Goal: Task Accomplishment & Management: Use online tool/utility

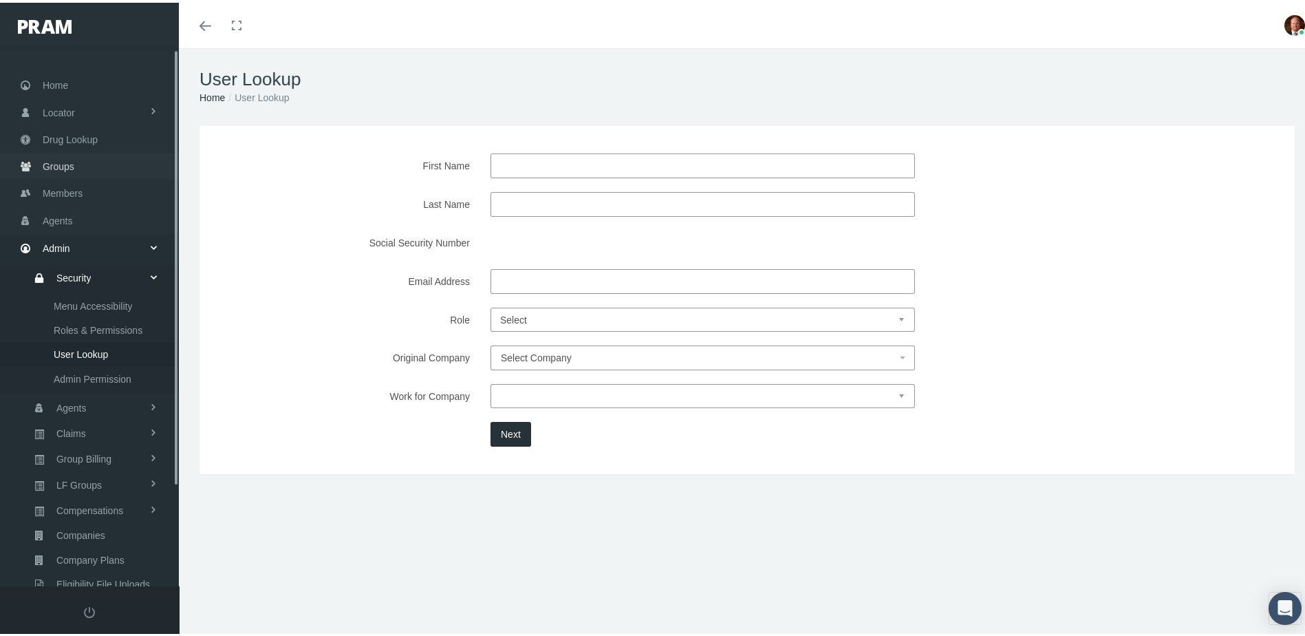
click at [65, 162] on span "Groups" at bounding box center [59, 164] width 32 height 26
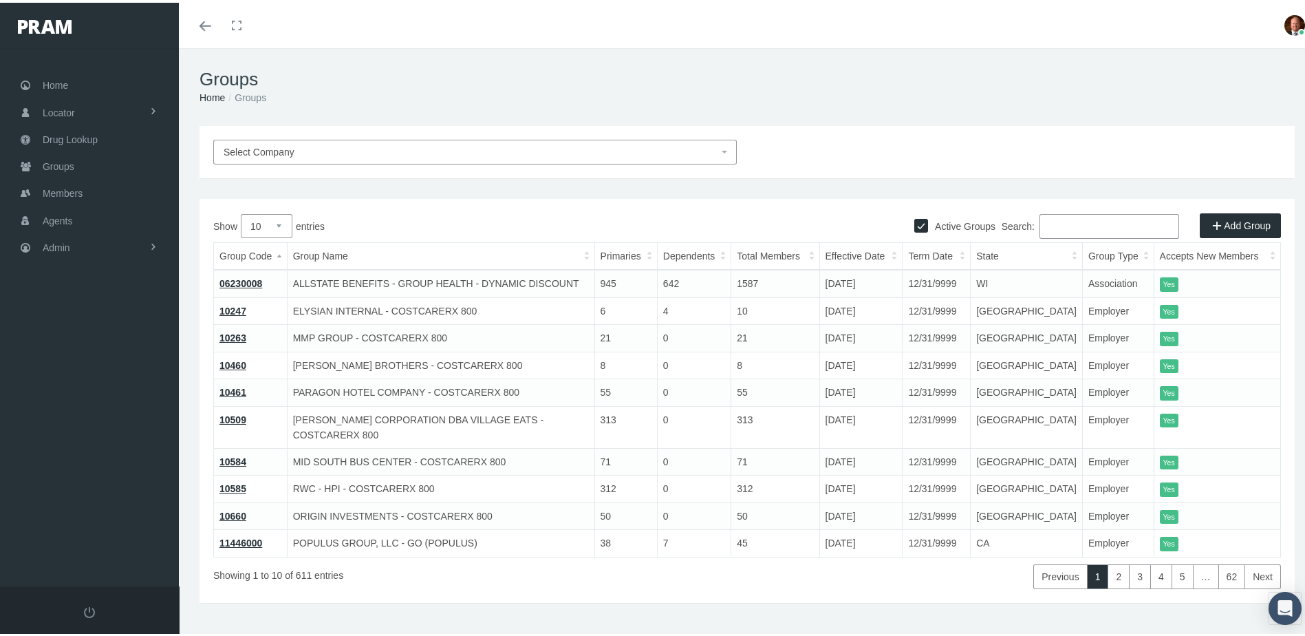
click at [473, 149] on span "Select Company" at bounding box center [471, 149] width 495 height 15
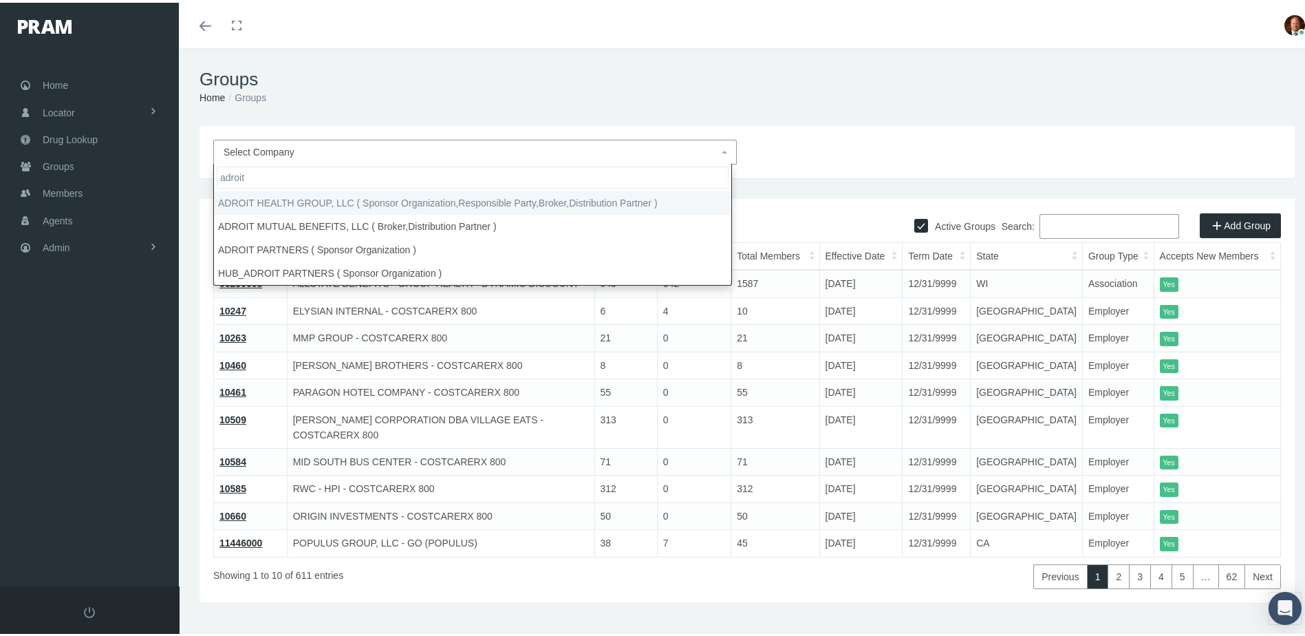
type input "adroit"
select select "3063"
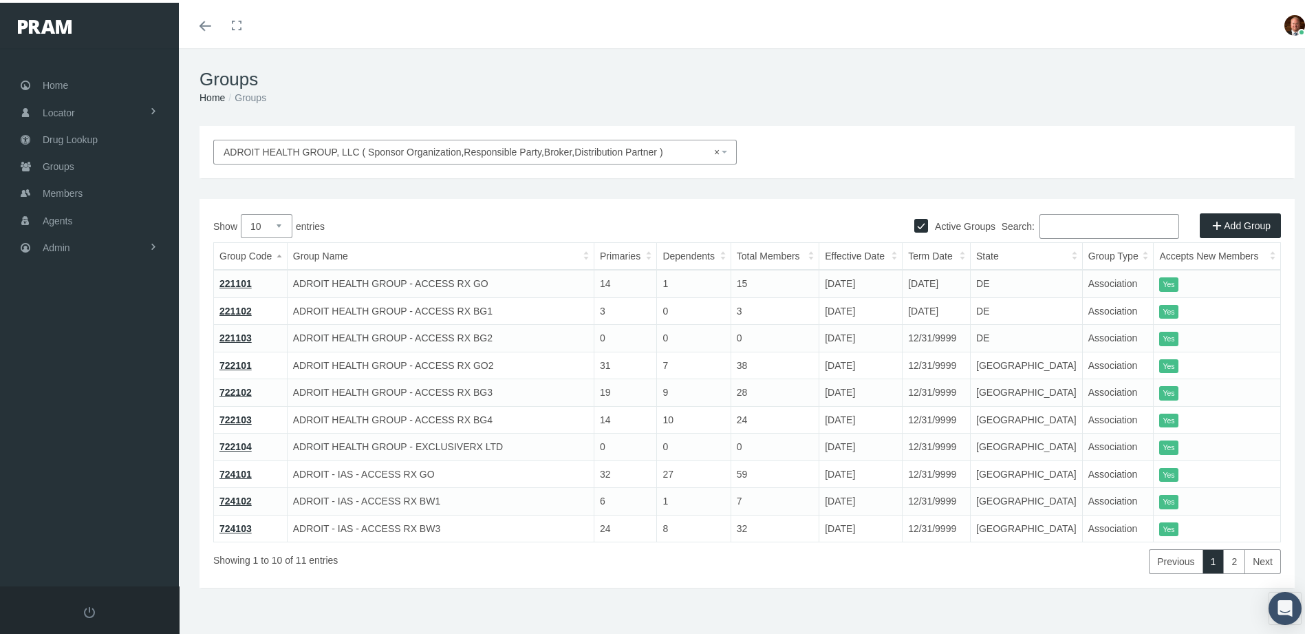
click at [280, 220] on select "10 25 50 100" at bounding box center [267, 223] width 52 height 24
select select "25"
click at [241, 211] on select "10 25 50 100" at bounding box center [267, 223] width 52 height 24
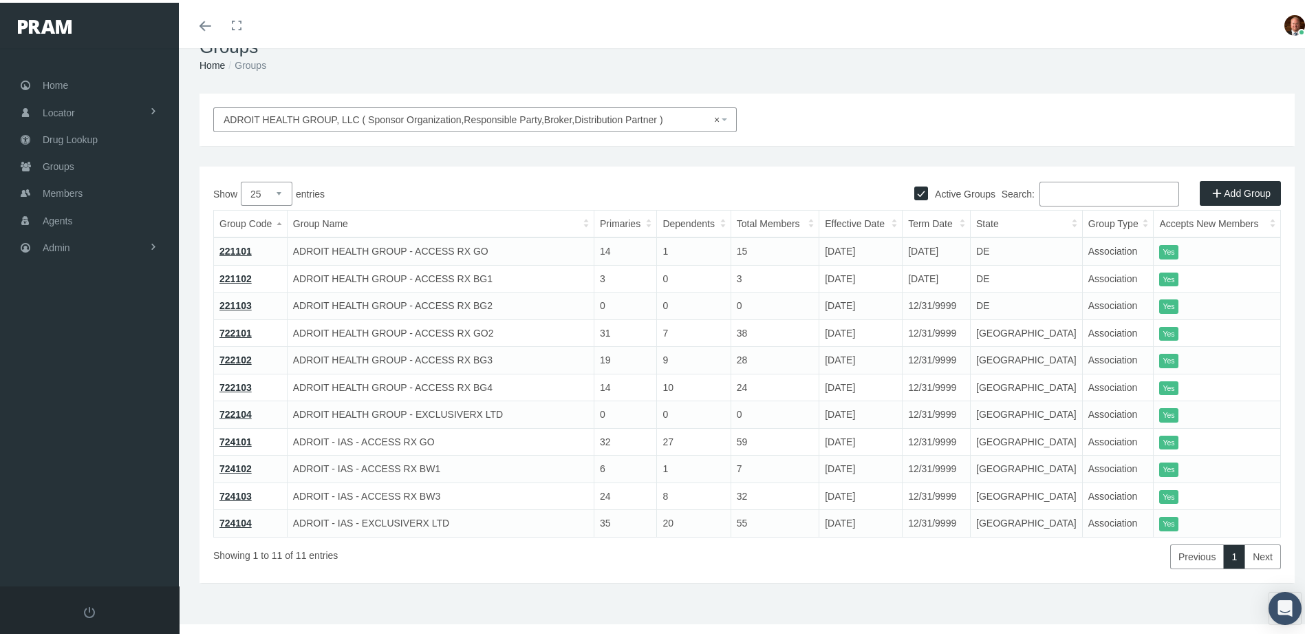
scroll to position [33, 0]
click at [246, 246] on link "221101" at bounding box center [235, 247] width 32 height 11
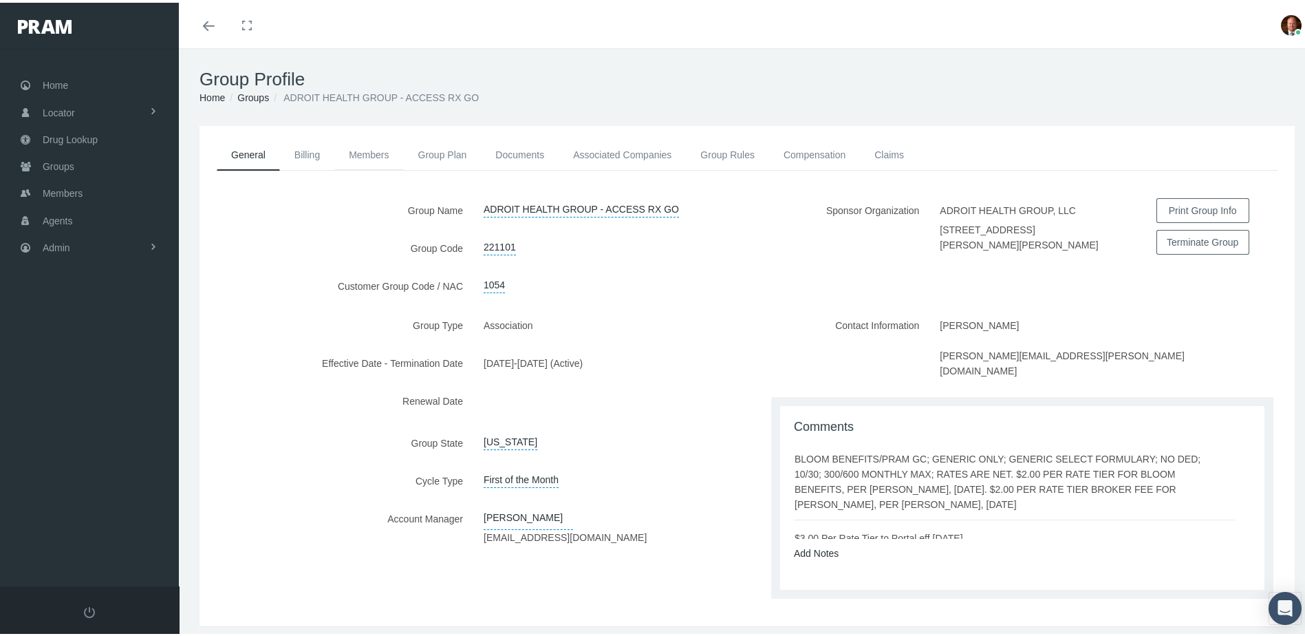
click at [367, 149] on link "Members" at bounding box center [368, 152] width 69 height 30
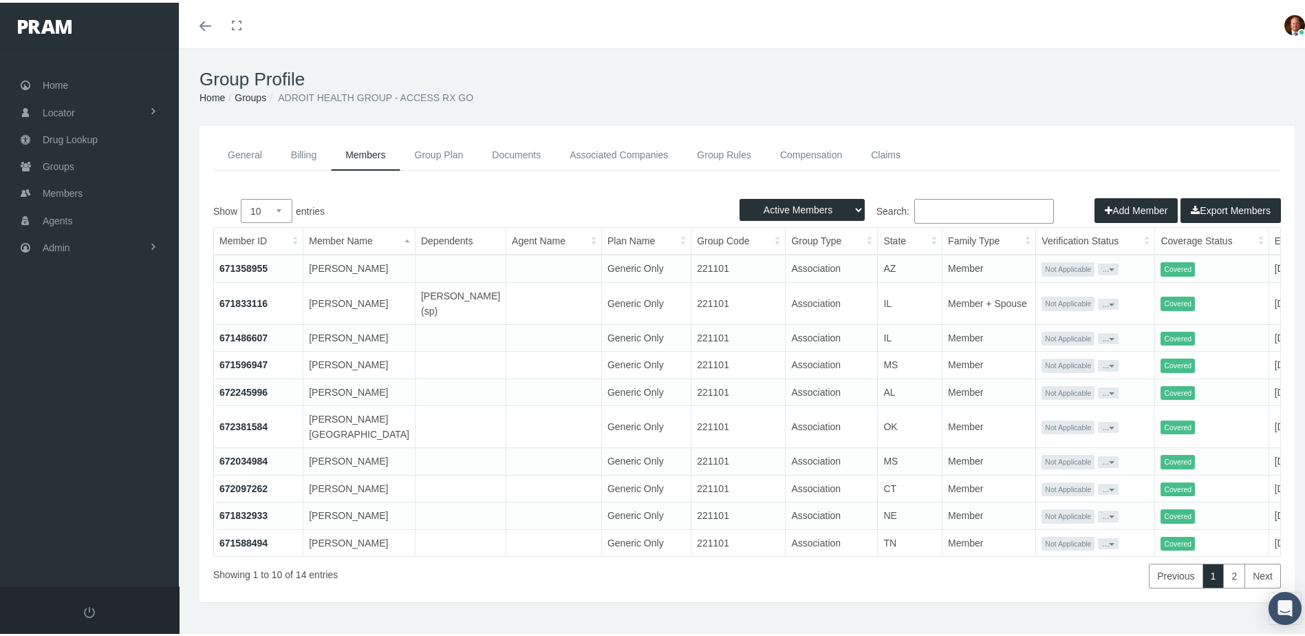
click at [1269, 239] on th "Effective Date" at bounding box center [1320, 238] width 102 height 27
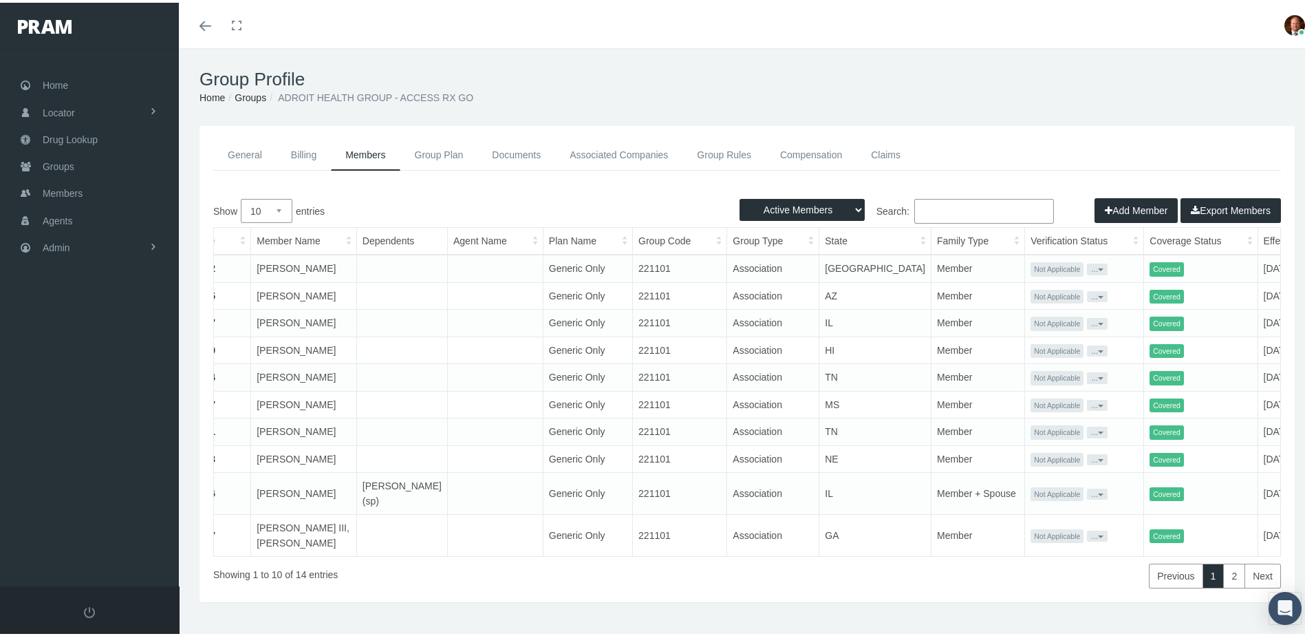
click at [1258, 238] on th "Effective Date" at bounding box center [1296, 238] width 77 height 27
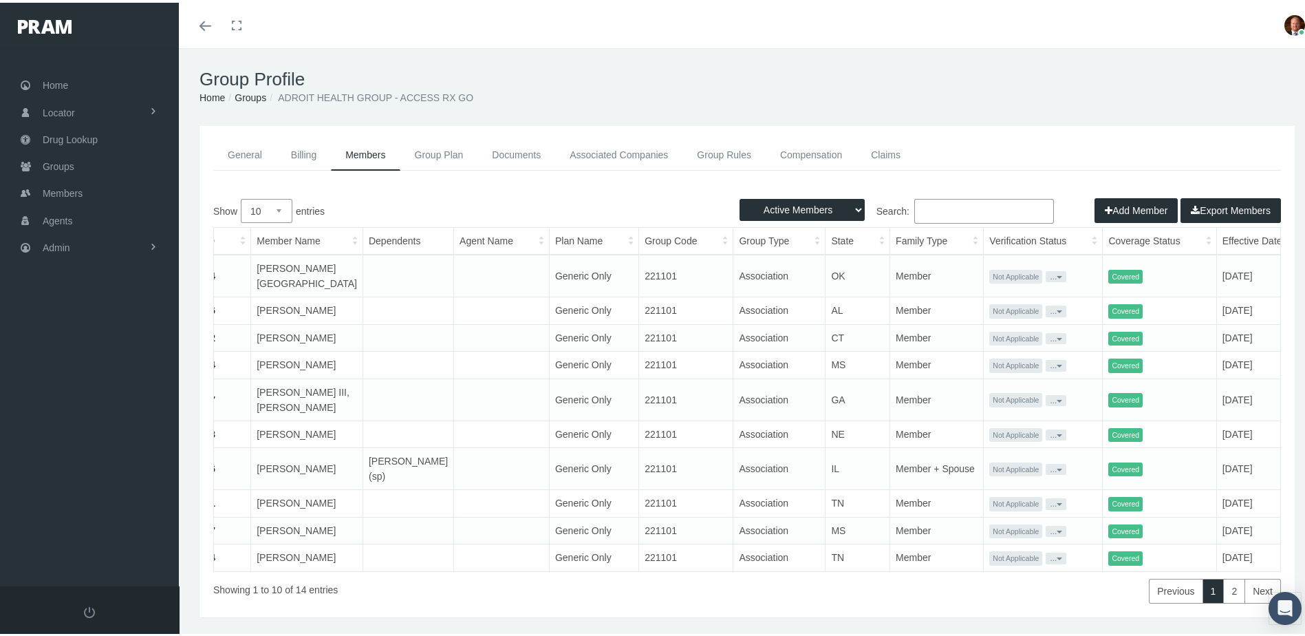
click at [1216, 238] on th "Effective Date" at bounding box center [1254, 238] width 77 height 27
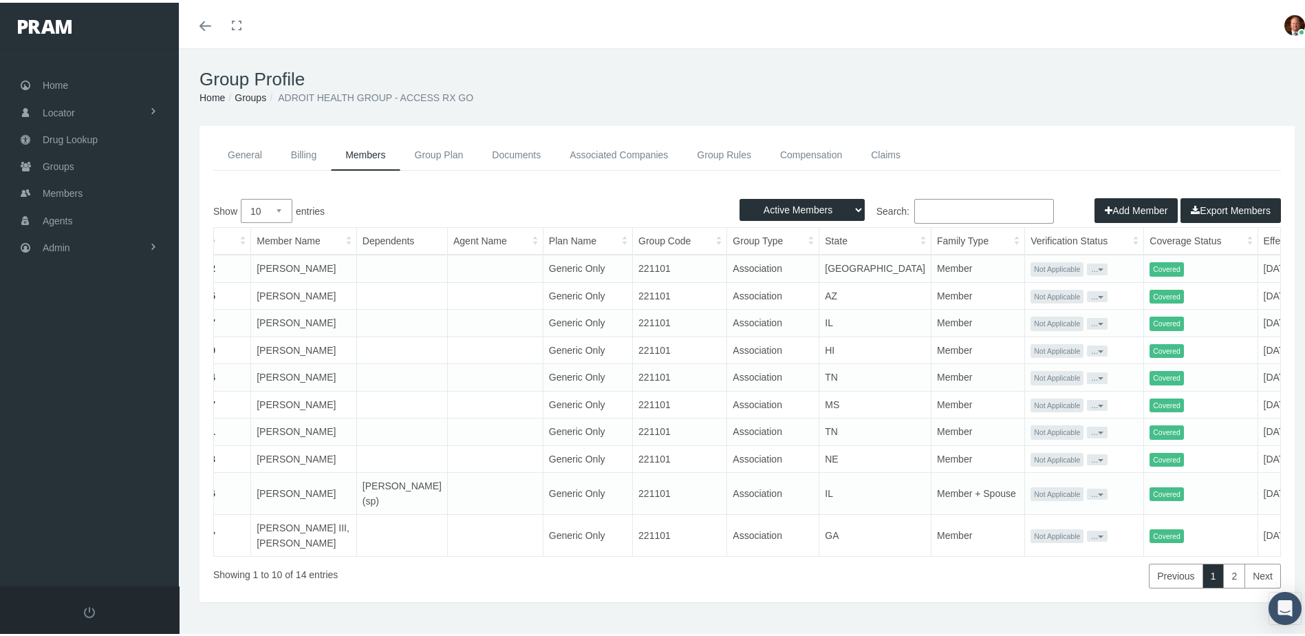
click at [1258, 238] on th "Effective Date" at bounding box center [1296, 238] width 77 height 27
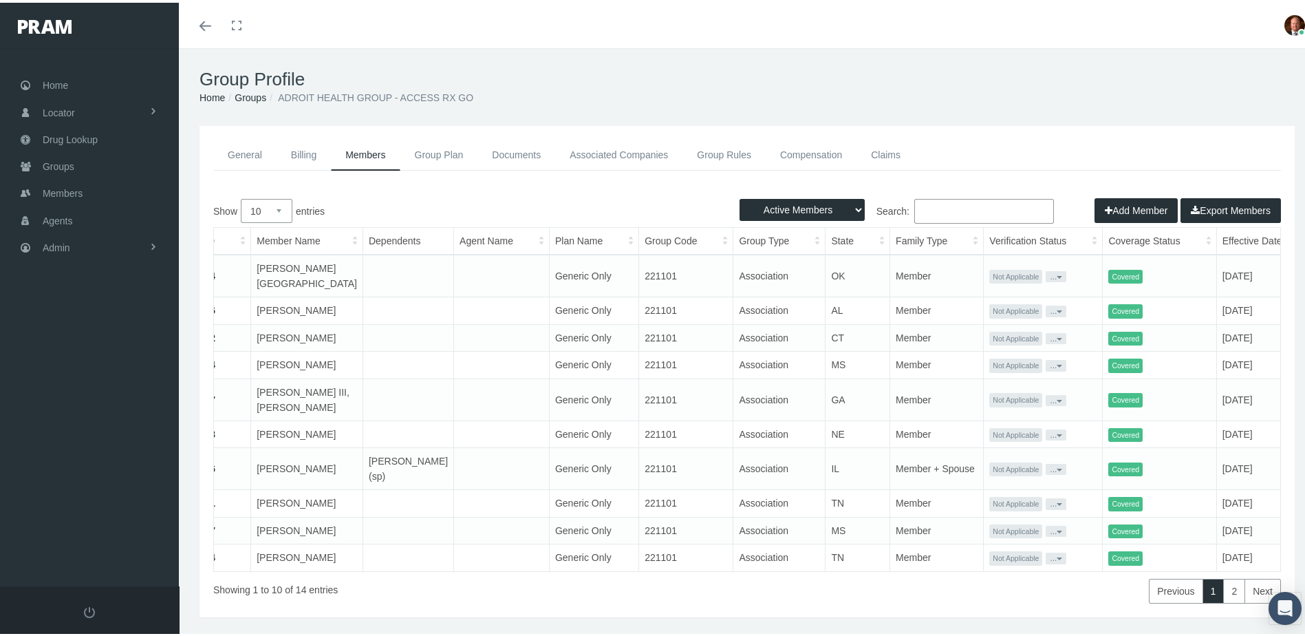
click at [237, 151] on link "General" at bounding box center [244, 152] width 63 height 31
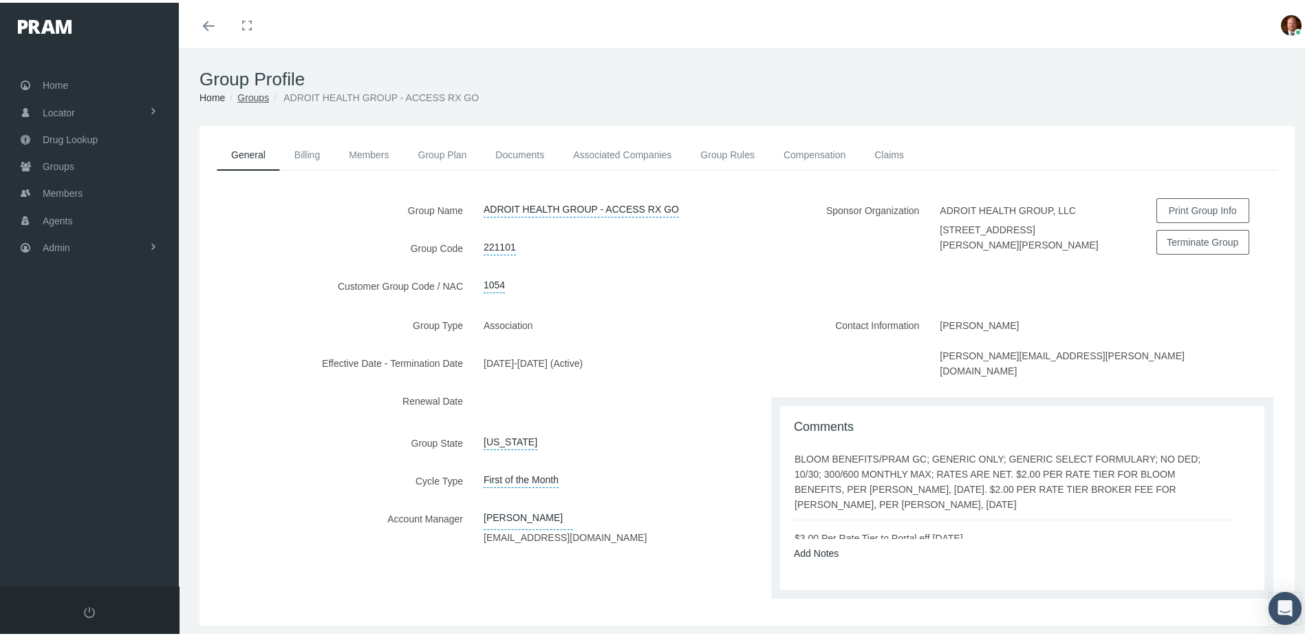
click at [253, 91] on link "Groups" at bounding box center [253, 94] width 32 height 11
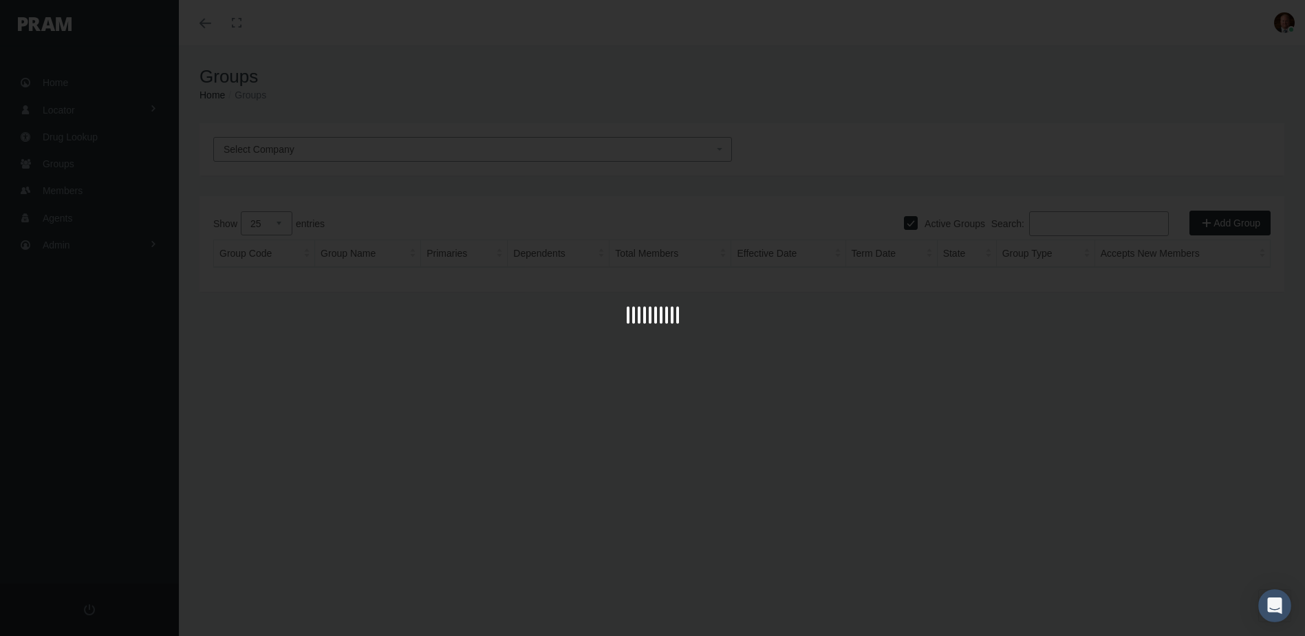
select select "25"
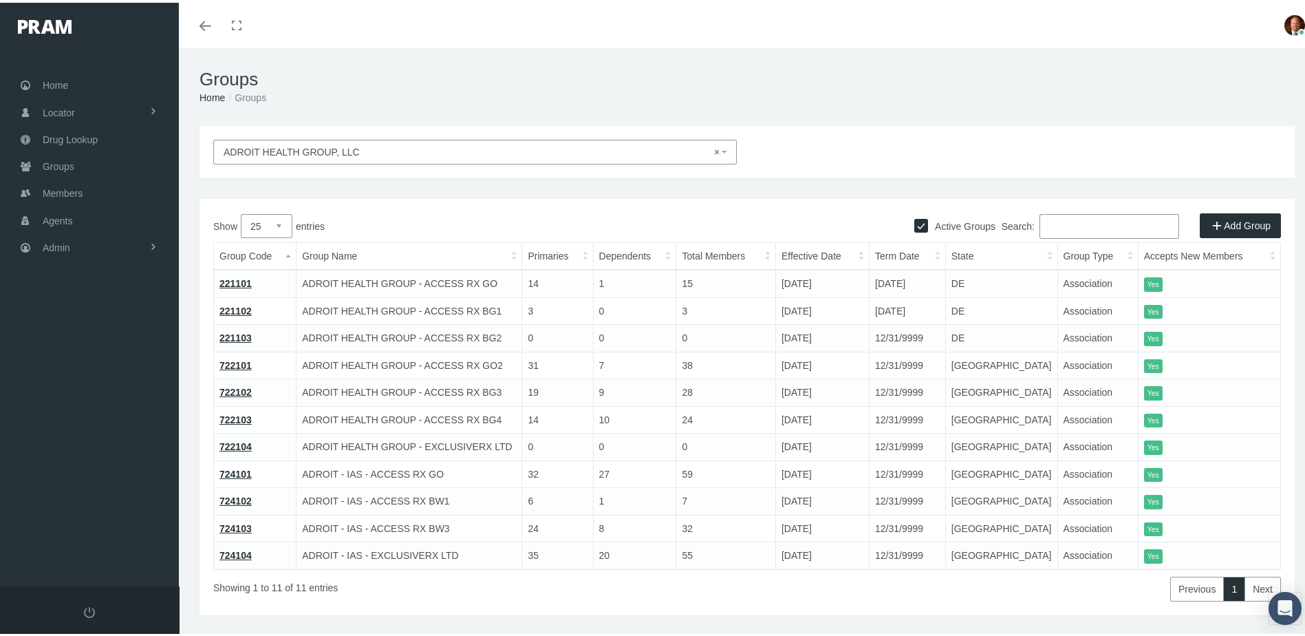
click at [234, 308] on link "221102" at bounding box center [235, 308] width 32 height 11
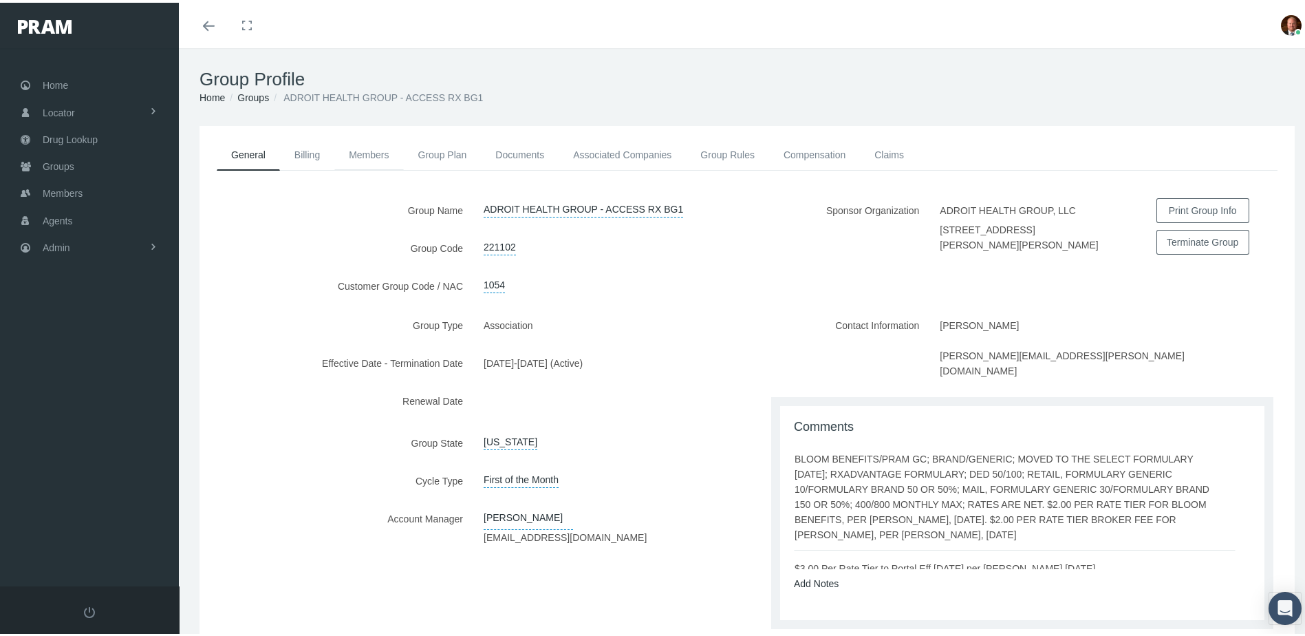
click at [378, 155] on link "Members" at bounding box center [368, 152] width 69 height 30
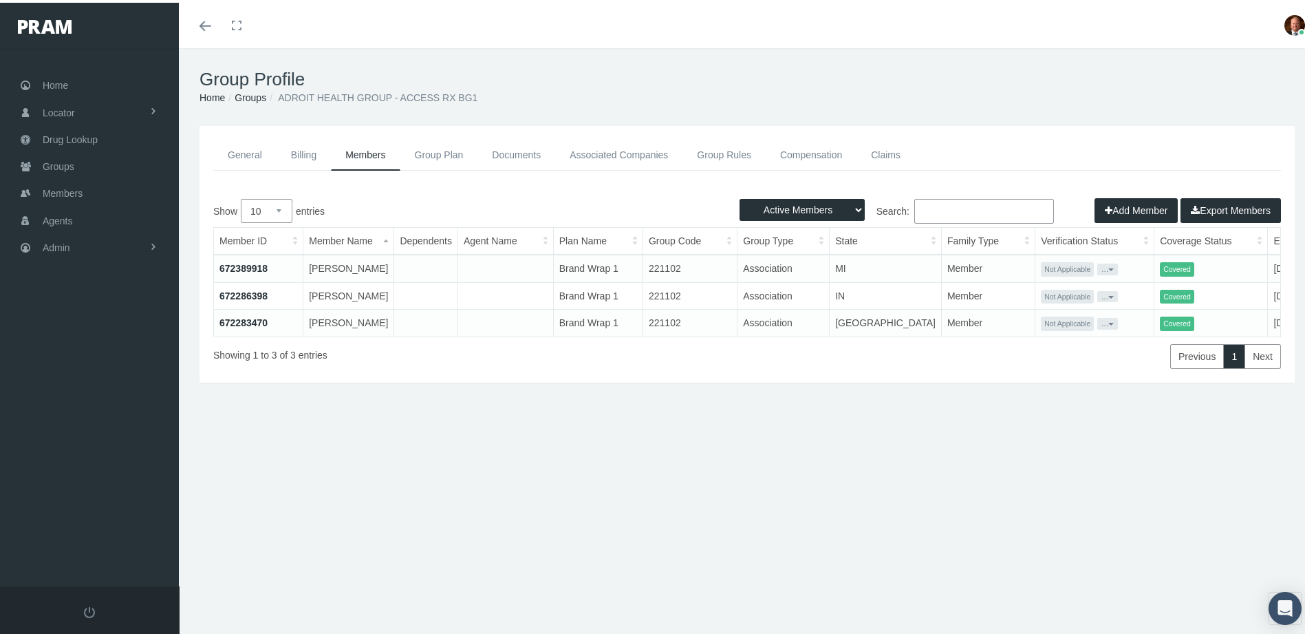
click at [254, 97] on link "Groups" at bounding box center [251, 94] width 32 height 11
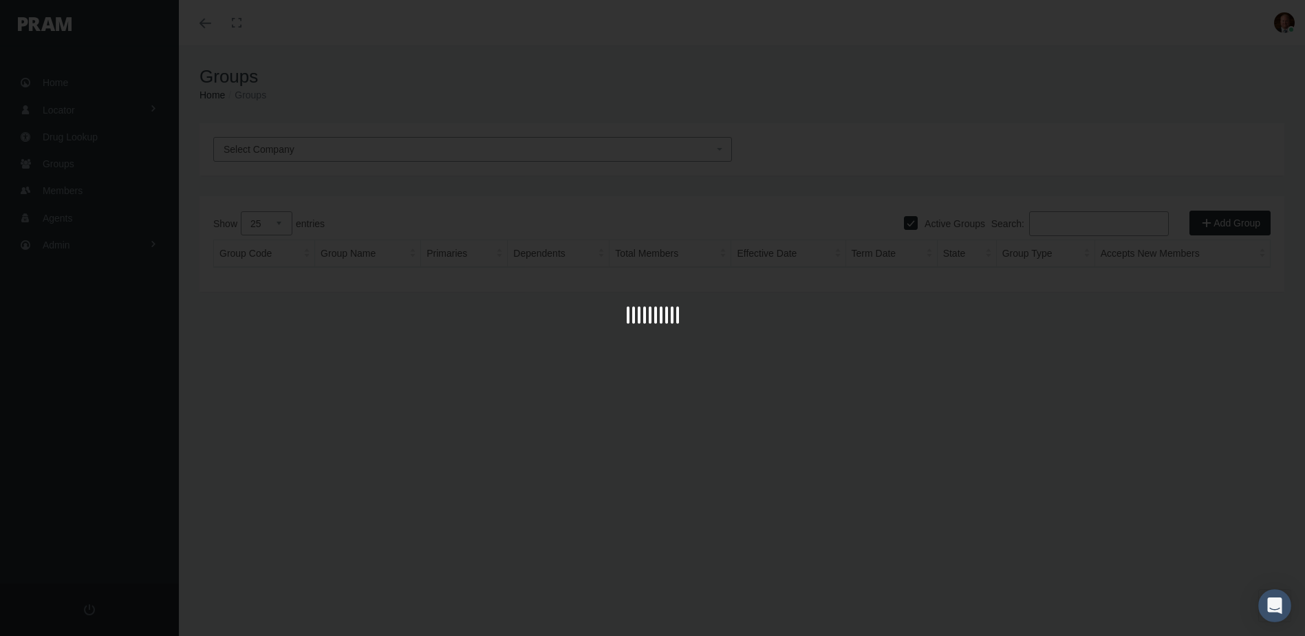
select select "25"
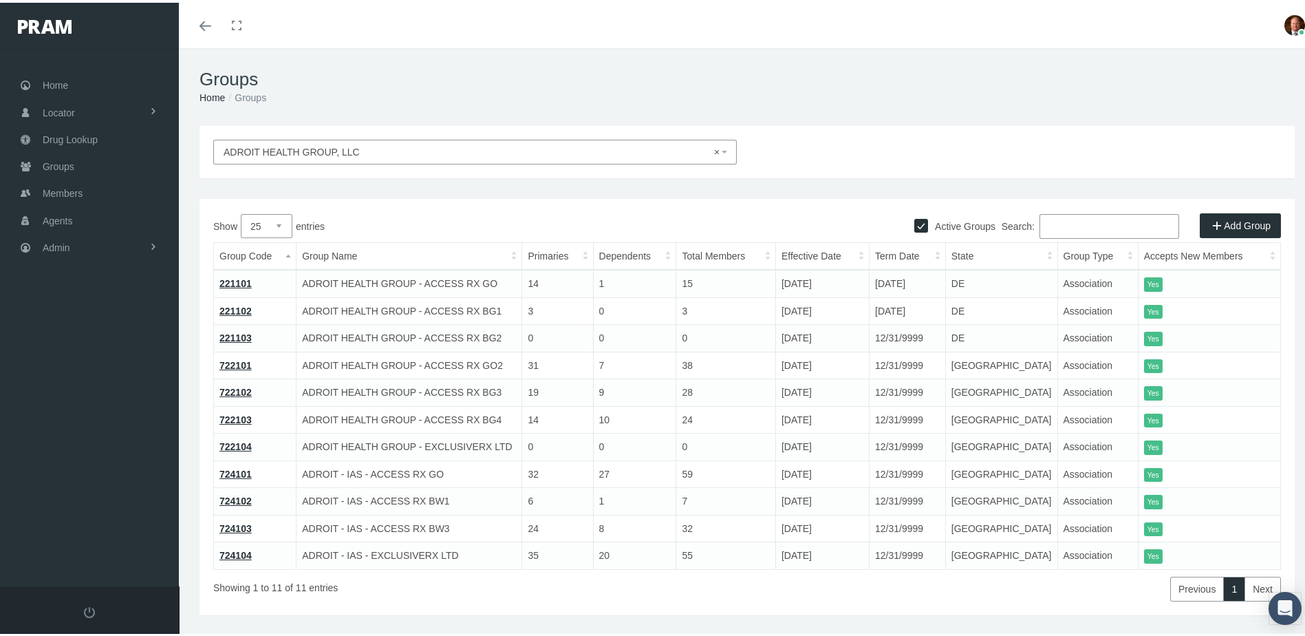
click at [240, 360] on link "722101" at bounding box center [235, 362] width 32 height 11
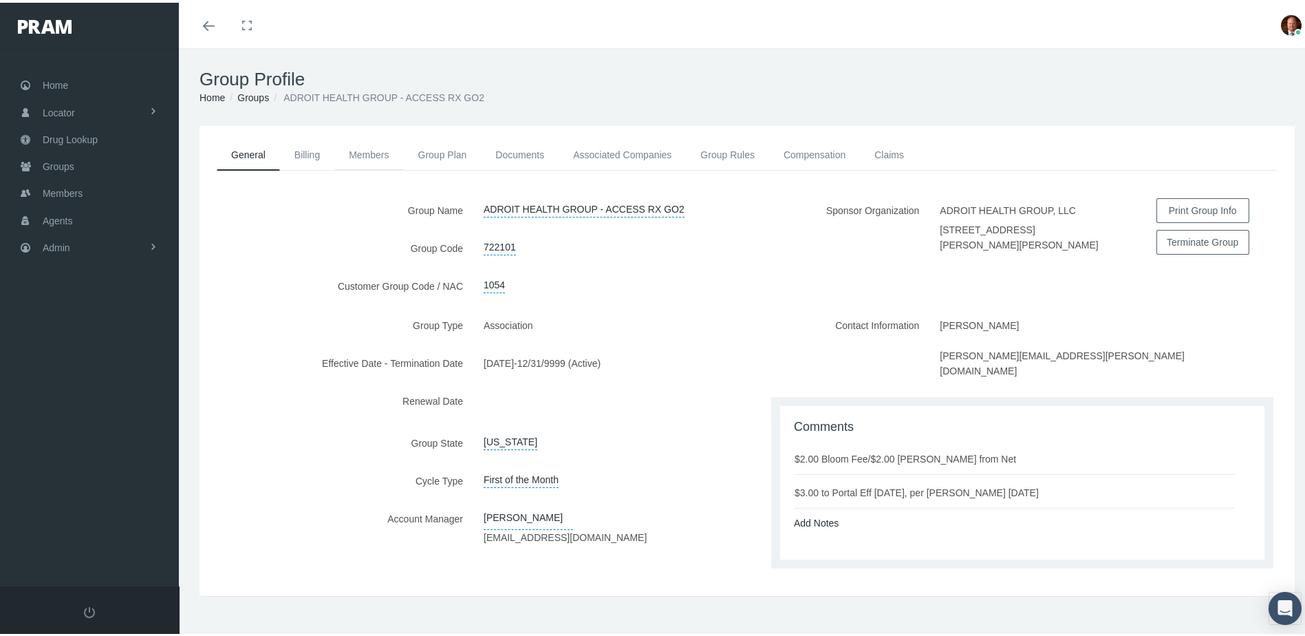
click at [375, 152] on link "Members" at bounding box center [368, 152] width 69 height 30
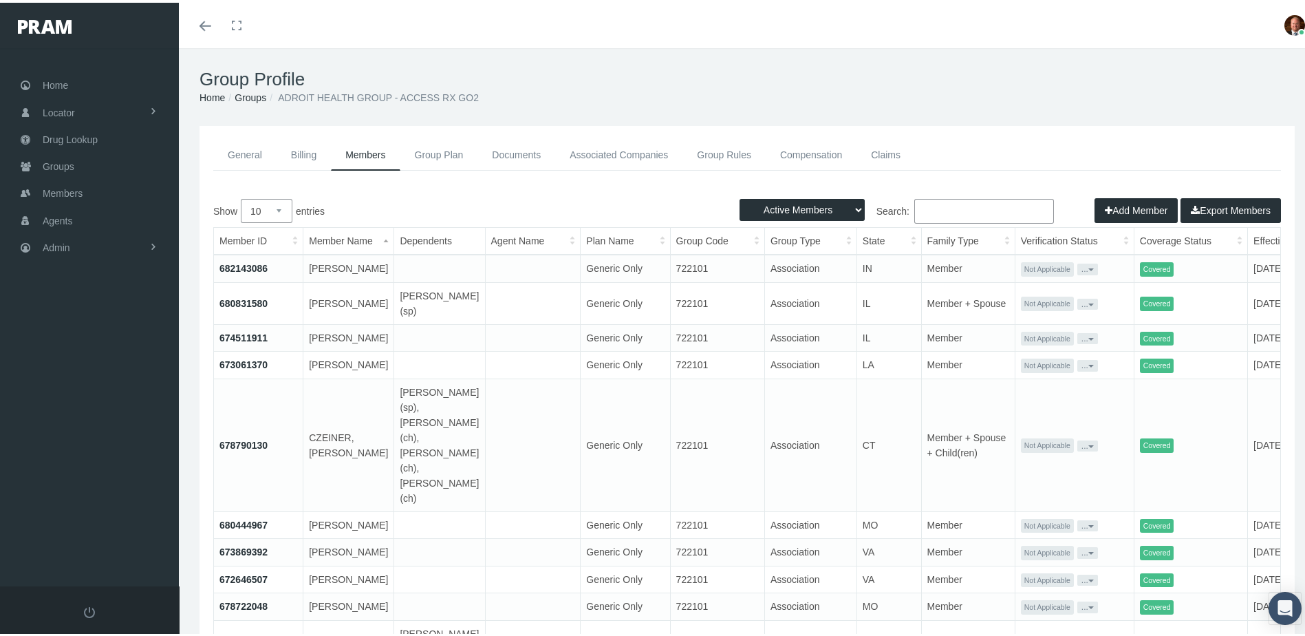
click at [1248, 241] on th "Effective Date" at bounding box center [1299, 238] width 102 height 27
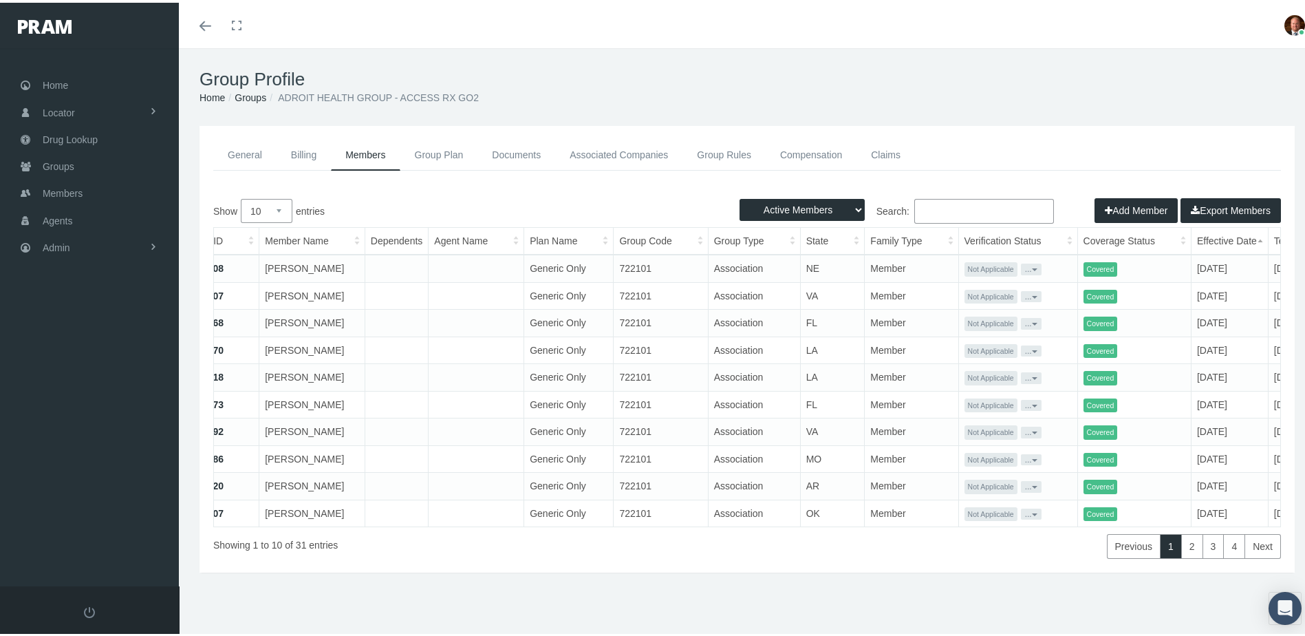
scroll to position [0, 49]
click at [1203, 236] on th "Effective Date" at bounding box center [1224, 238] width 77 height 27
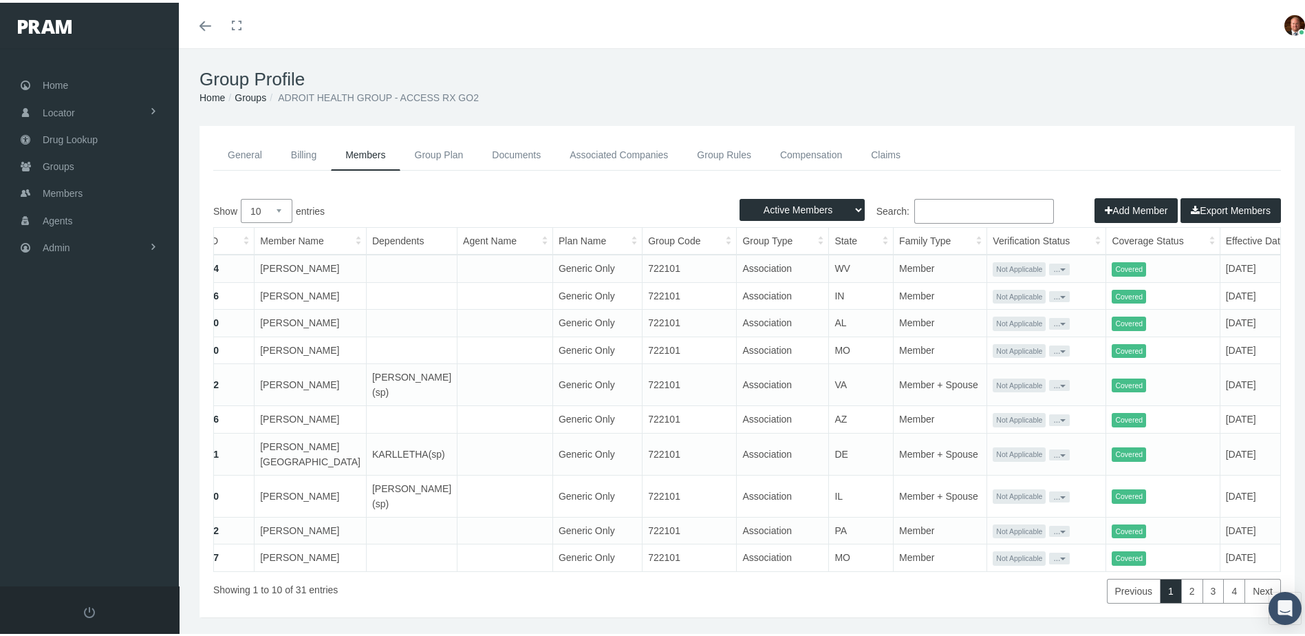
click at [254, 155] on link "General" at bounding box center [244, 152] width 63 height 31
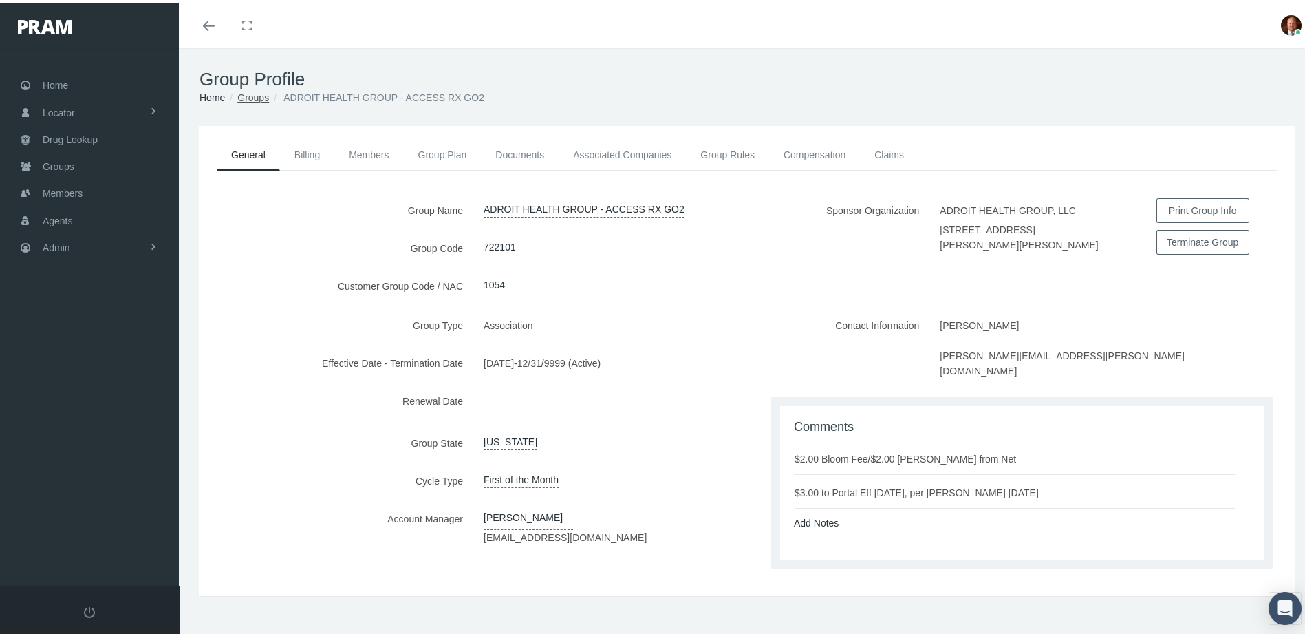
click at [257, 95] on link "Groups" at bounding box center [253, 94] width 32 height 11
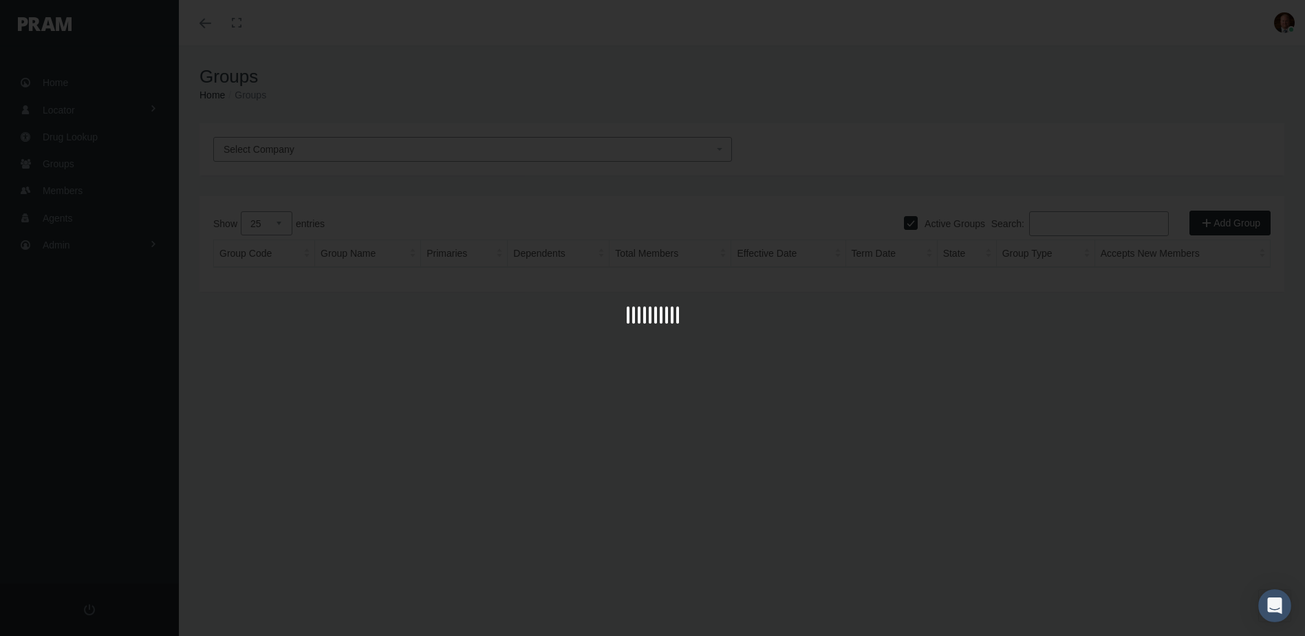
select select "25"
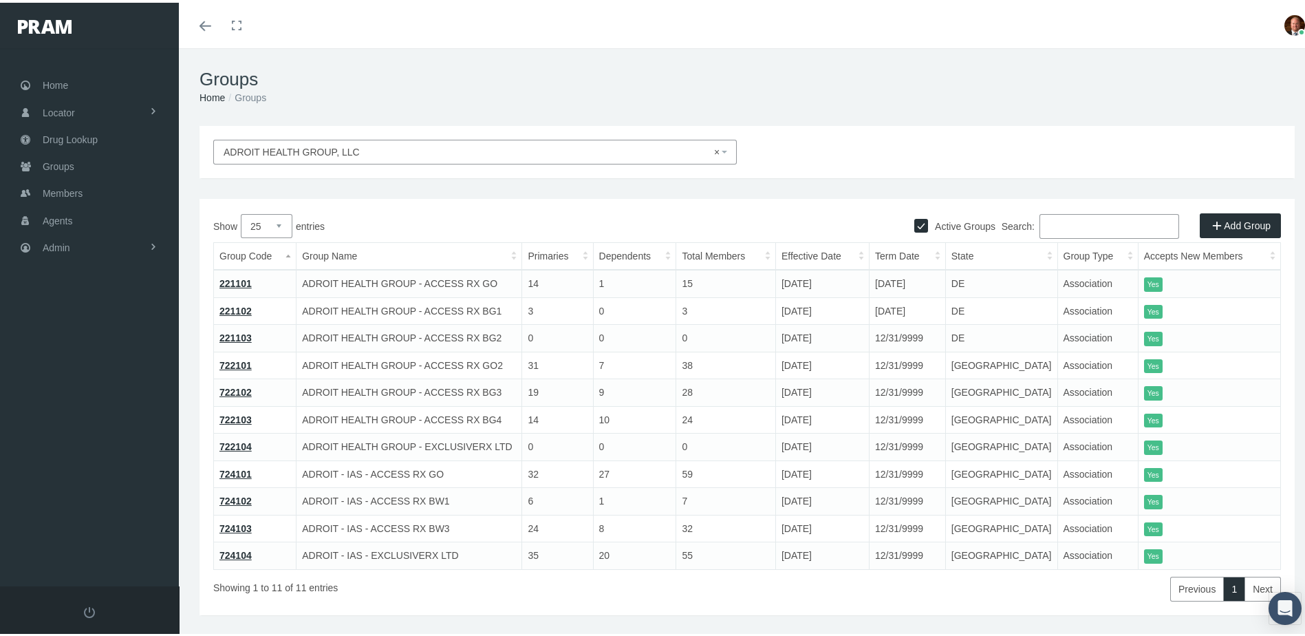
click at [241, 389] on link "722102" at bounding box center [235, 389] width 32 height 11
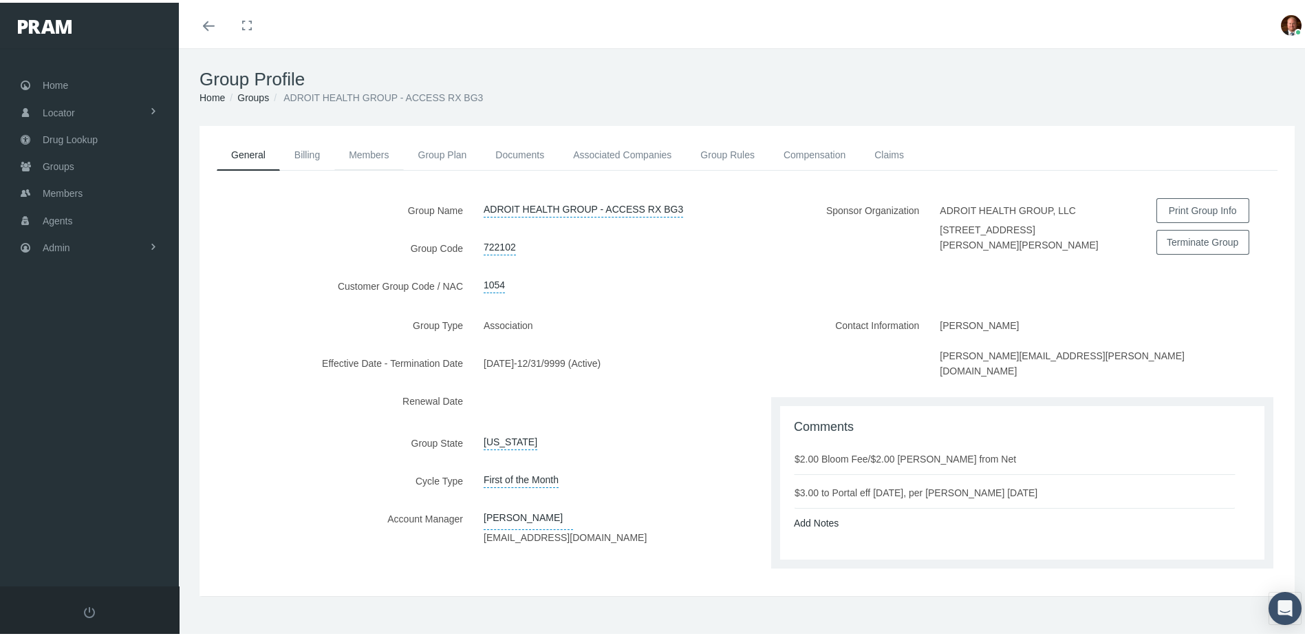
click at [366, 144] on link "Members" at bounding box center [368, 152] width 69 height 30
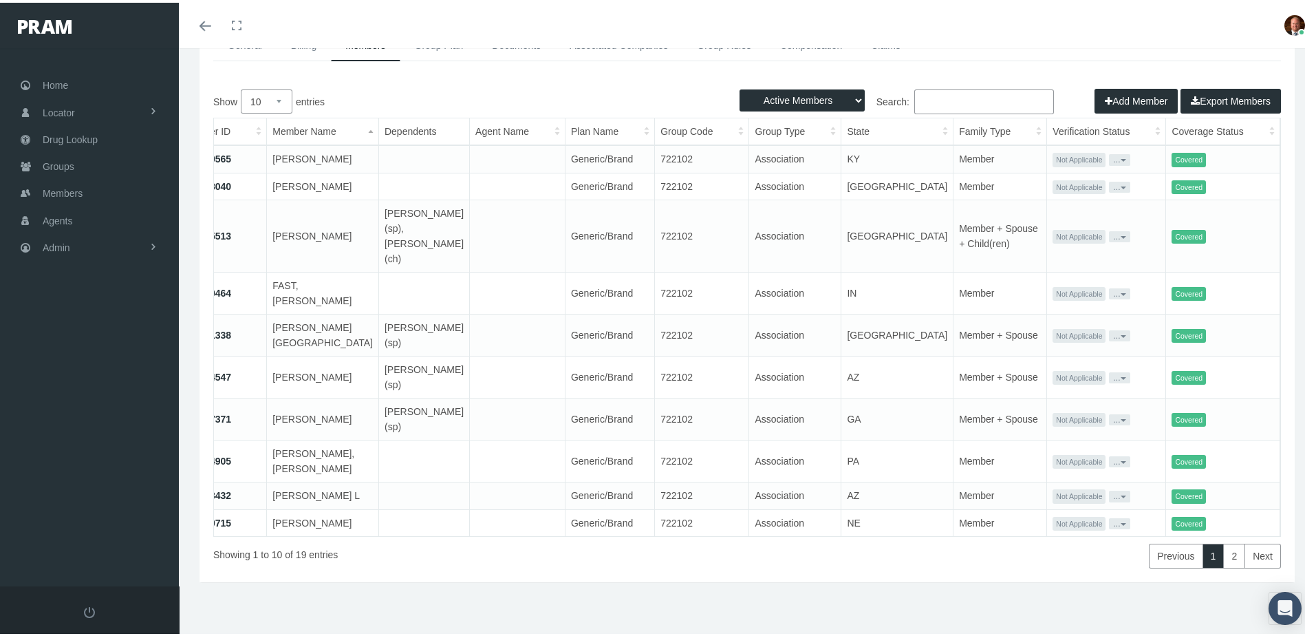
scroll to position [0, 69]
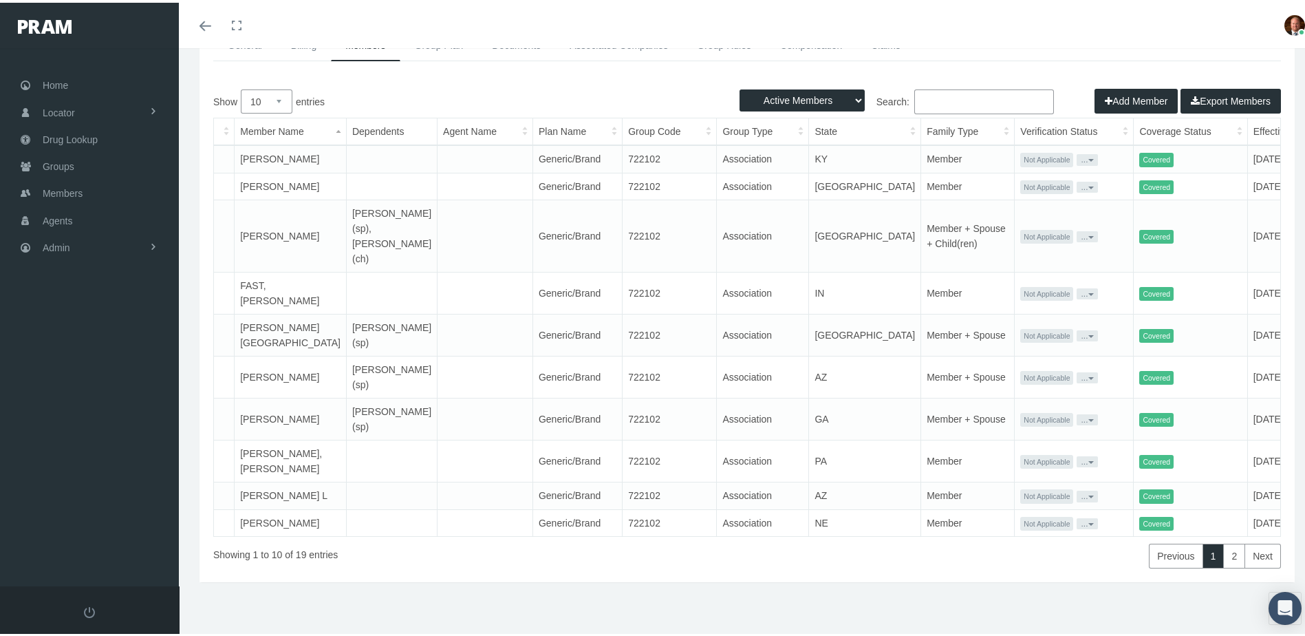
click at [1247, 120] on th "Effective Date" at bounding box center [1298, 129] width 102 height 27
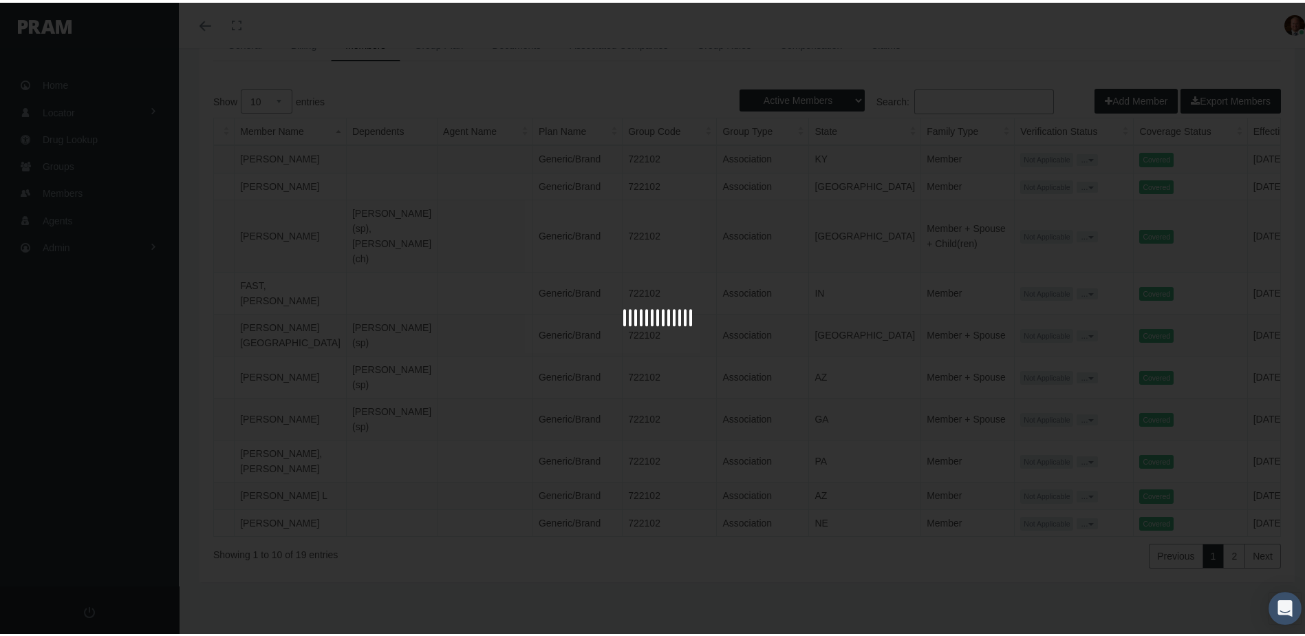
scroll to position [75, 0]
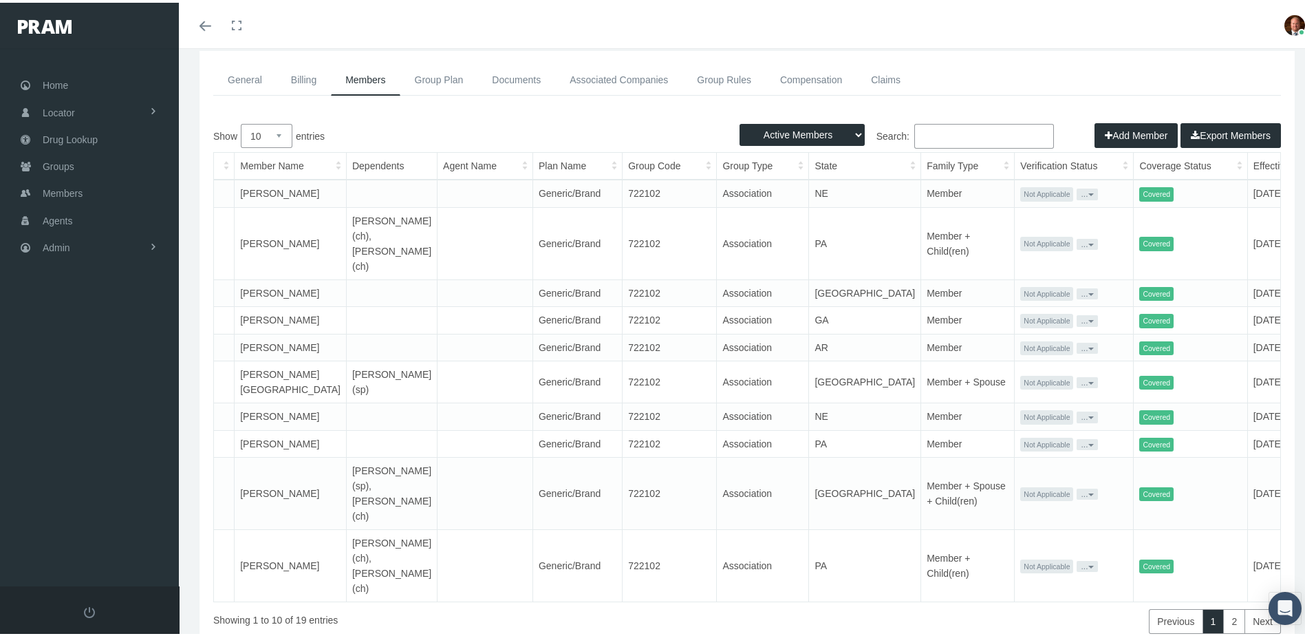
click at [1247, 167] on th "Effective Date" at bounding box center [1285, 163] width 77 height 27
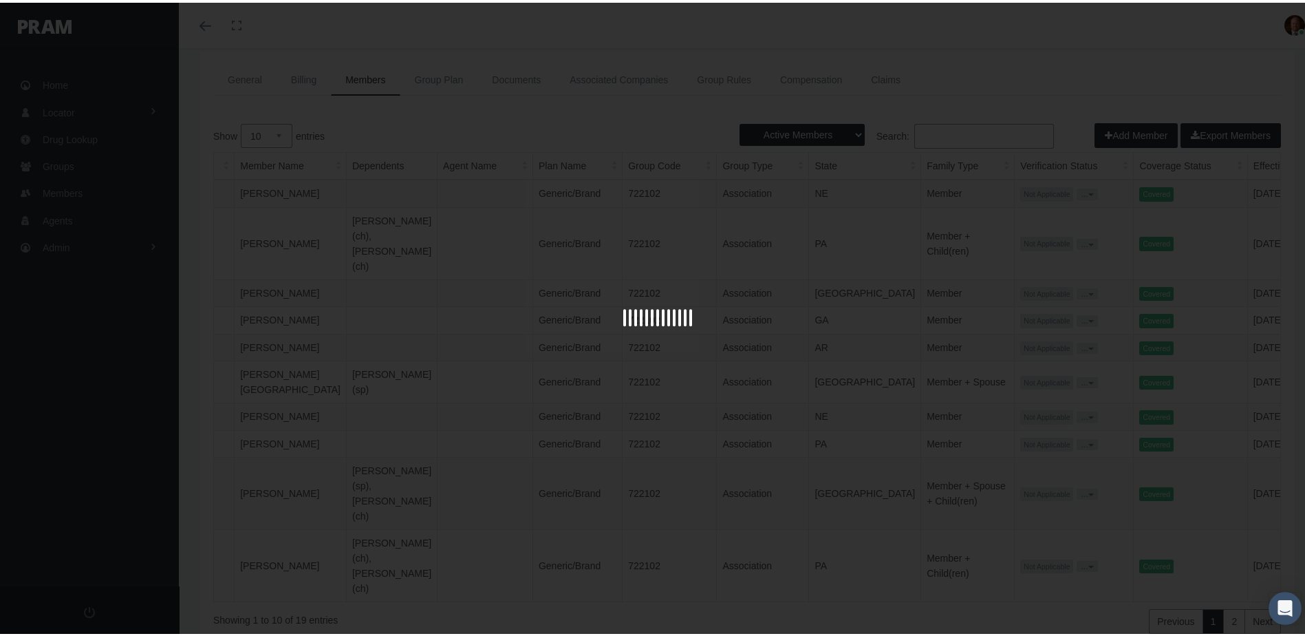
scroll to position [30, 0]
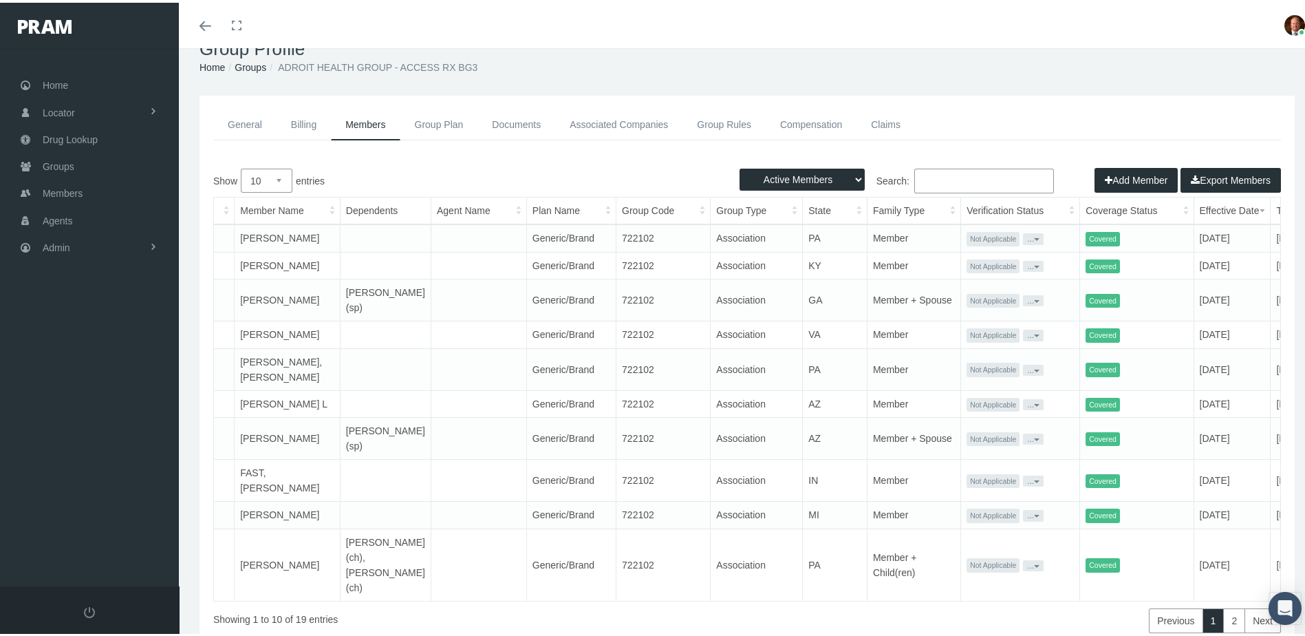
click at [255, 64] on link "Groups" at bounding box center [251, 64] width 32 height 11
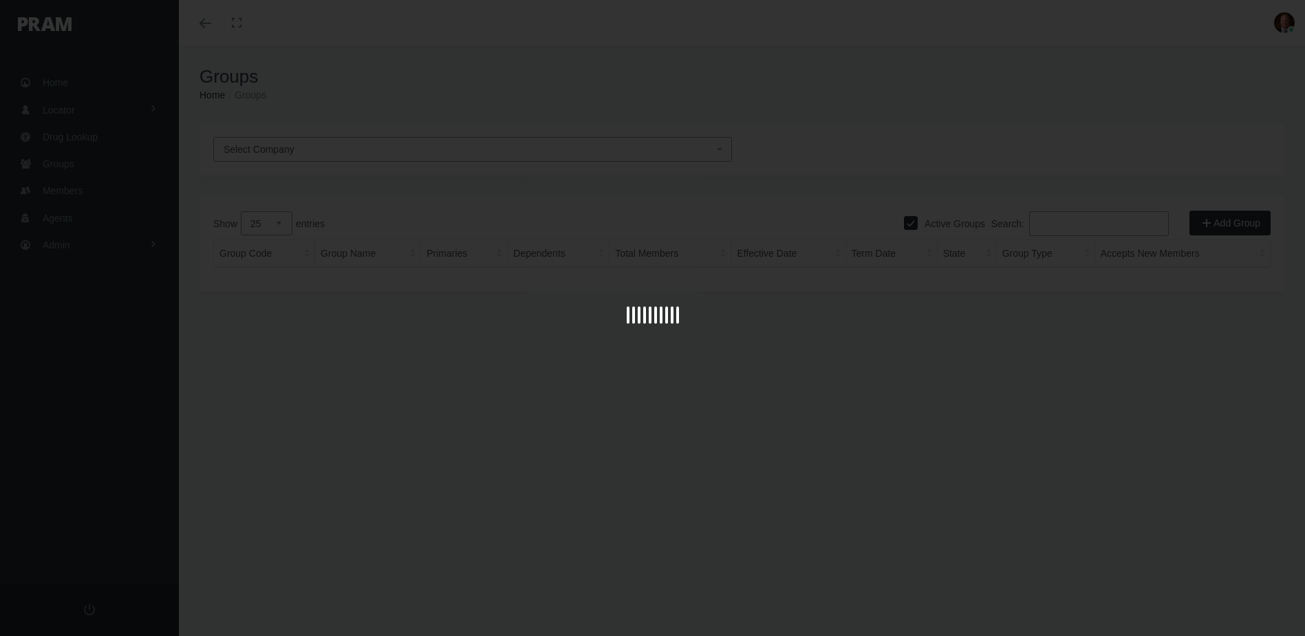
select select "25"
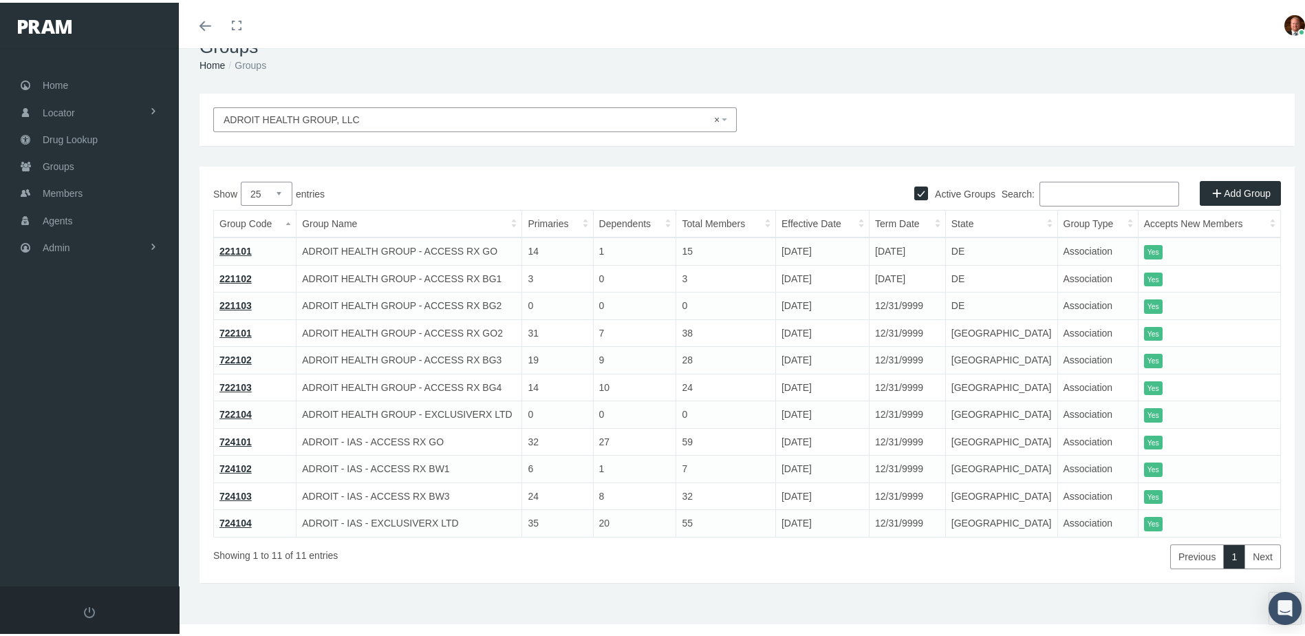
scroll to position [33, 0]
click at [224, 438] on link "724101" at bounding box center [235, 438] width 32 height 11
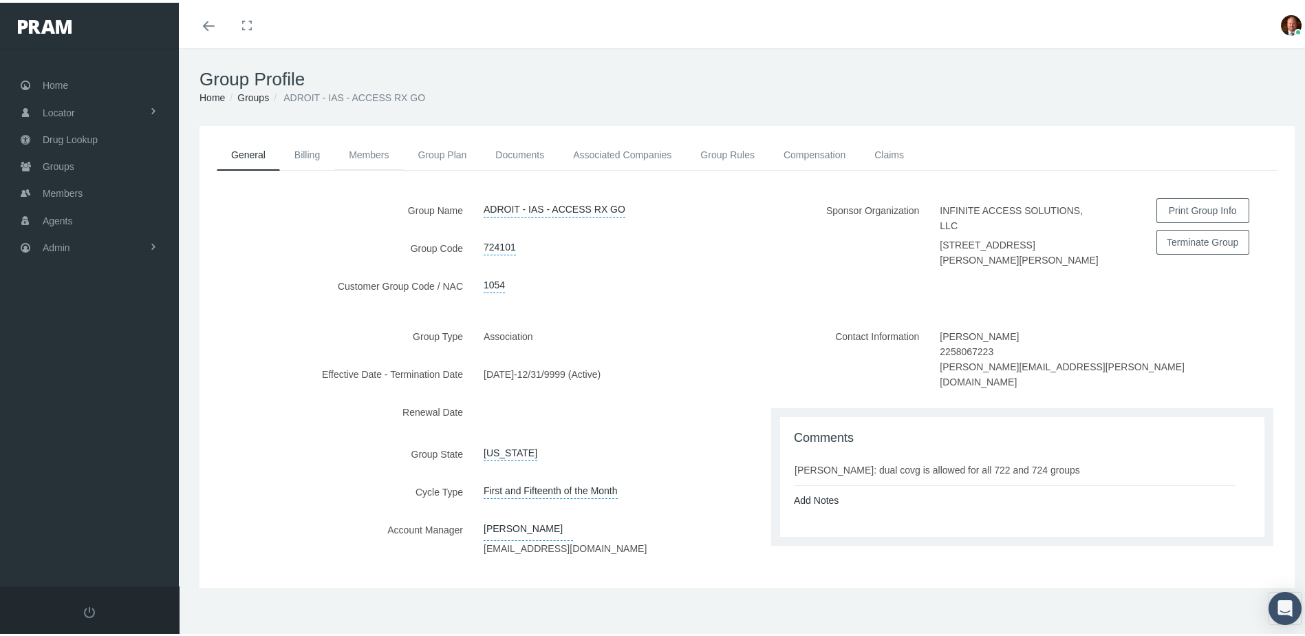
click at [378, 149] on link "Members" at bounding box center [368, 152] width 69 height 30
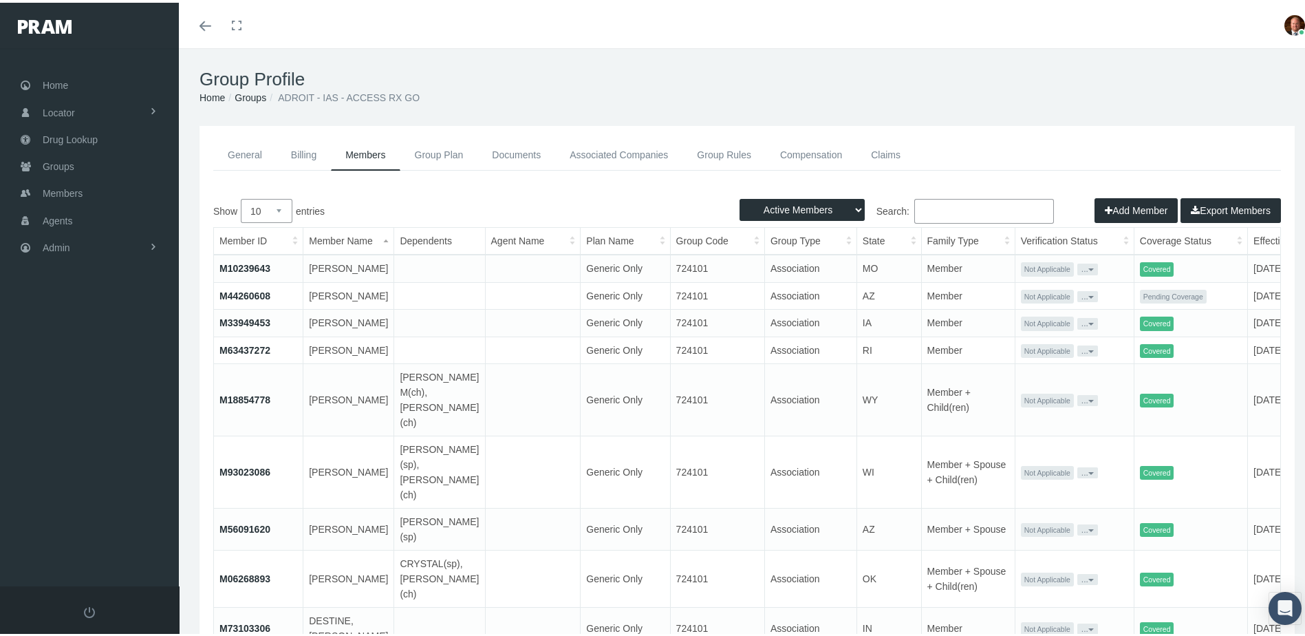
click at [1248, 239] on th "Effective Date" at bounding box center [1299, 238] width 102 height 27
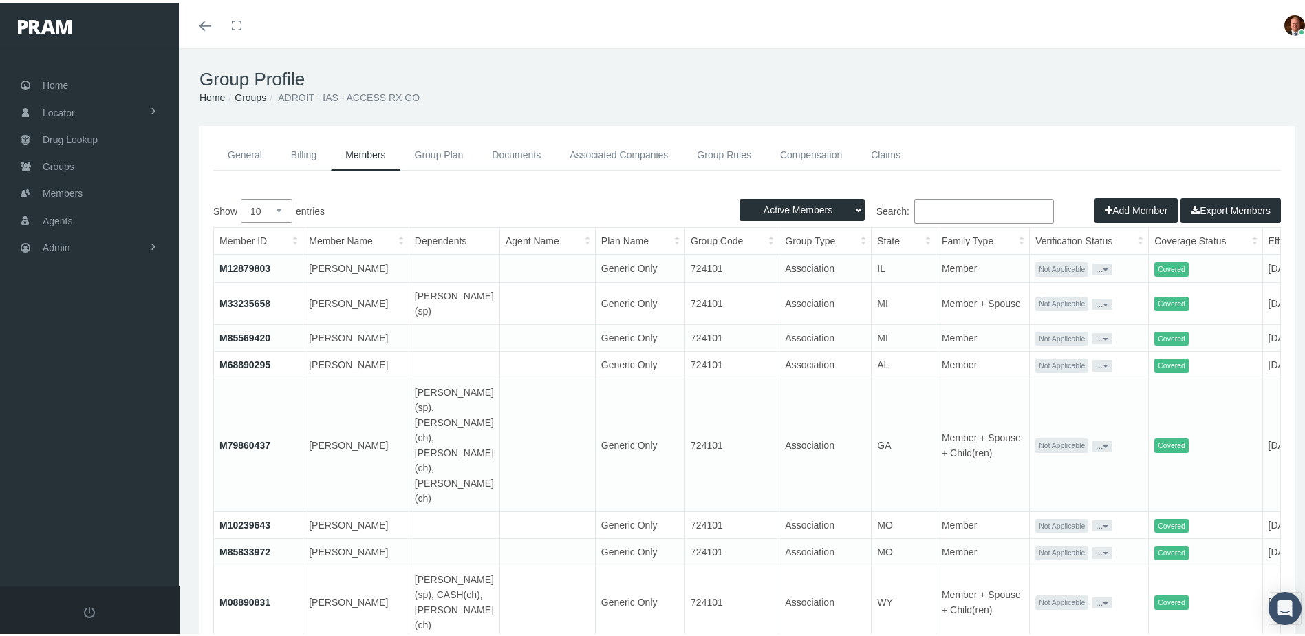
click at [1262, 239] on th "Effective Date" at bounding box center [1300, 238] width 77 height 27
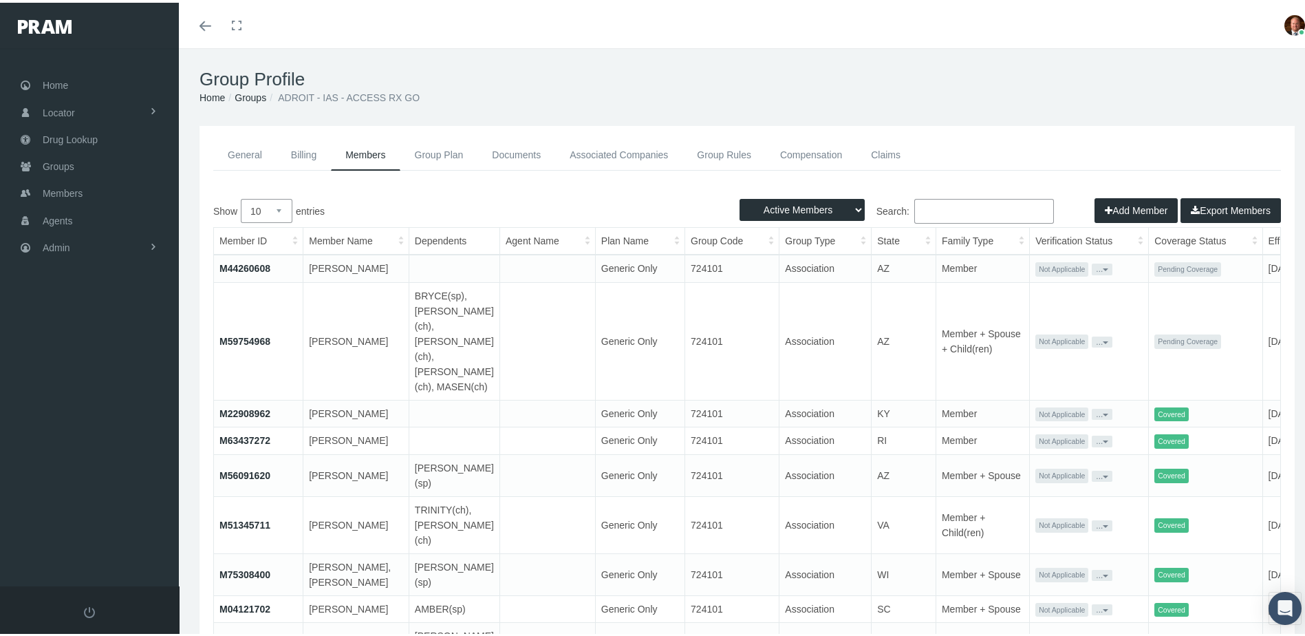
click at [249, 96] on link "Groups" at bounding box center [251, 94] width 32 height 11
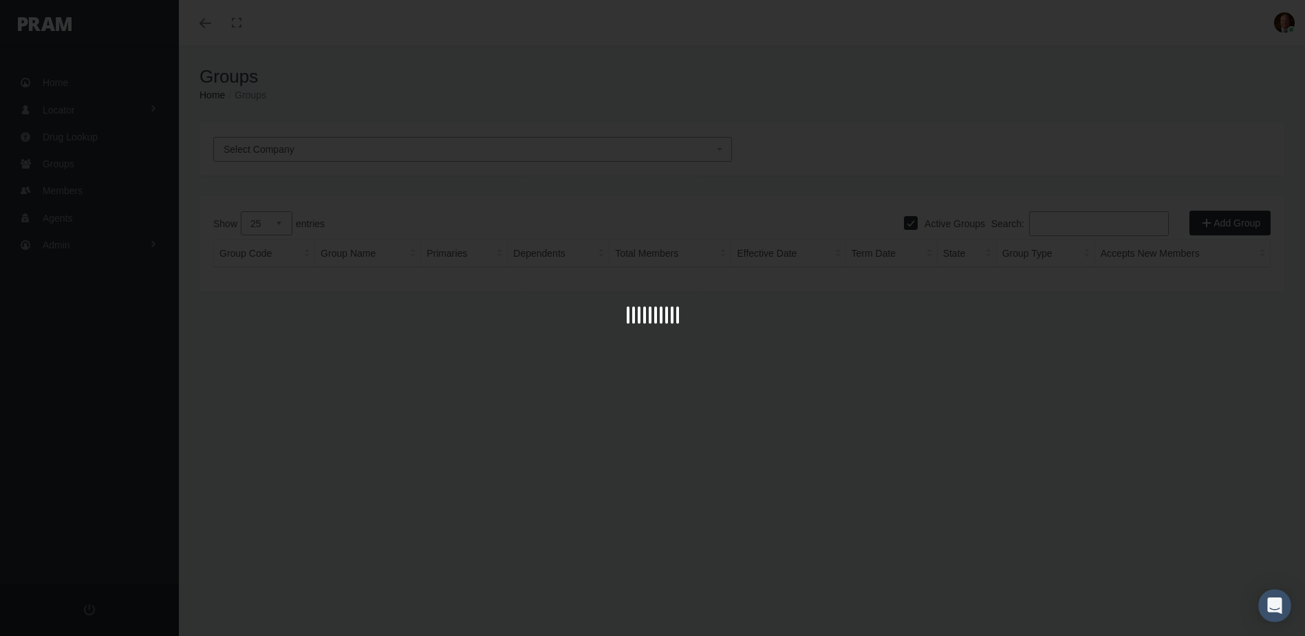
select select "25"
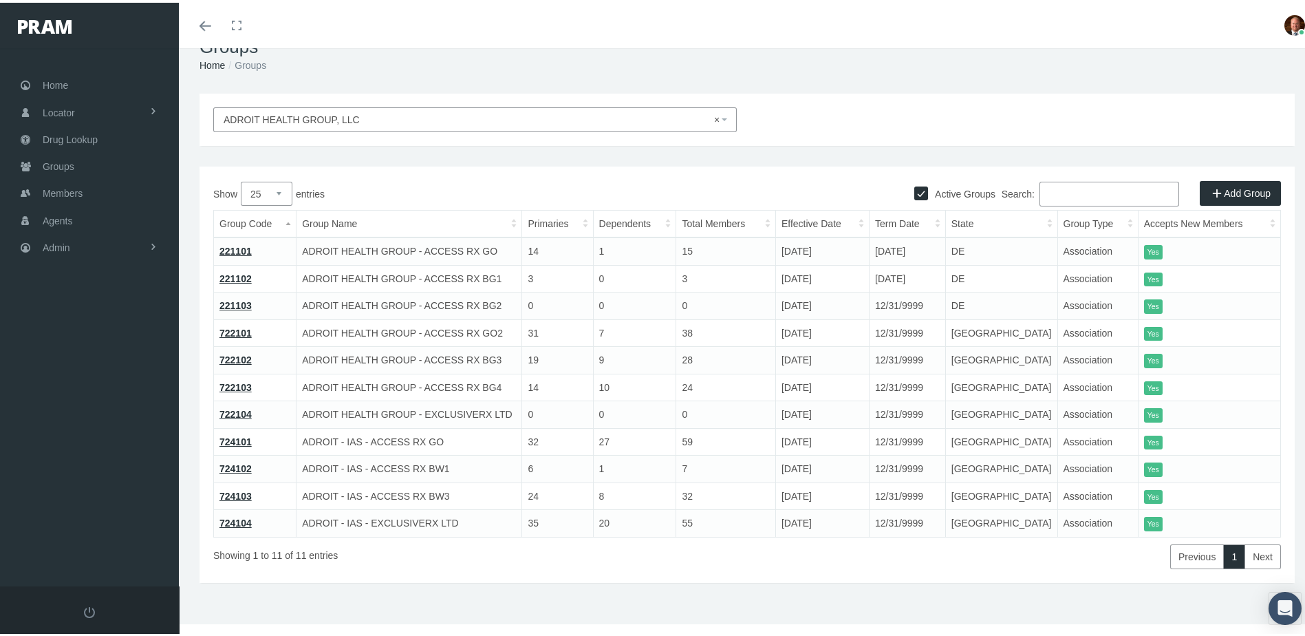
scroll to position [33, 0]
click at [248, 517] on link "724104" at bounding box center [235, 519] width 32 height 11
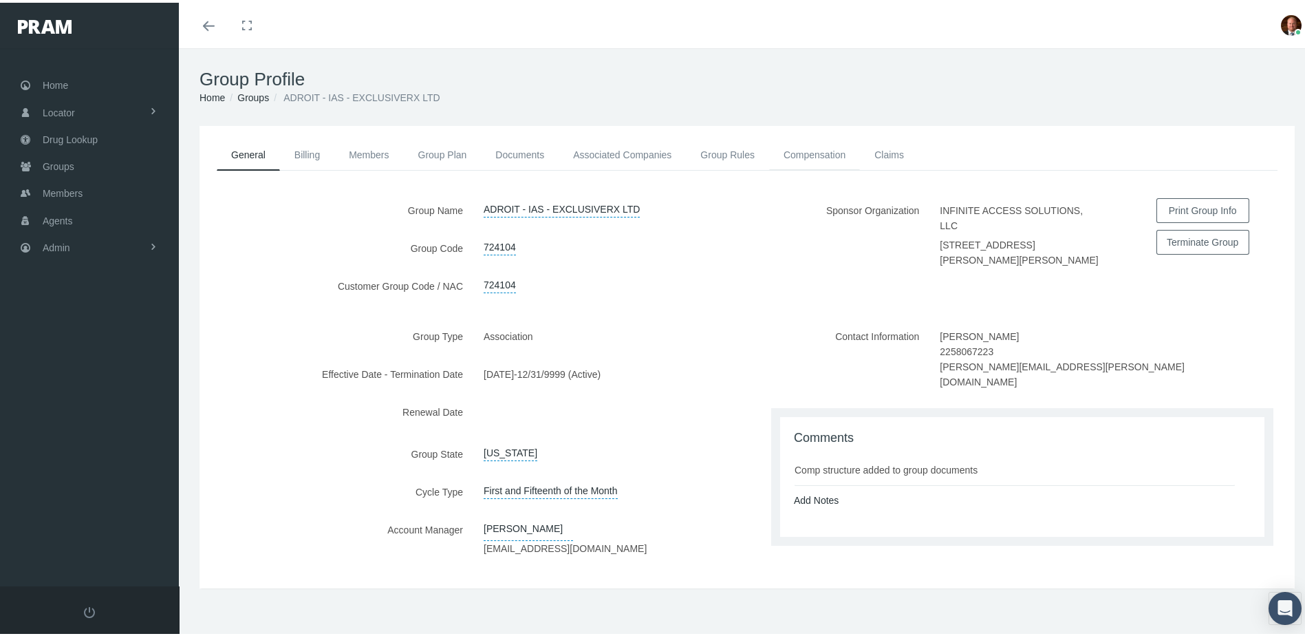
click at [814, 144] on link "Compensation" at bounding box center [814, 152] width 91 height 30
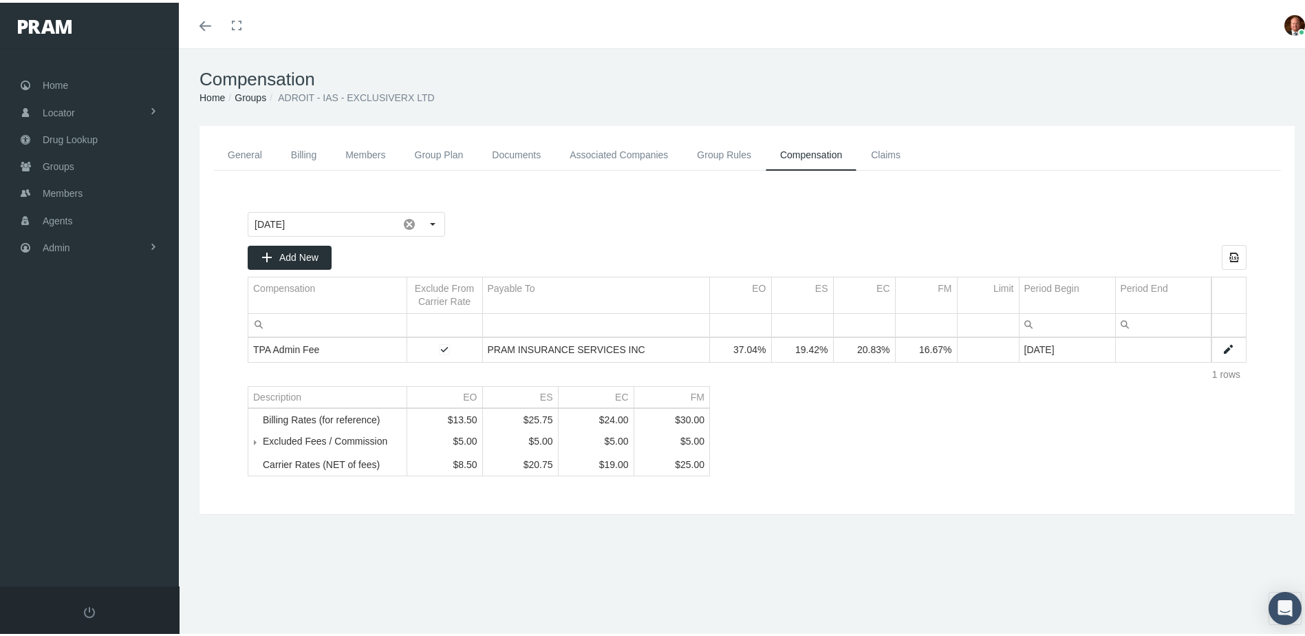
click at [263, 445] on span "Tree list" at bounding box center [263, 439] width 0 height 12
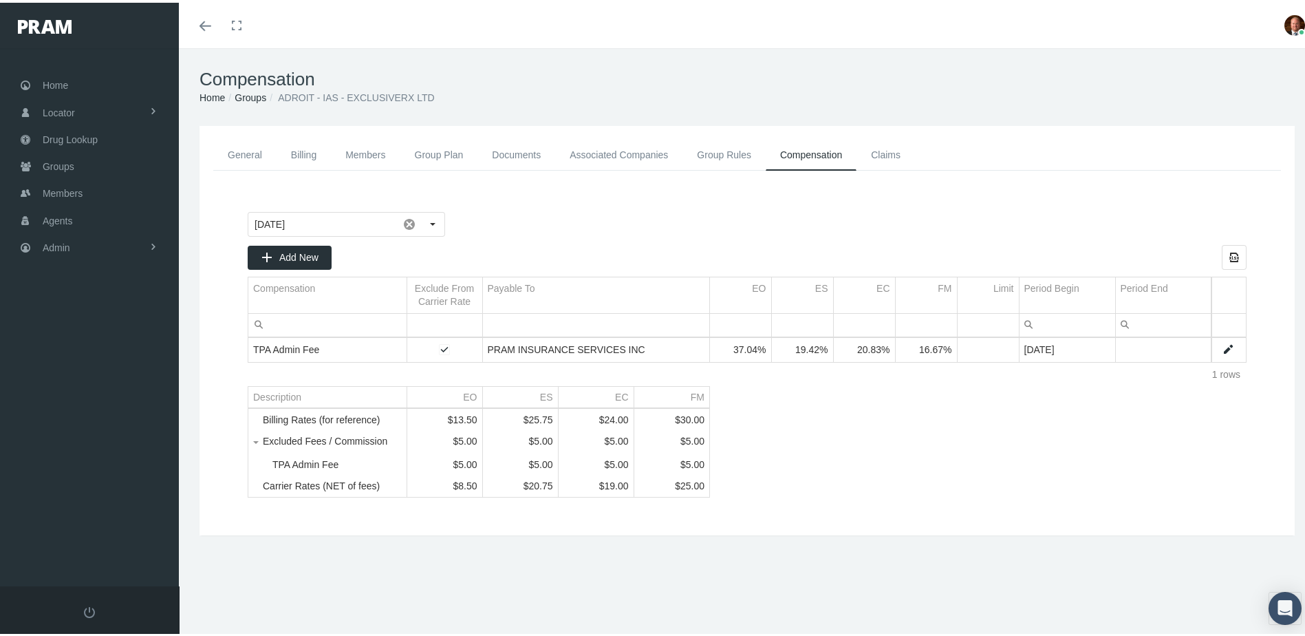
click at [374, 150] on link "Members" at bounding box center [365, 152] width 69 height 31
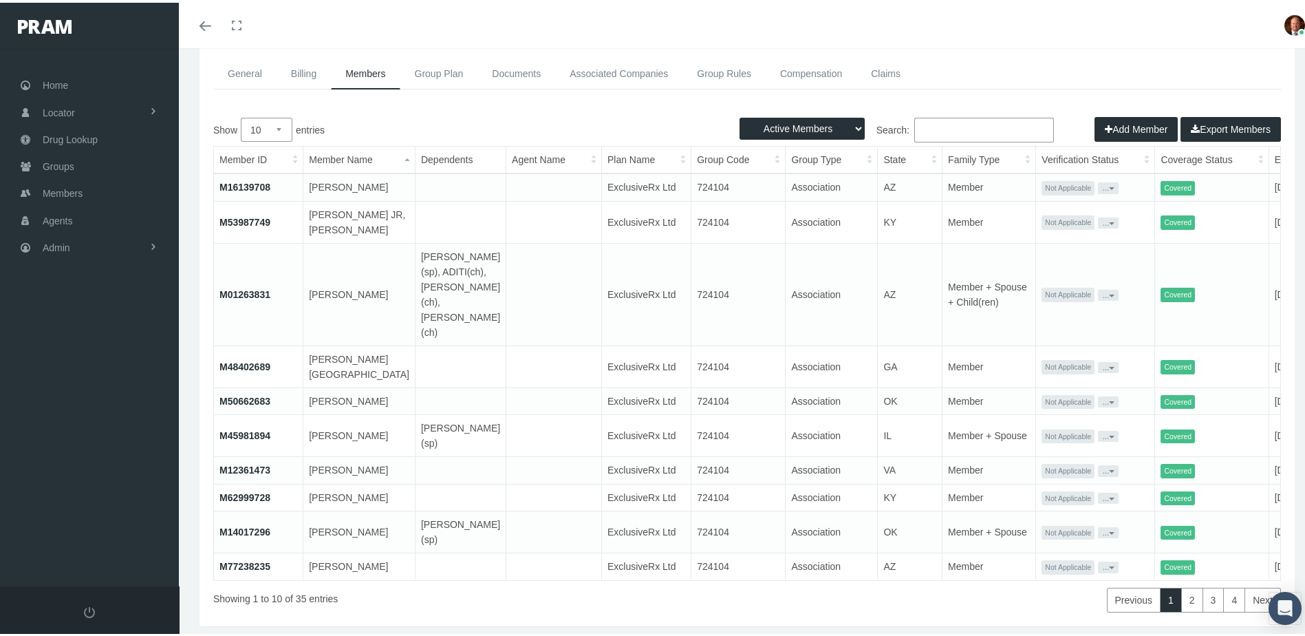
scroll to position [27, 0]
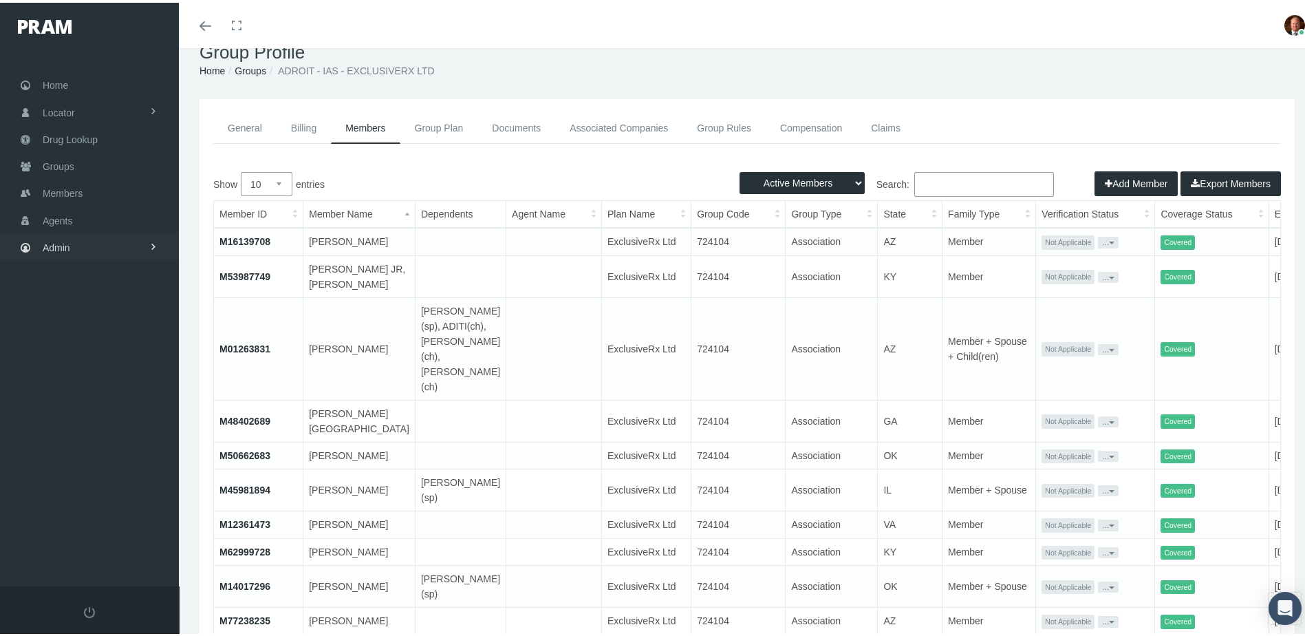
click at [91, 237] on link "Admin" at bounding box center [89, 244] width 179 height 27
click at [98, 519] on link "Reports" at bounding box center [89, 531] width 179 height 24
click at [83, 548] on span "Reports" at bounding box center [71, 559] width 34 height 23
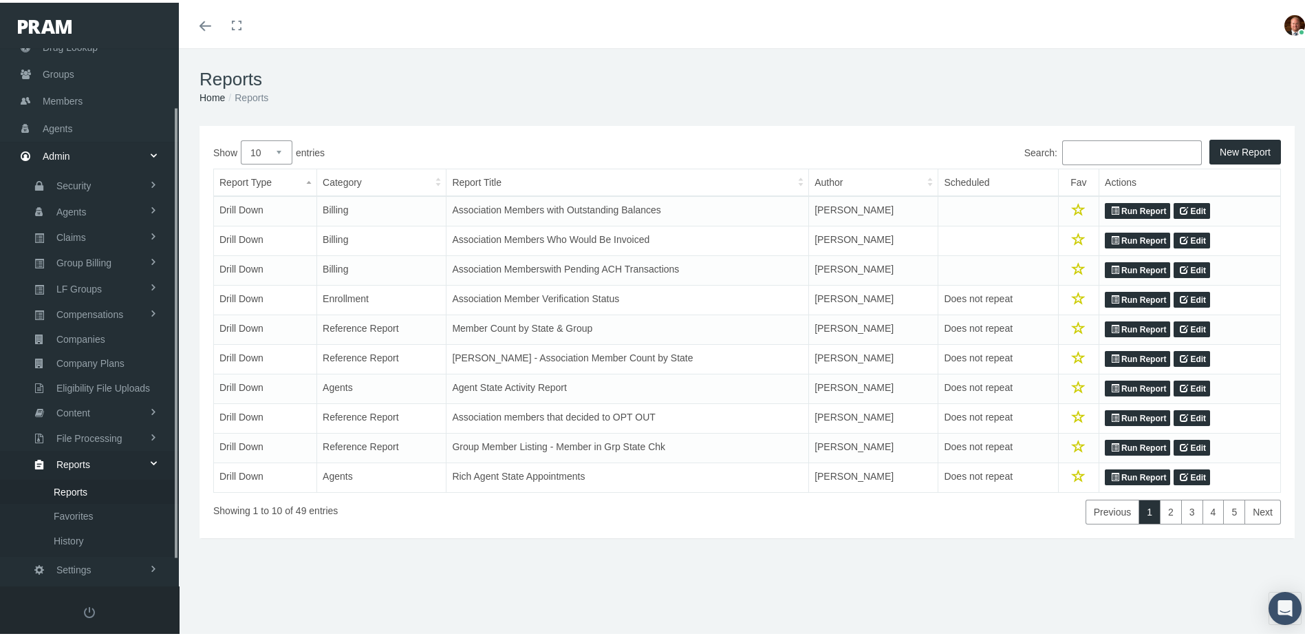
scroll to position [100, 0]
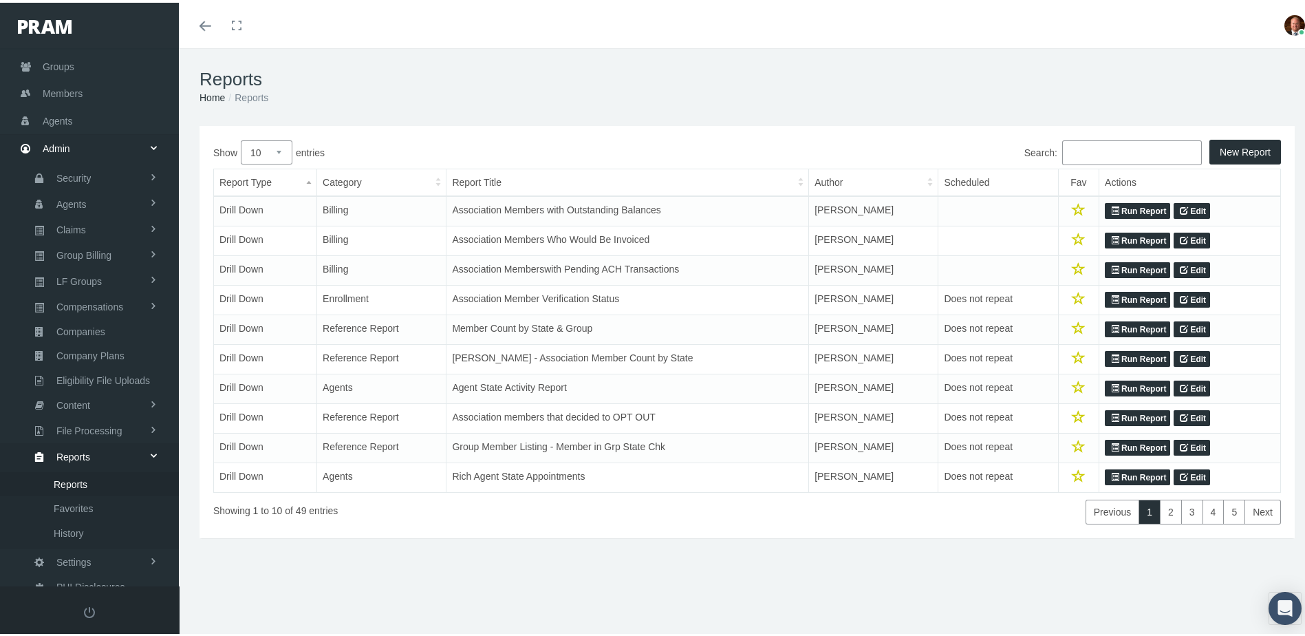
click at [279, 143] on select "10 25 50 100" at bounding box center [267, 150] width 52 height 24
select select "100"
click at [241, 138] on select "10 25 50 100" at bounding box center [267, 150] width 52 height 24
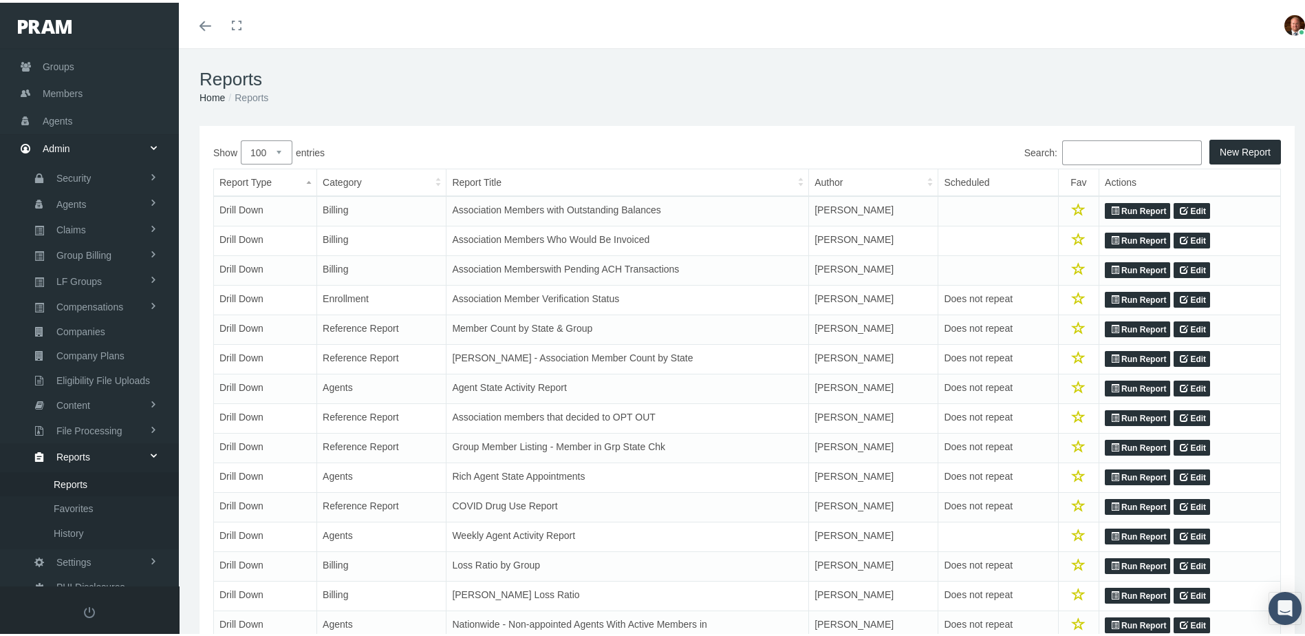
click at [1111, 329] on icon at bounding box center [1115, 326] width 8 height 13
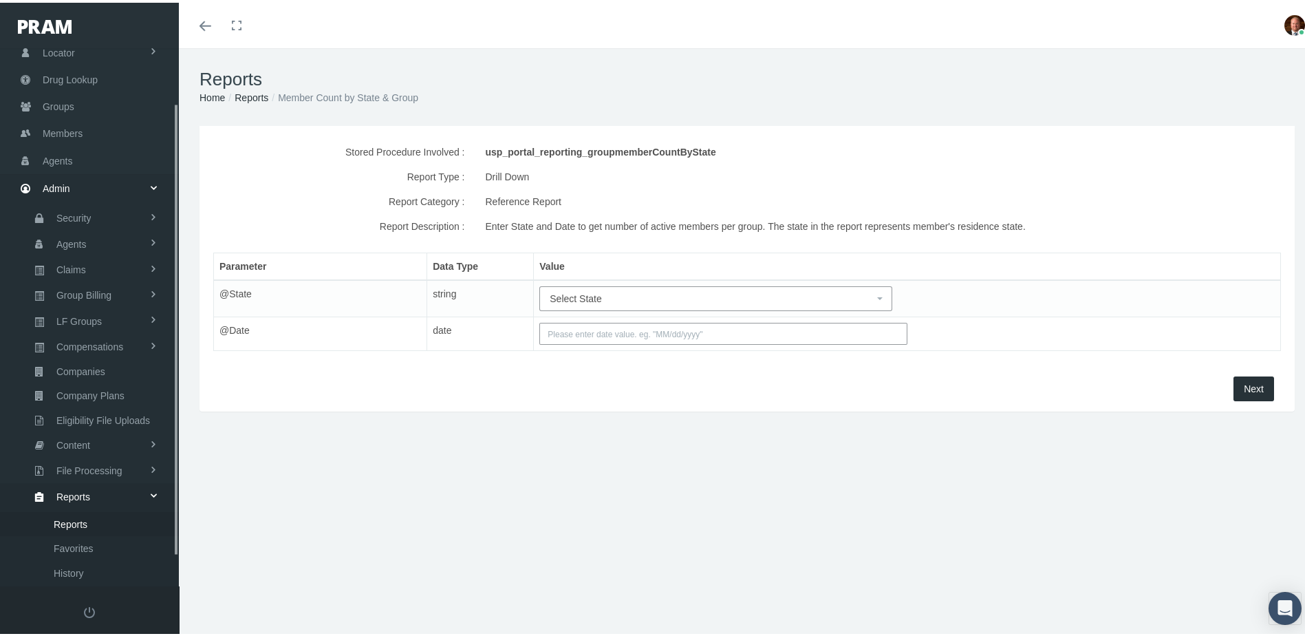
scroll to position [100, 0]
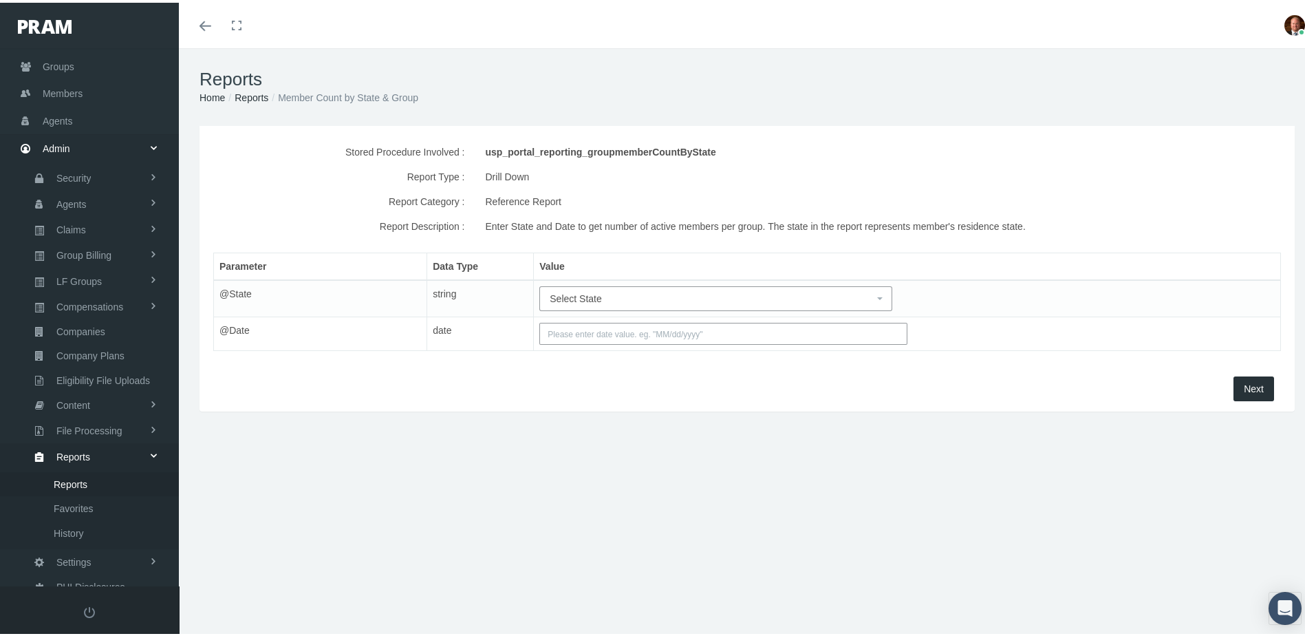
click at [588, 301] on span "Select State" at bounding box center [576, 295] width 52 height 11
click at [247, 93] on link "Reports" at bounding box center [252, 94] width 34 height 11
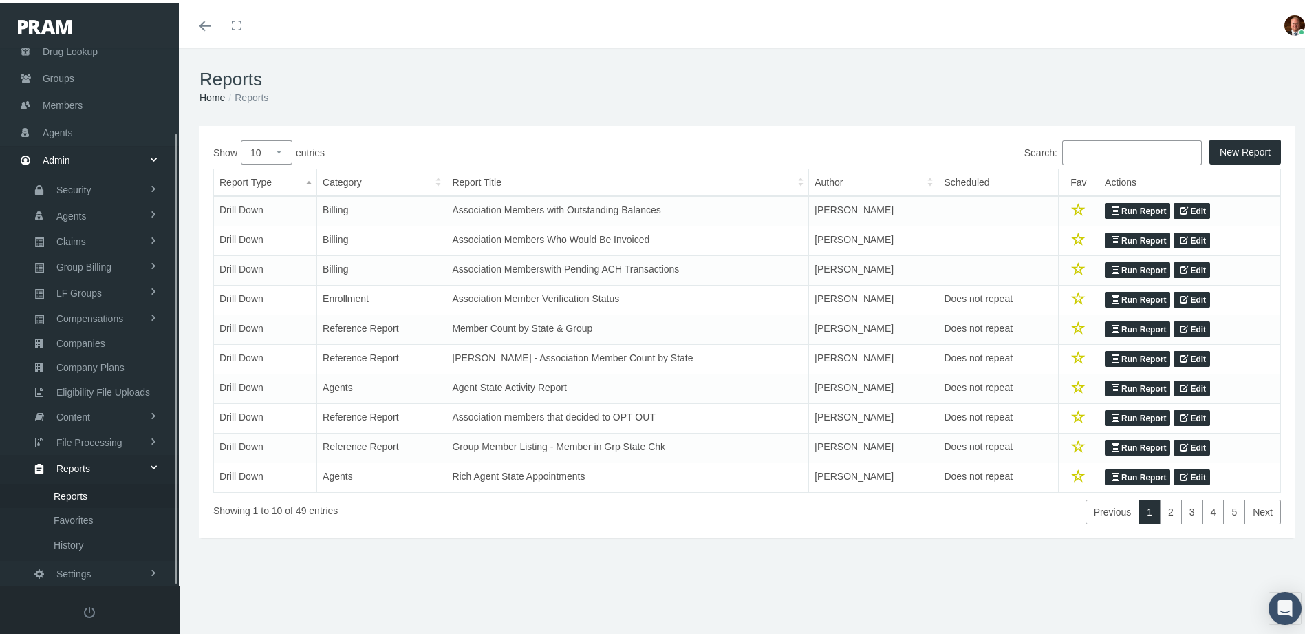
scroll to position [100, 0]
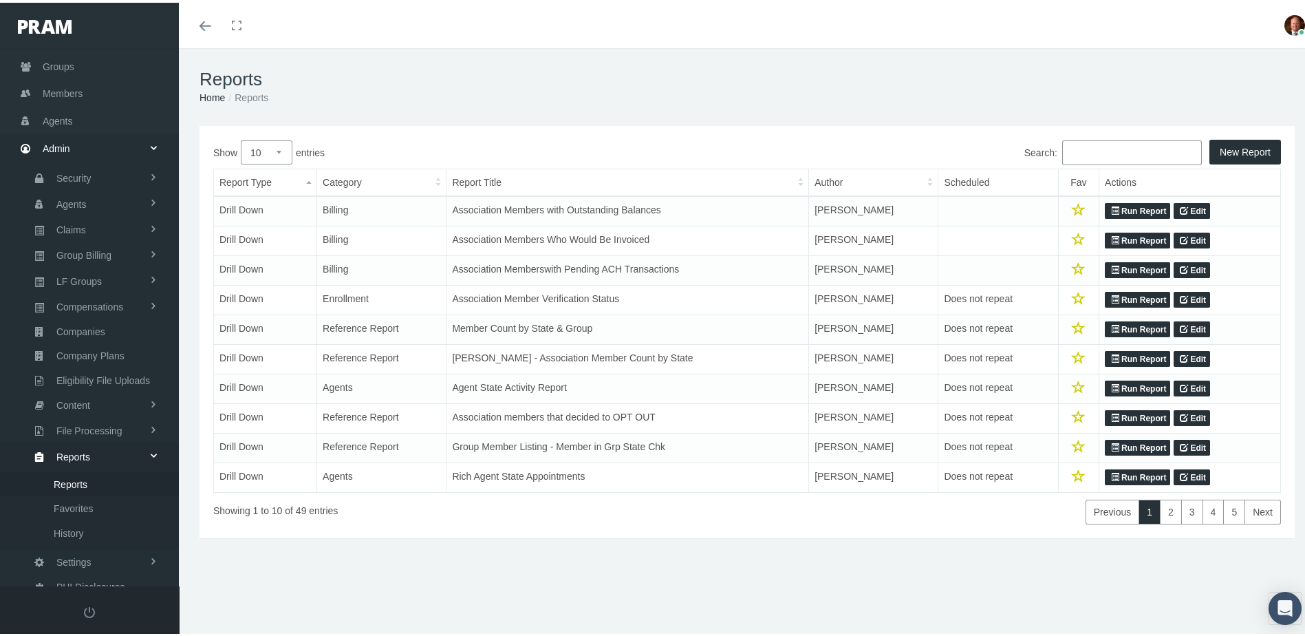
click at [276, 150] on select "10 25 50 100" at bounding box center [267, 150] width 52 height 24
select select "100"
click at [241, 138] on select "10 25 50 100" at bounding box center [267, 150] width 52 height 24
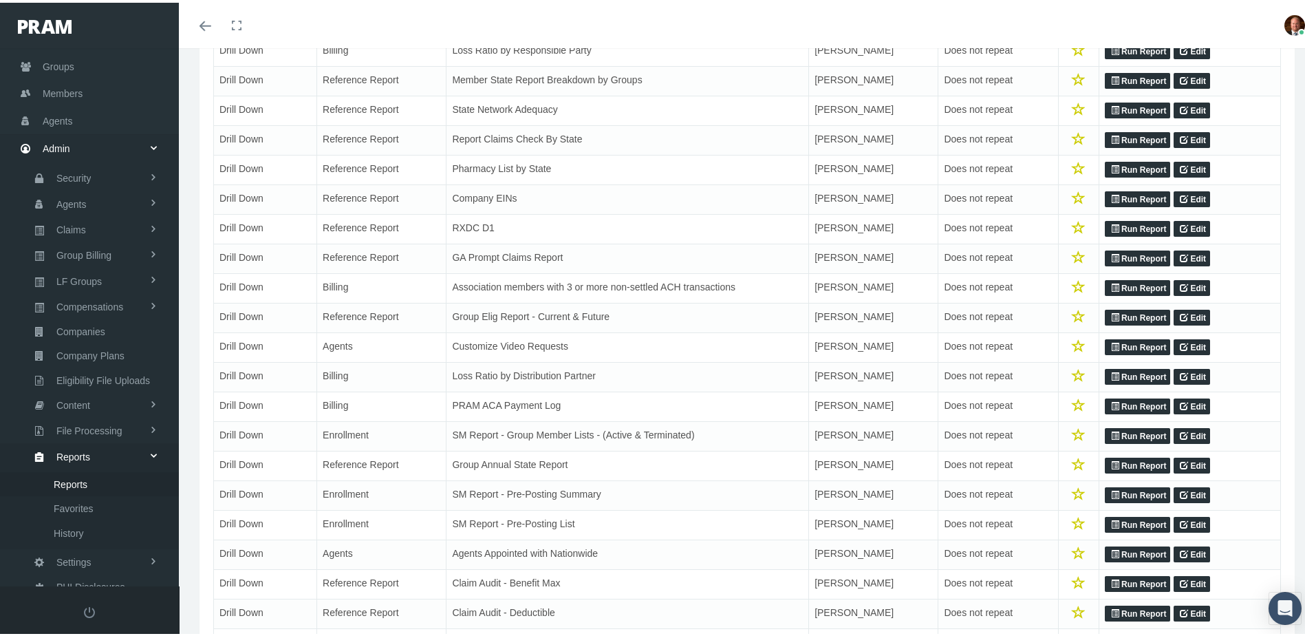
scroll to position [963, 0]
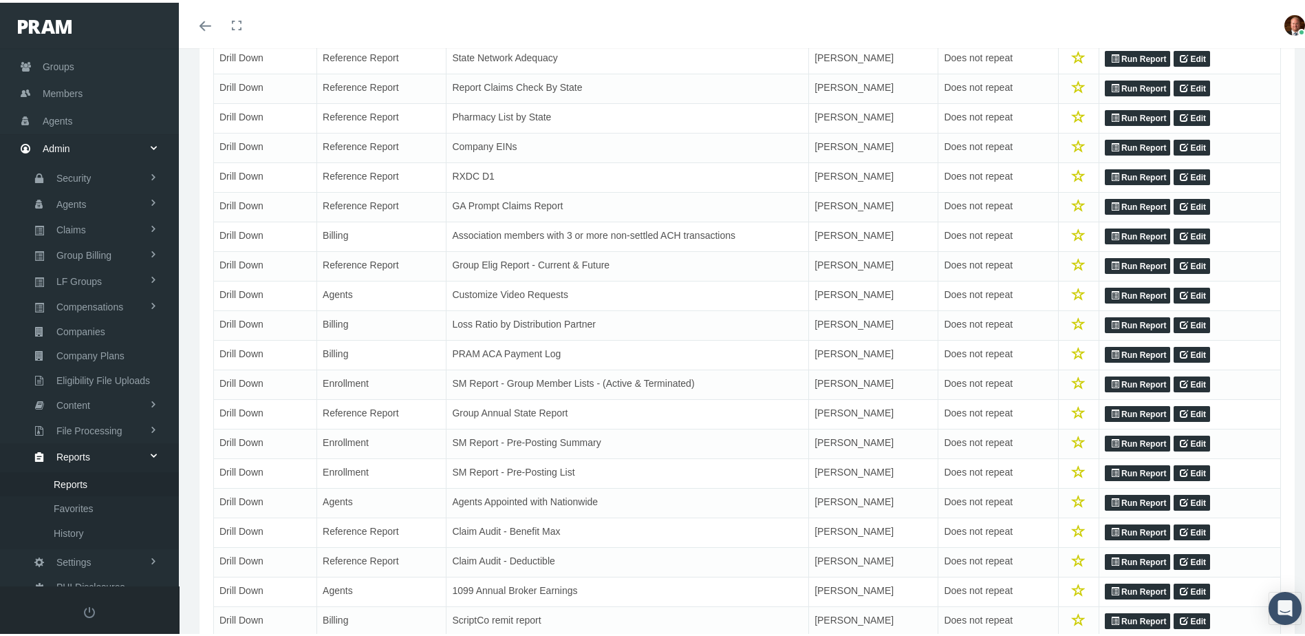
click at [1132, 449] on link "Run Report" at bounding box center [1137, 441] width 65 height 17
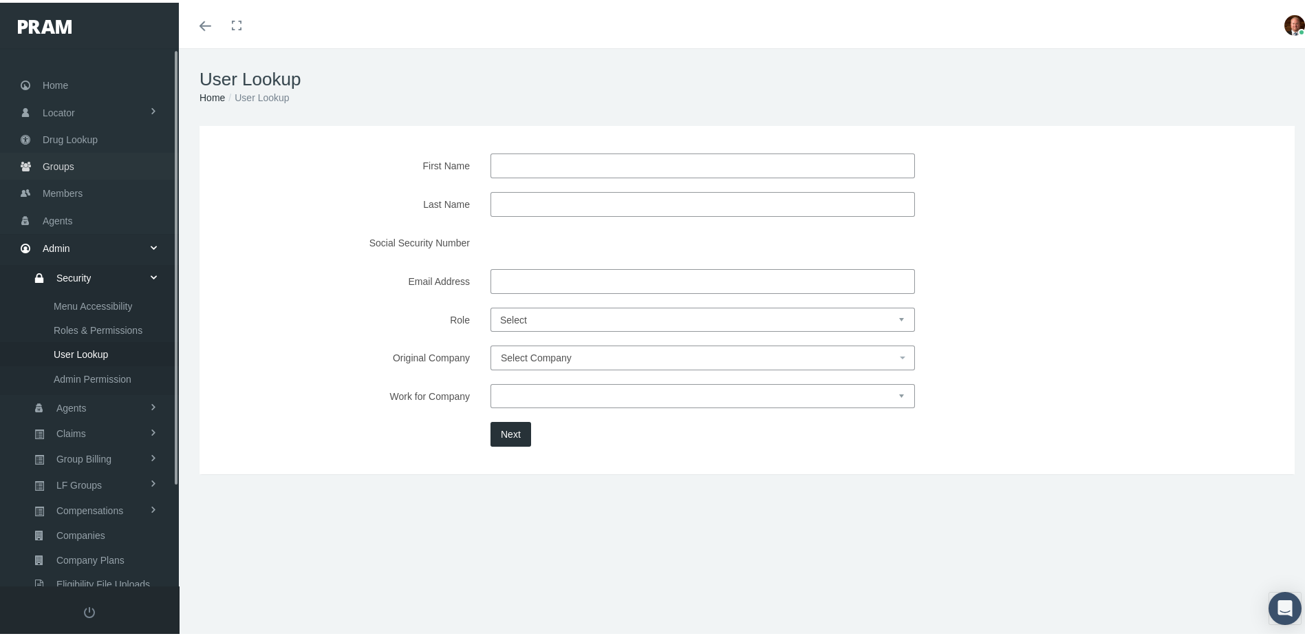
click at [54, 164] on span "Groups" at bounding box center [59, 164] width 32 height 26
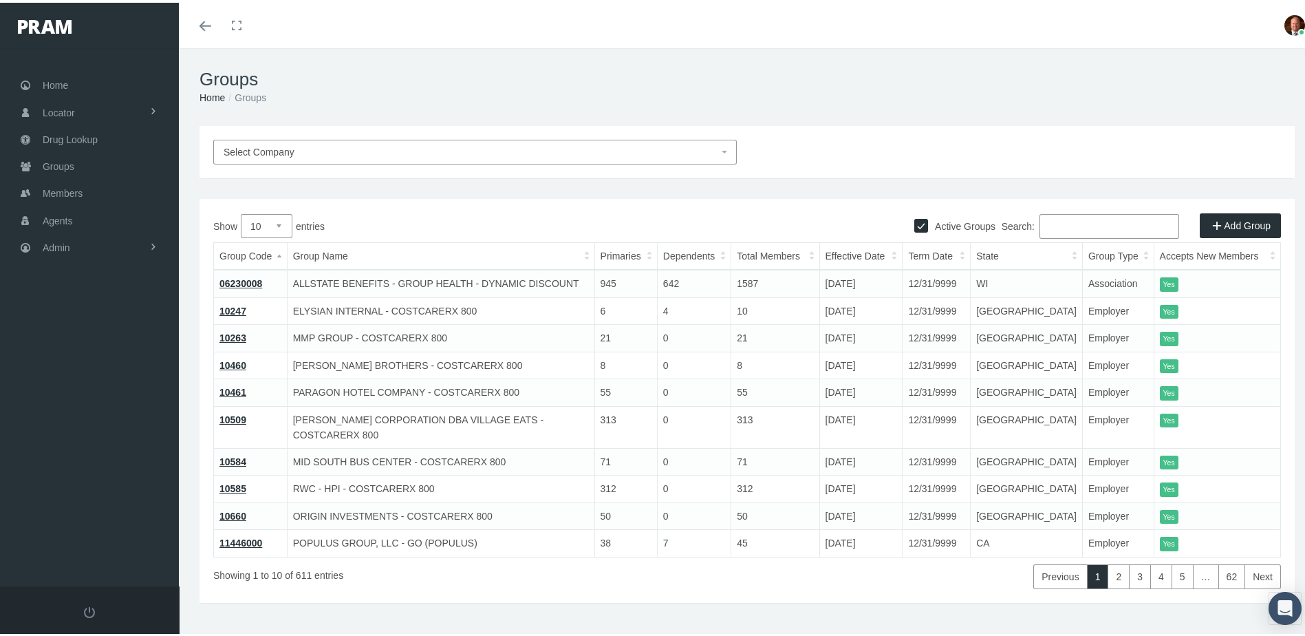
click at [395, 152] on span "Select Company" at bounding box center [471, 149] width 495 height 15
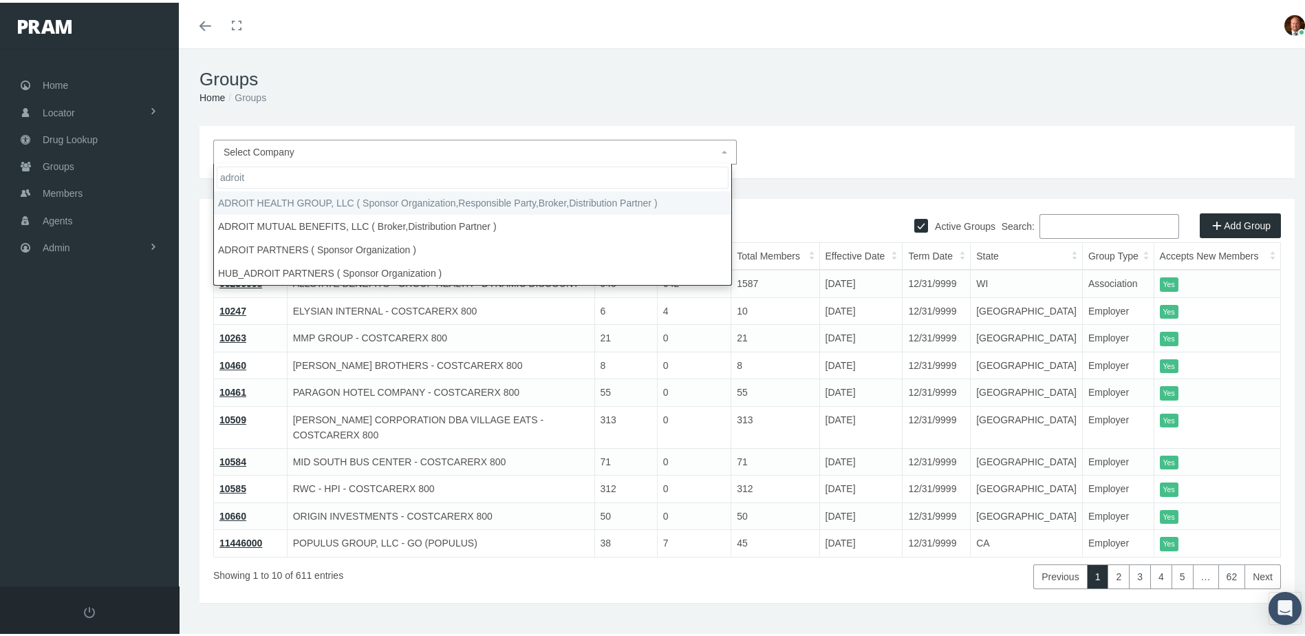
type input "adroit"
select select "3063"
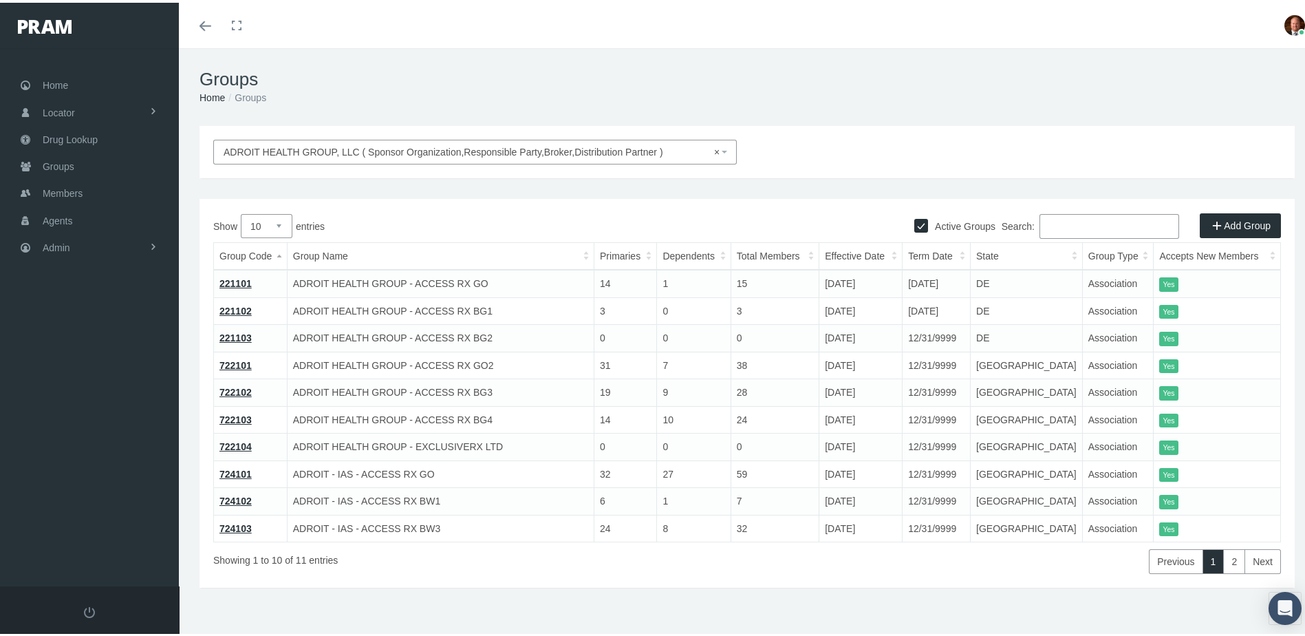
click at [281, 215] on select "10 25 50 100" at bounding box center [267, 223] width 52 height 24
select select "100"
click at [241, 211] on select "10 25 50 100" at bounding box center [267, 223] width 52 height 24
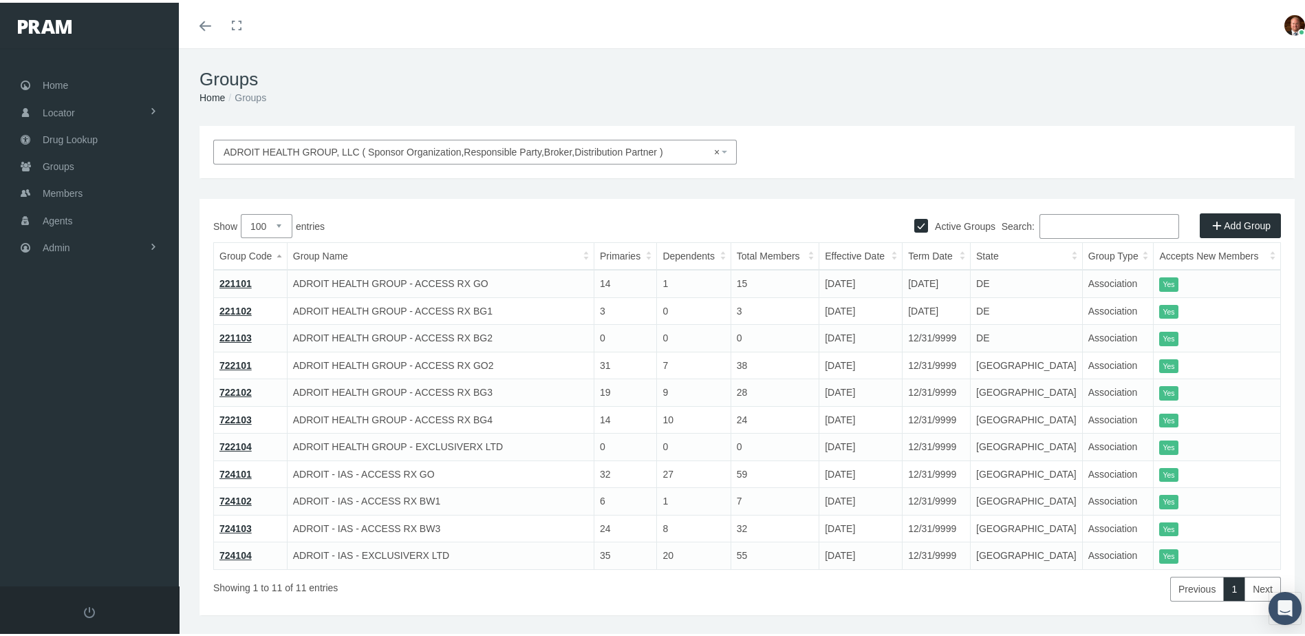
click at [241, 554] on link "724104" at bounding box center [235, 552] width 32 height 11
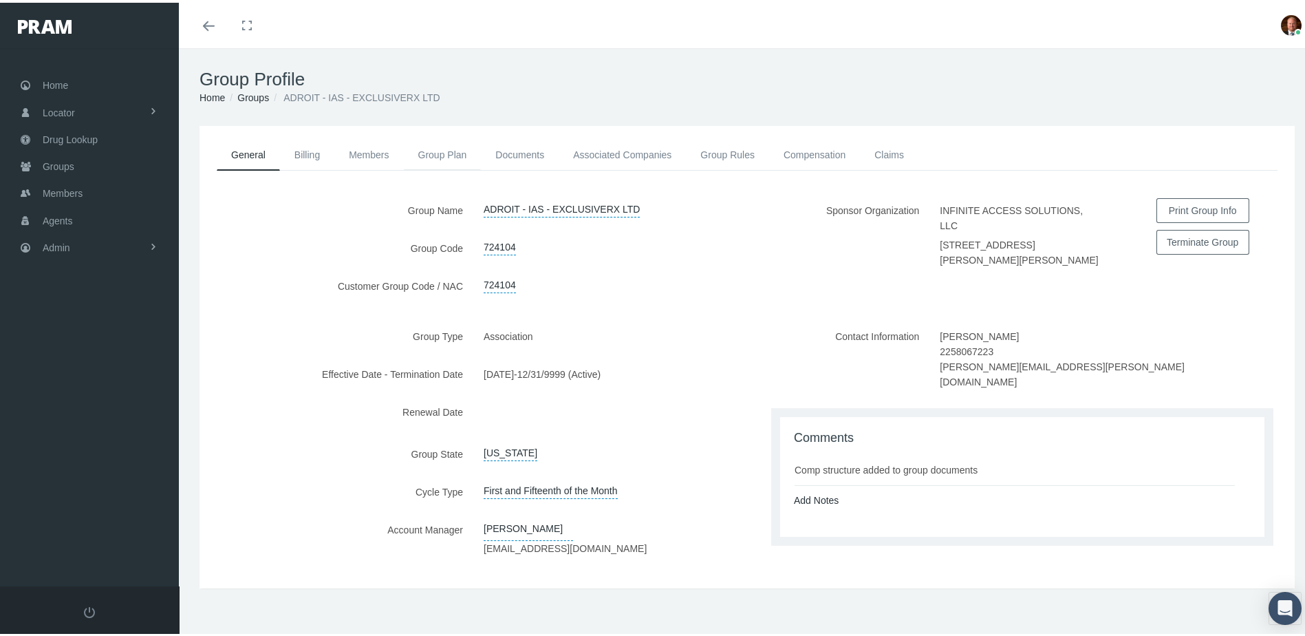
click at [431, 149] on link "Group Plan" at bounding box center [443, 152] width 78 height 30
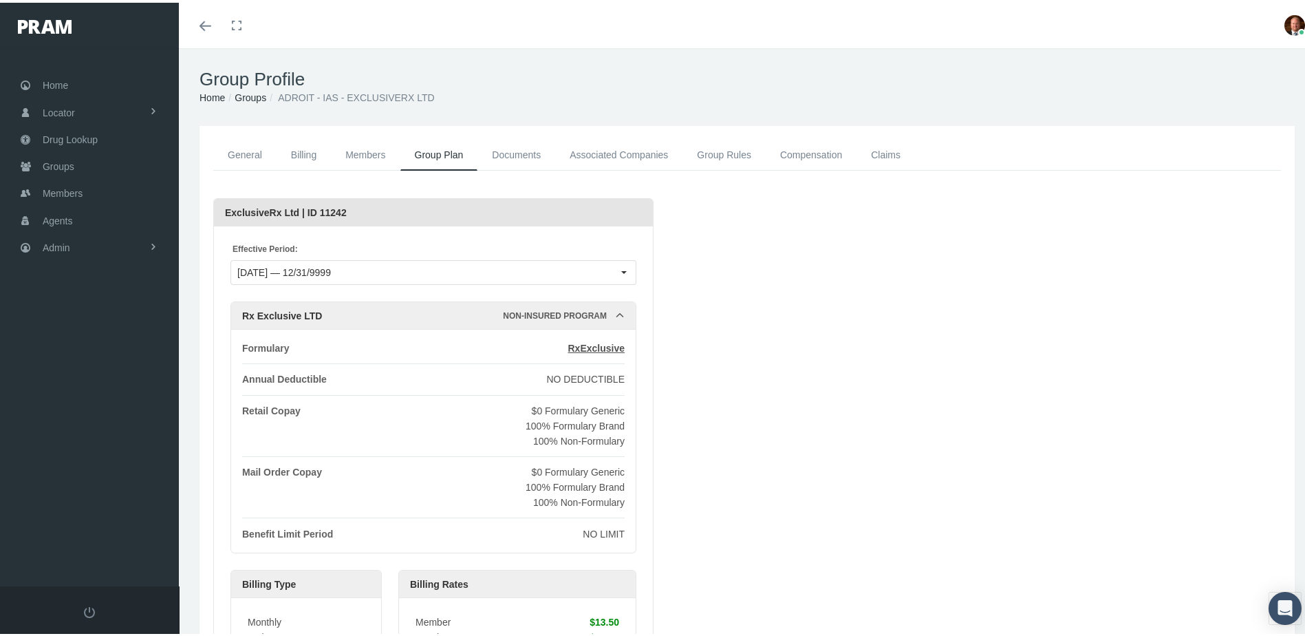
click at [249, 148] on link "General" at bounding box center [244, 152] width 63 height 31
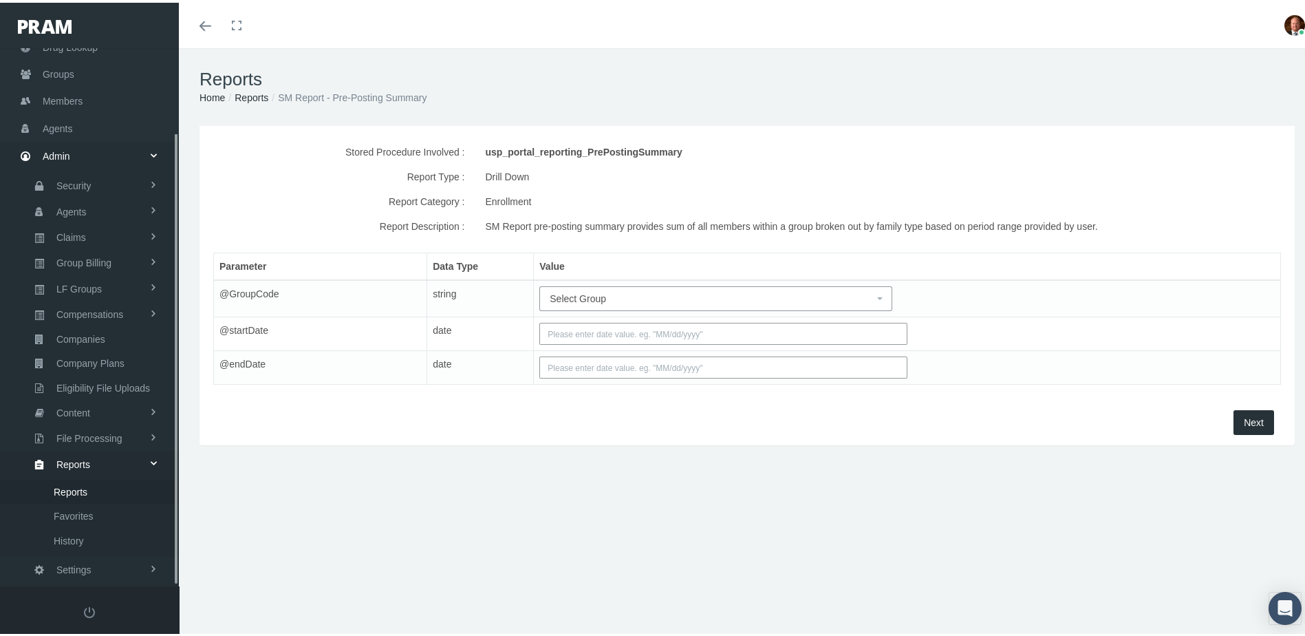
scroll to position [100, 0]
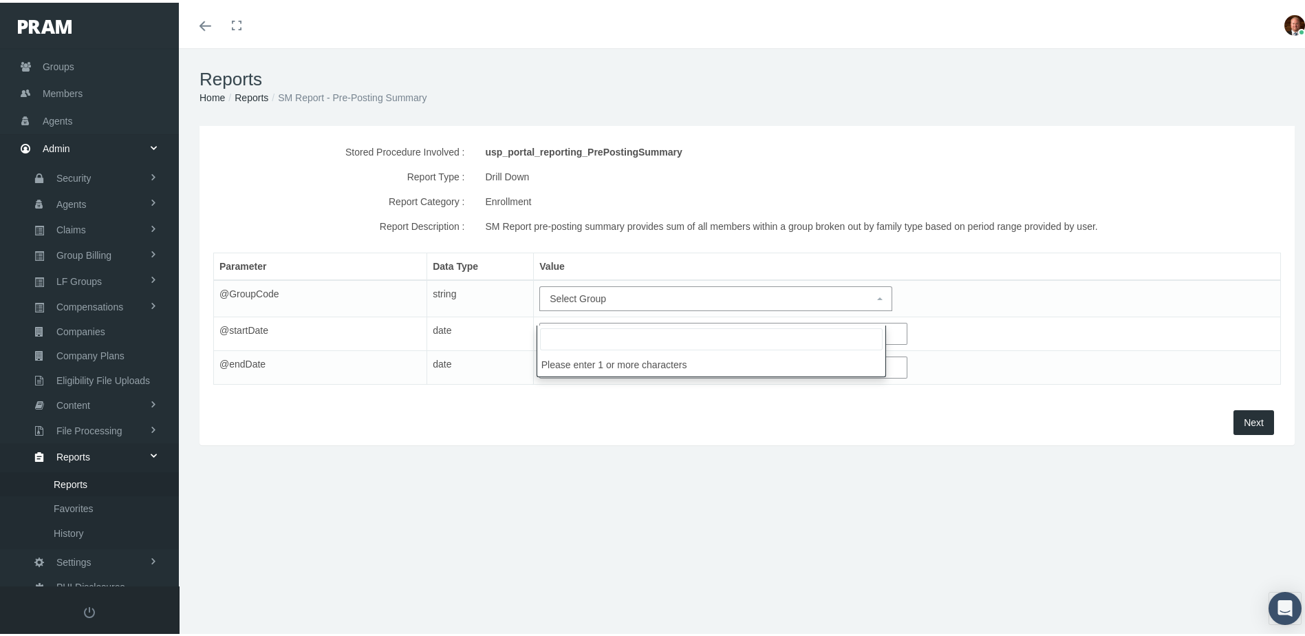
click at [578, 301] on span "Select Group" at bounding box center [578, 295] width 56 height 11
type input "724104"
select select "724104"
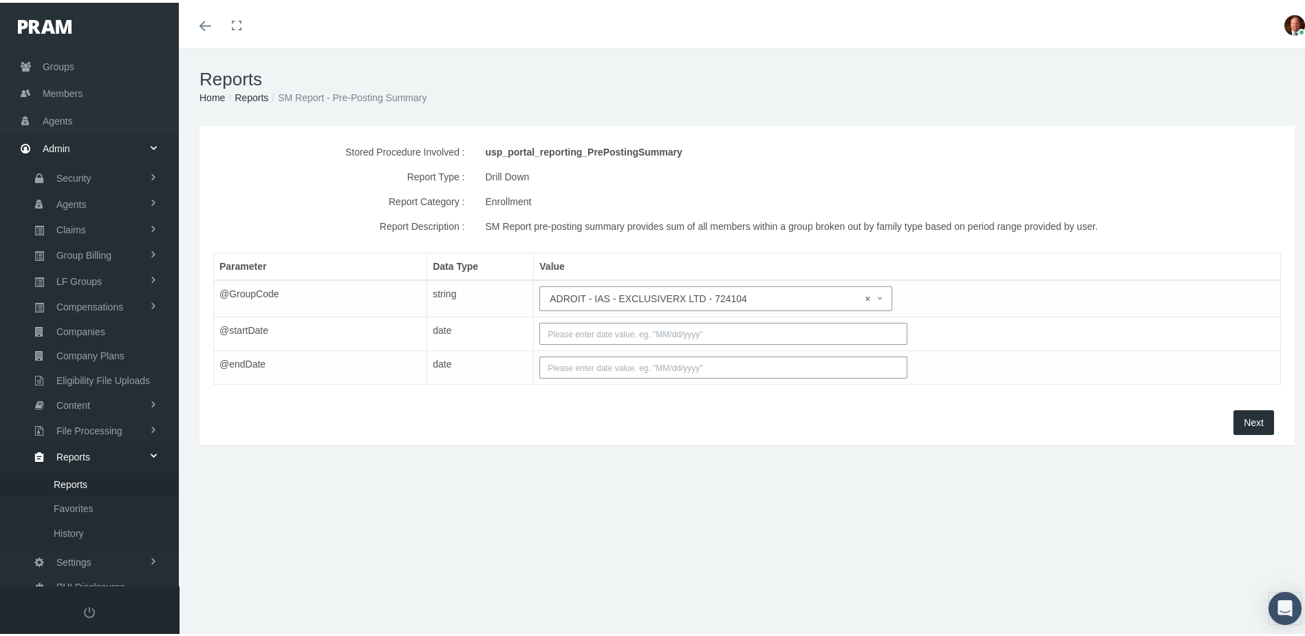
click at [624, 342] on input "text" at bounding box center [722, 331] width 367 height 22
click at [550, 372] on th "«" at bounding box center [550, 370] width 21 height 21
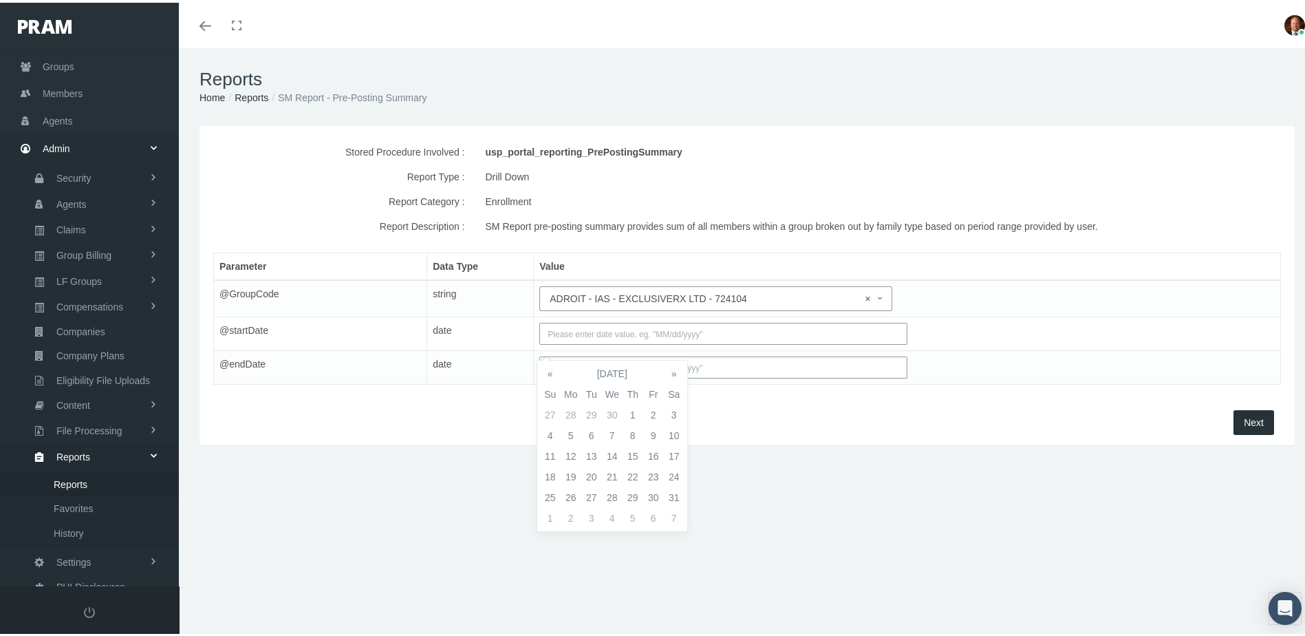
click at [550, 372] on th "«" at bounding box center [550, 370] width 21 height 21
click at [616, 410] on td "1" at bounding box center [612, 412] width 21 height 21
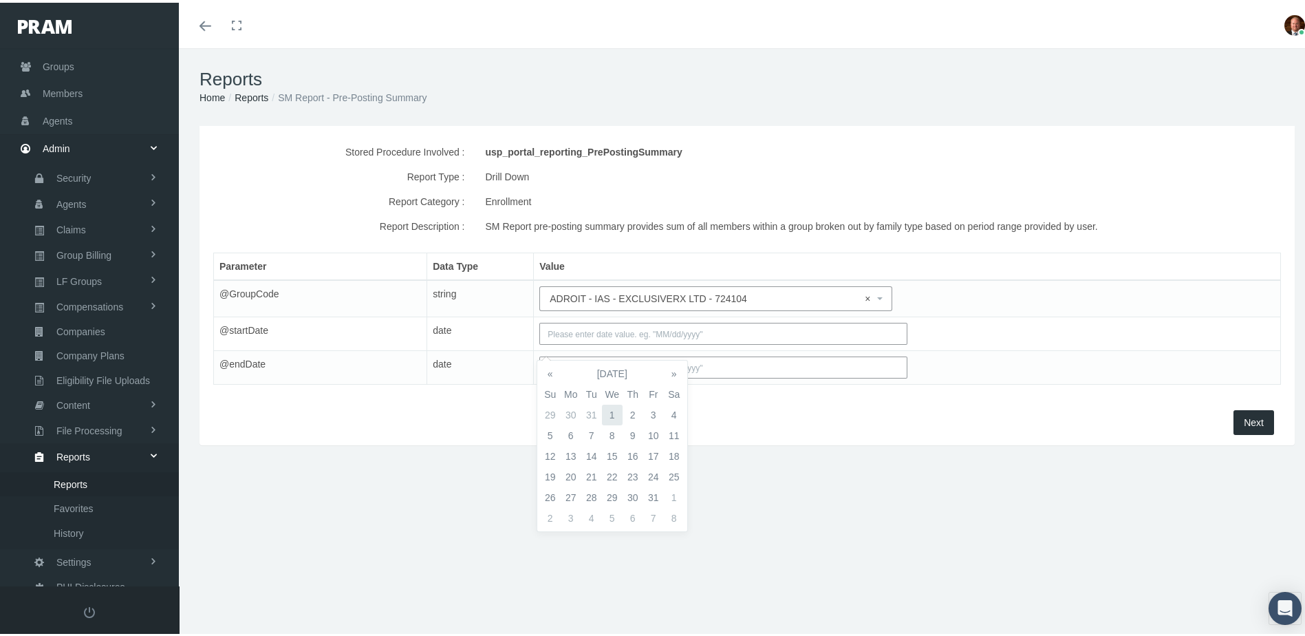
type input "01/01/2025"
click at [727, 376] on input "text" at bounding box center [722, 365] width 367 height 22
click at [547, 407] on th "«" at bounding box center [550, 404] width 21 height 21
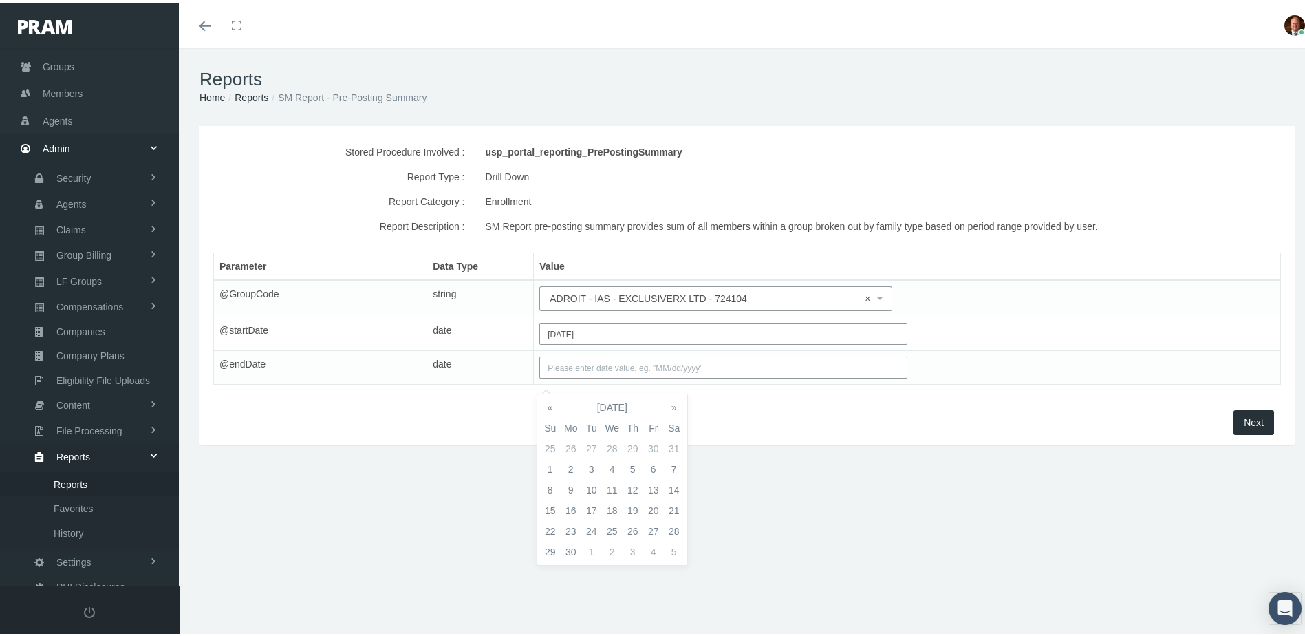
click at [547, 407] on th "«" at bounding box center [550, 404] width 21 height 21
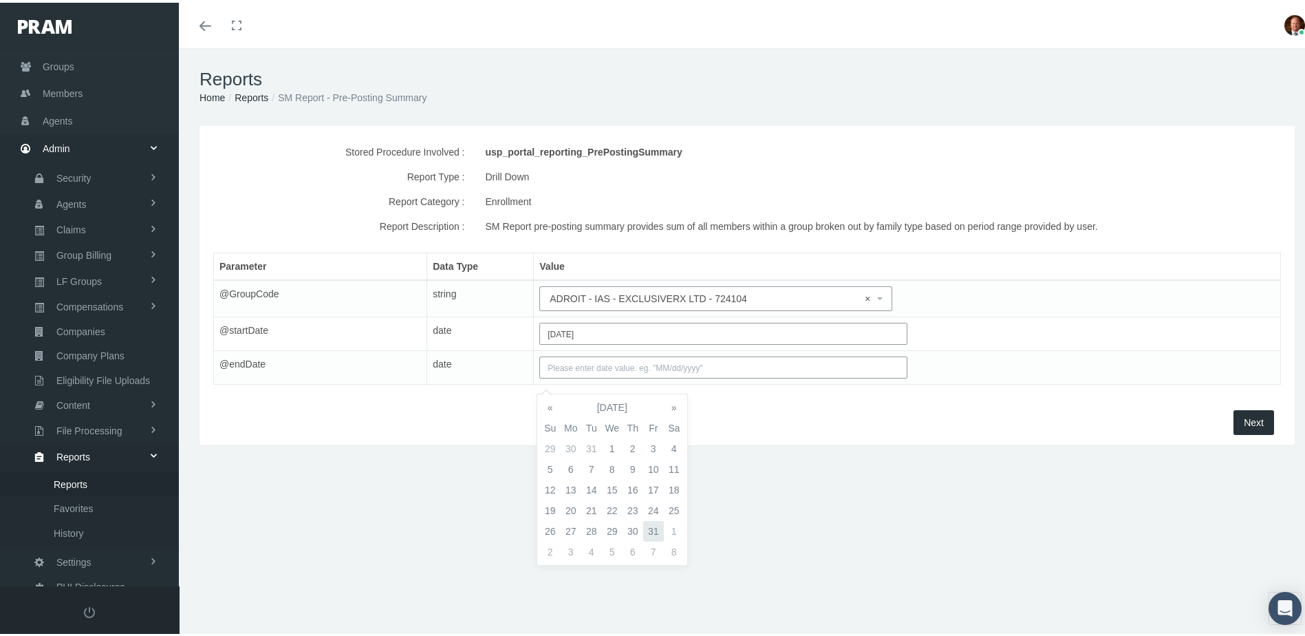
click at [649, 531] on td "31" at bounding box center [653, 528] width 21 height 21
type input "01/31/2025"
click at [804, 484] on div "Stored Procedure Involved : usp_portal_reporting_PrePostingSummary Report Type …" at bounding box center [747, 303] width 1137 height 360
click at [1234, 432] on button "Next" at bounding box center [1254, 419] width 41 height 25
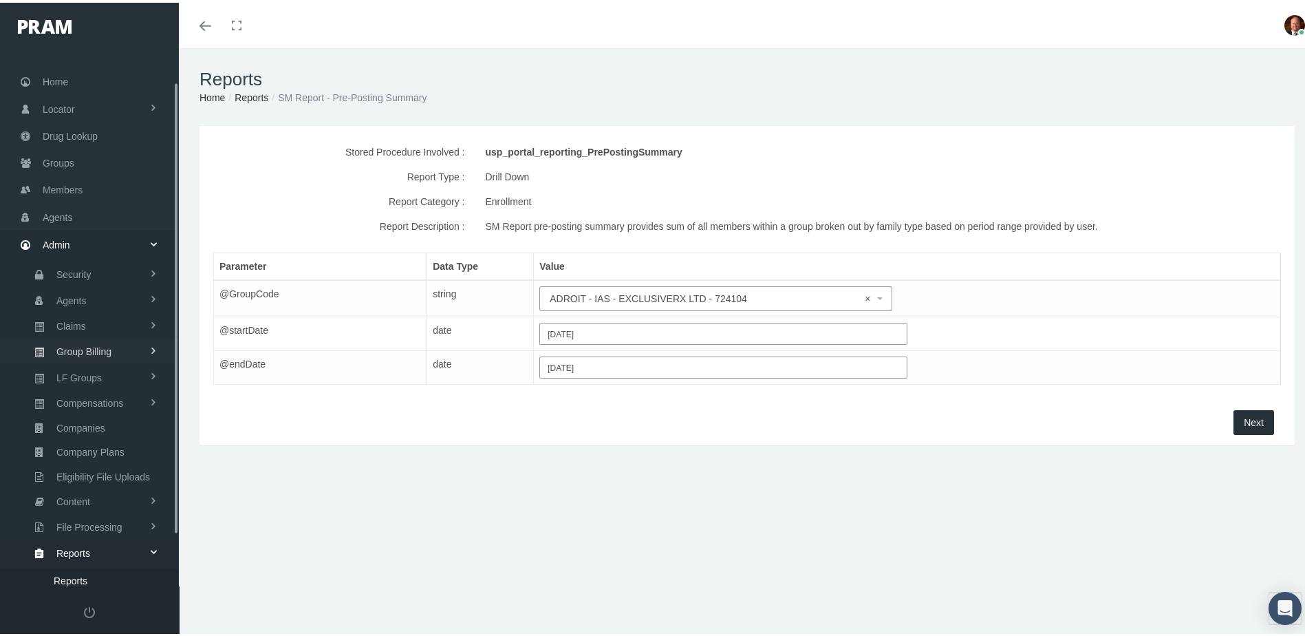
scroll to position [0, 0]
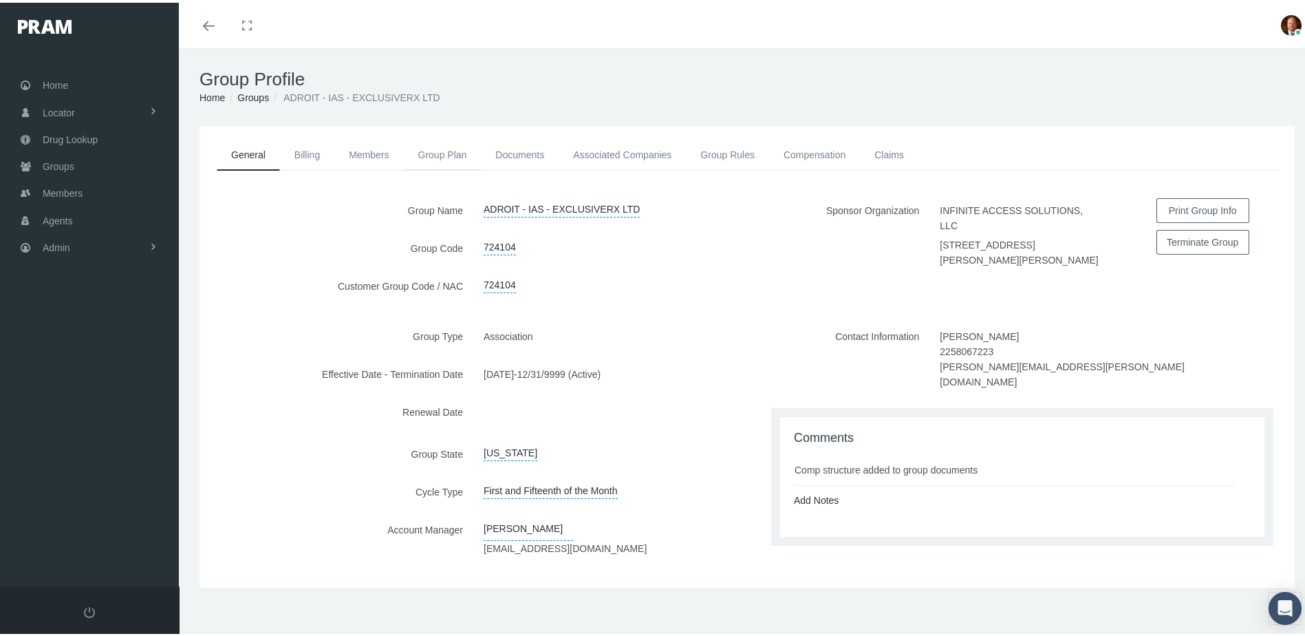
click at [431, 154] on link "Group Plan" at bounding box center [443, 152] width 78 height 30
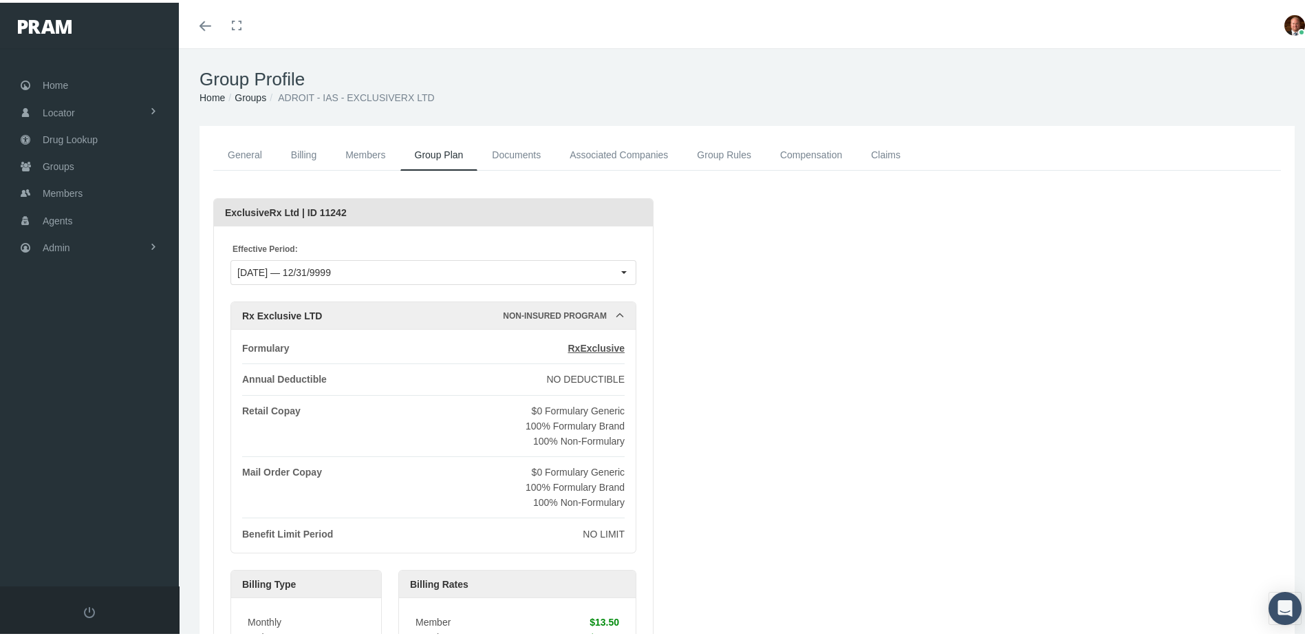
click at [257, 94] on link "Groups" at bounding box center [251, 94] width 32 height 11
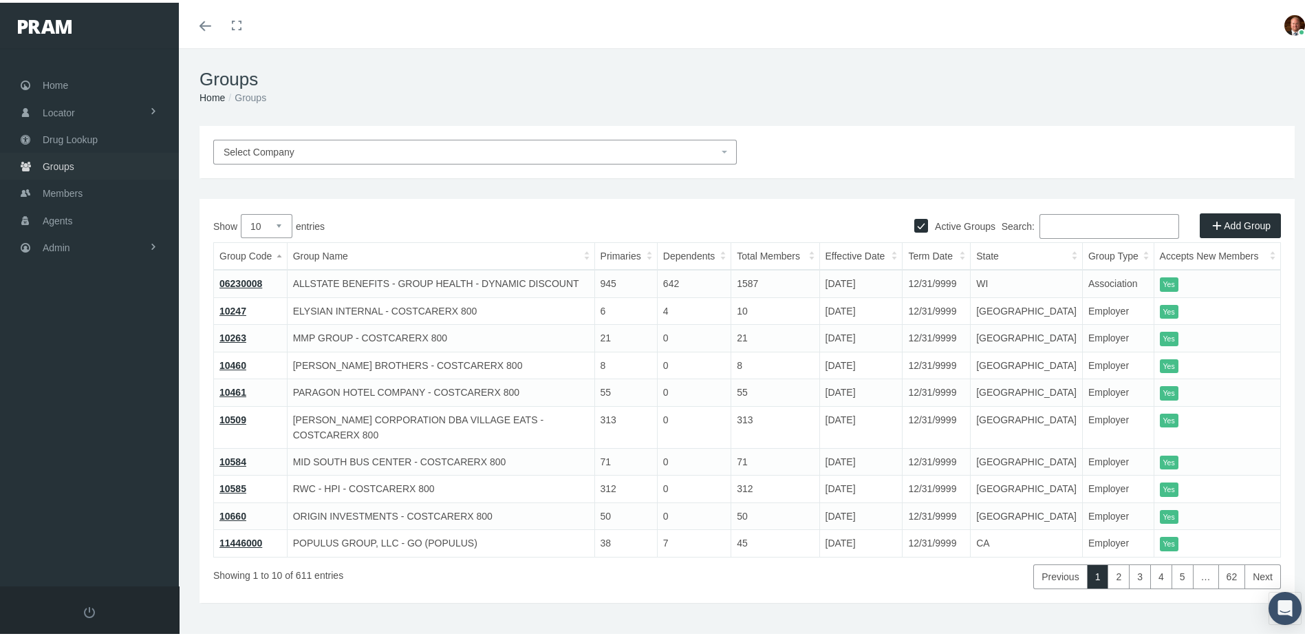
click at [78, 160] on link "Groups" at bounding box center [89, 163] width 179 height 27
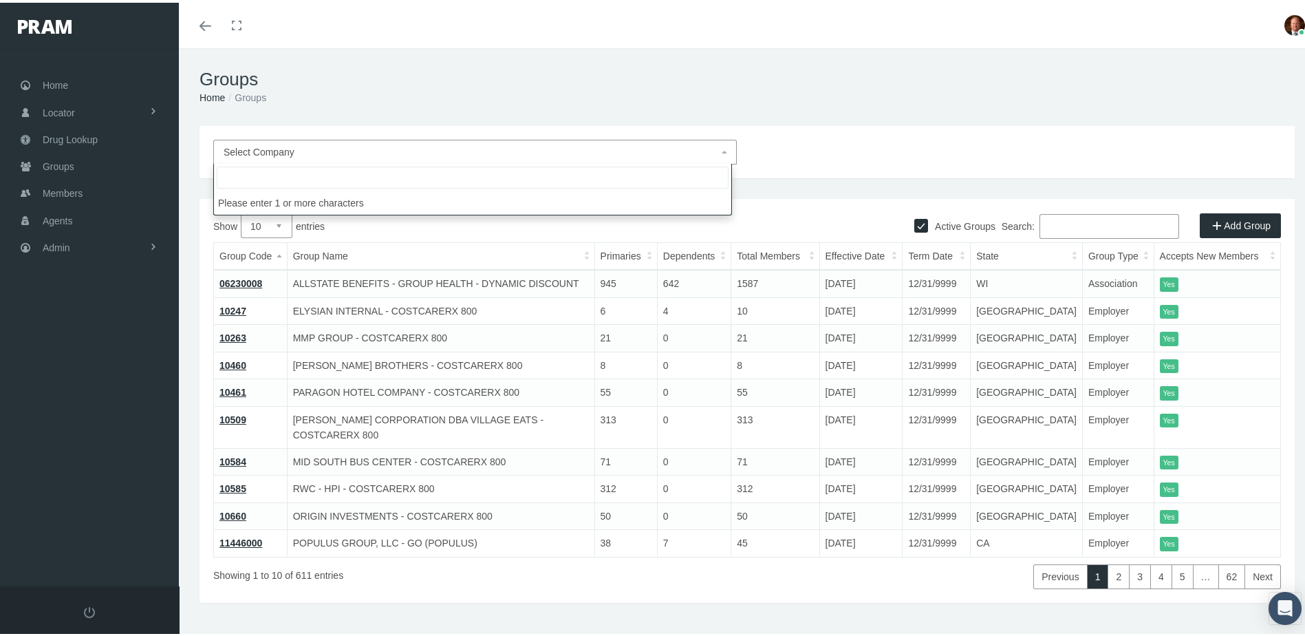
click at [301, 150] on span "Select Company" at bounding box center [471, 149] width 495 height 15
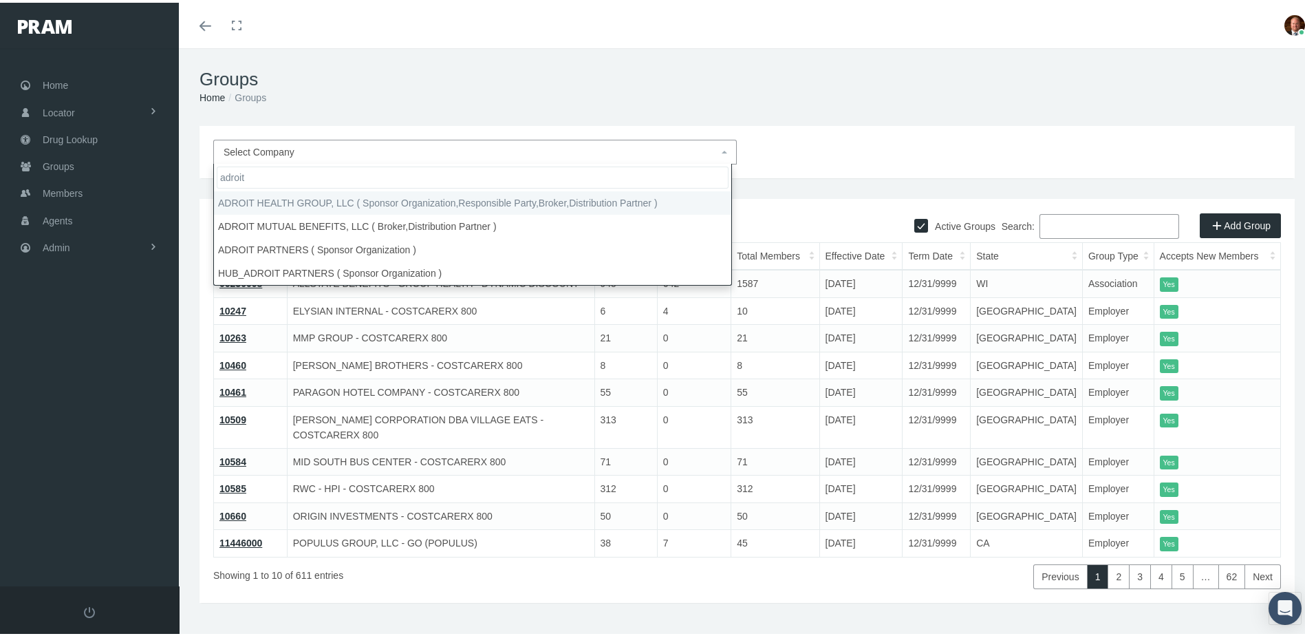
type input "adroit"
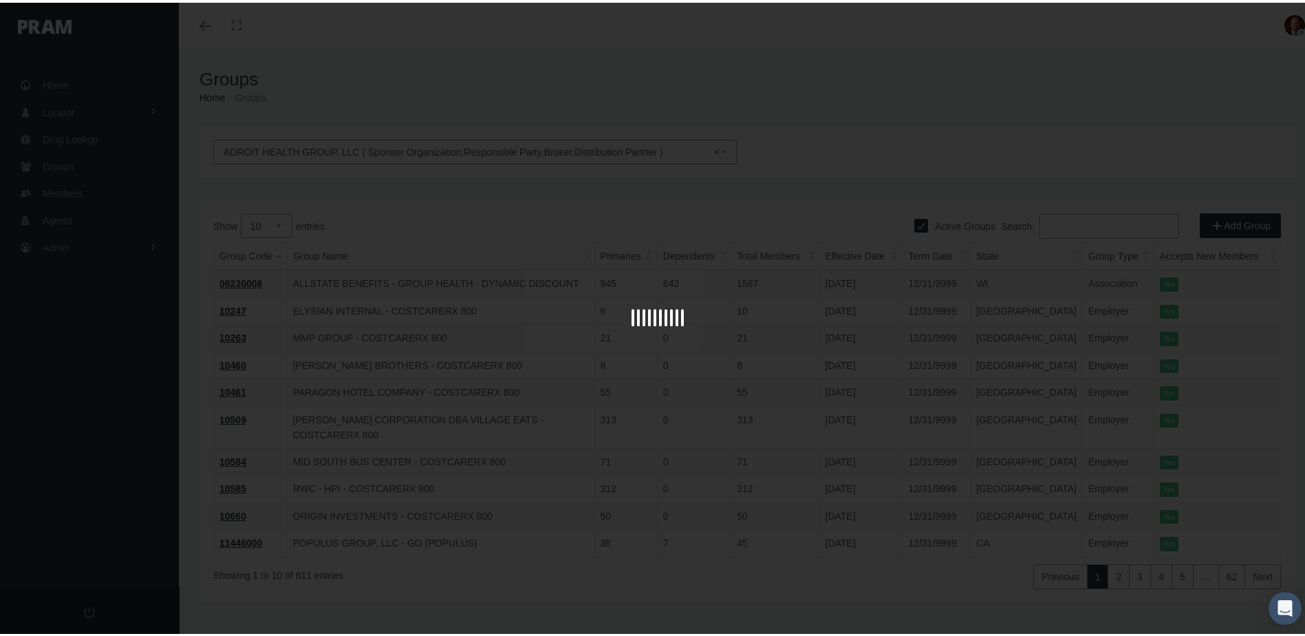
select select "3063"
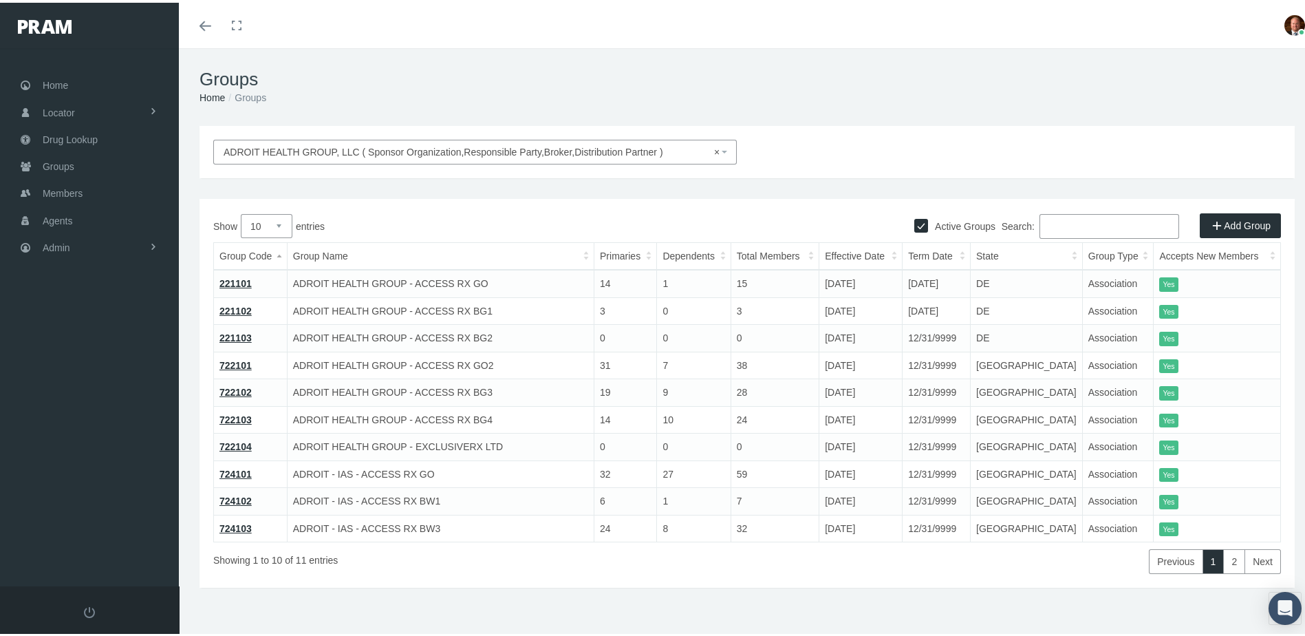
click at [279, 223] on select "10 25 50 100" at bounding box center [267, 223] width 52 height 24
select select "100"
click at [241, 211] on select "10 25 50 100" at bounding box center [267, 223] width 52 height 24
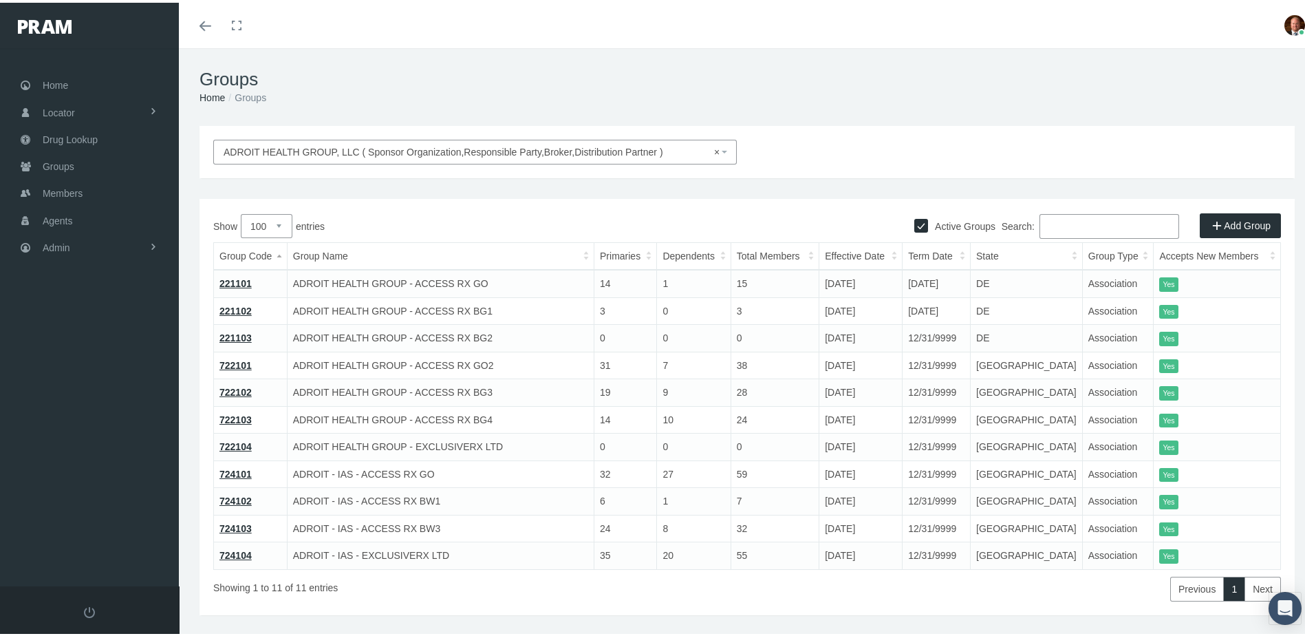
click at [245, 557] on link "724104" at bounding box center [235, 552] width 32 height 11
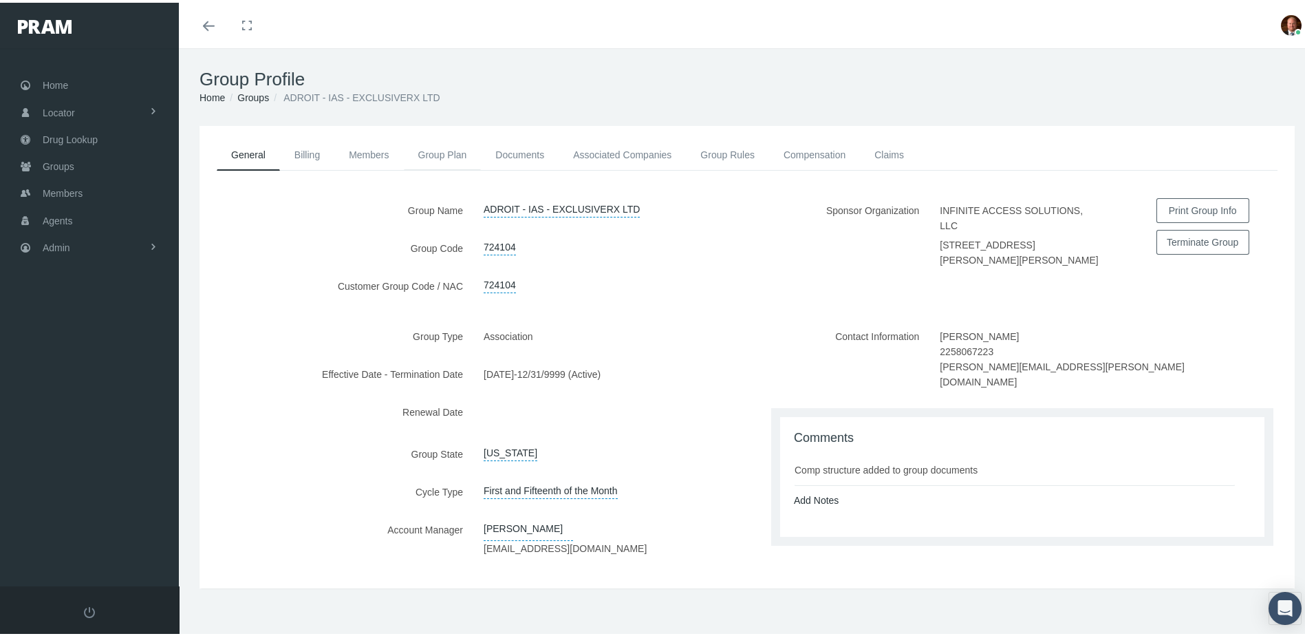
click at [431, 152] on link "Group Plan" at bounding box center [443, 152] width 78 height 30
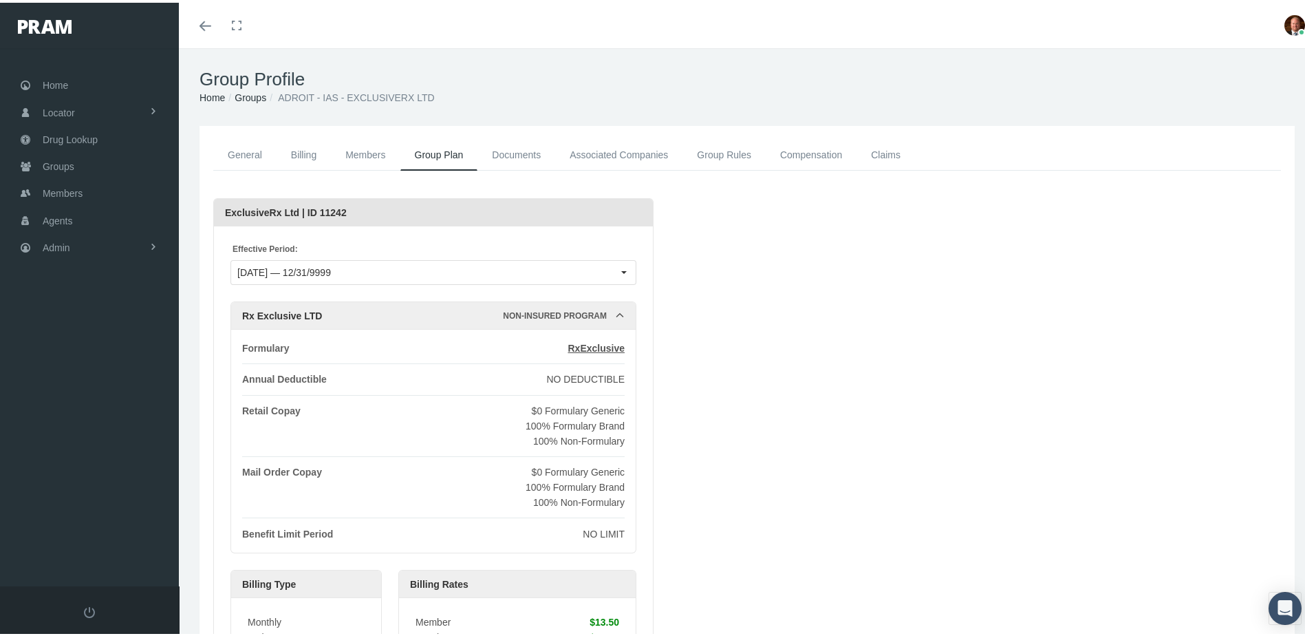
click at [257, 96] on link "Groups" at bounding box center [251, 94] width 32 height 11
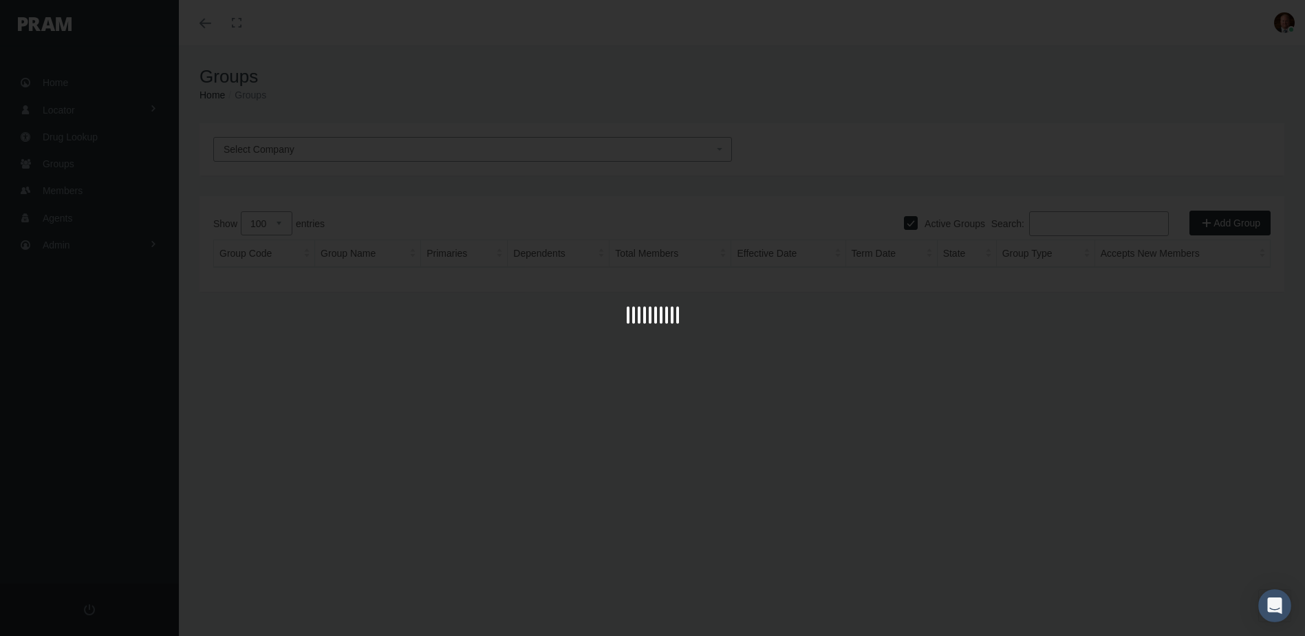
select select "100"
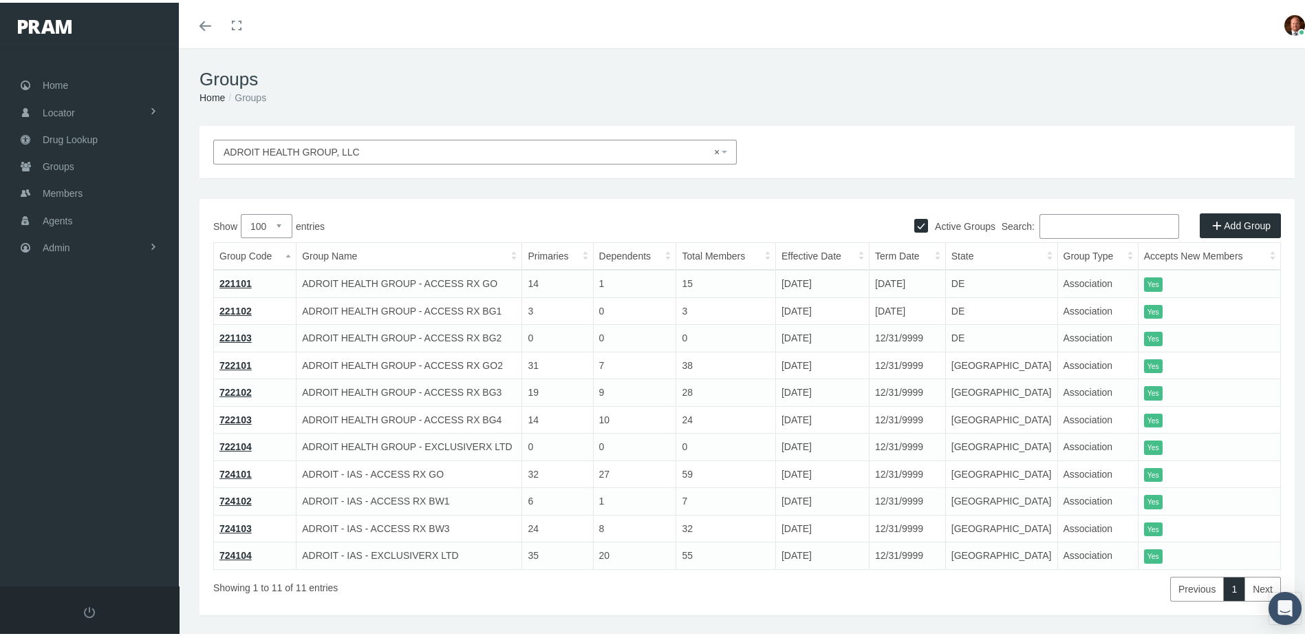
click at [226, 551] on link "724104" at bounding box center [235, 552] width 32 height 11
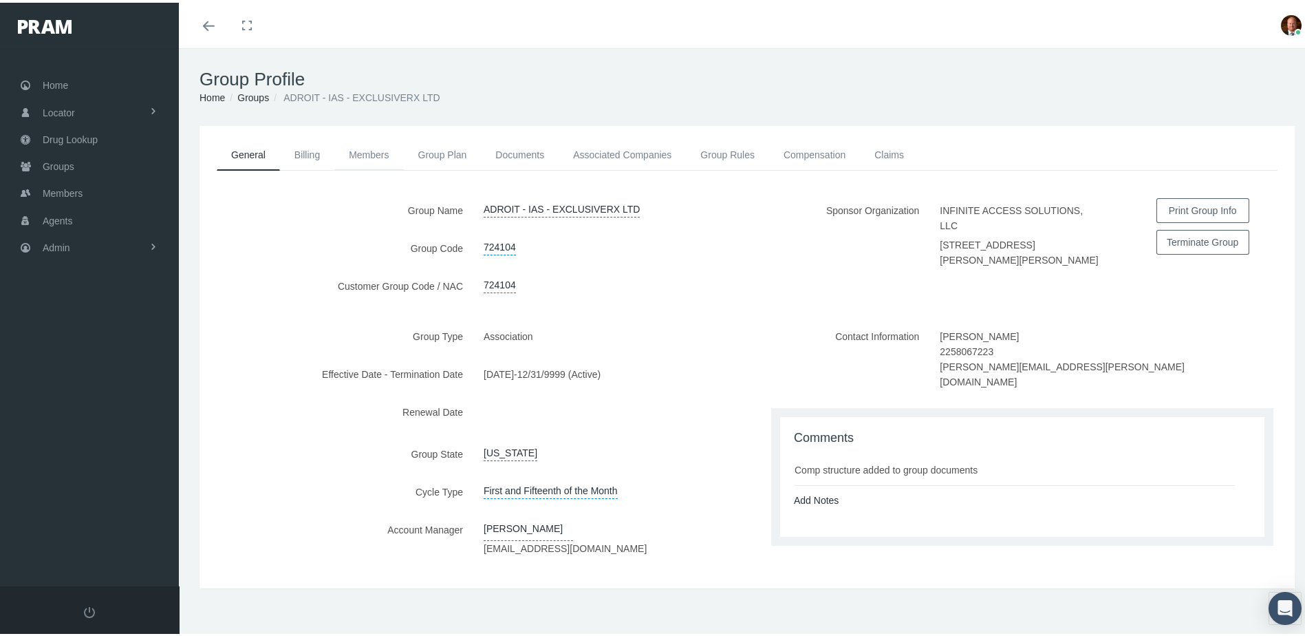
click at [366, 148] on link "Members" at bounding box center [368, 152] width 69 height 30
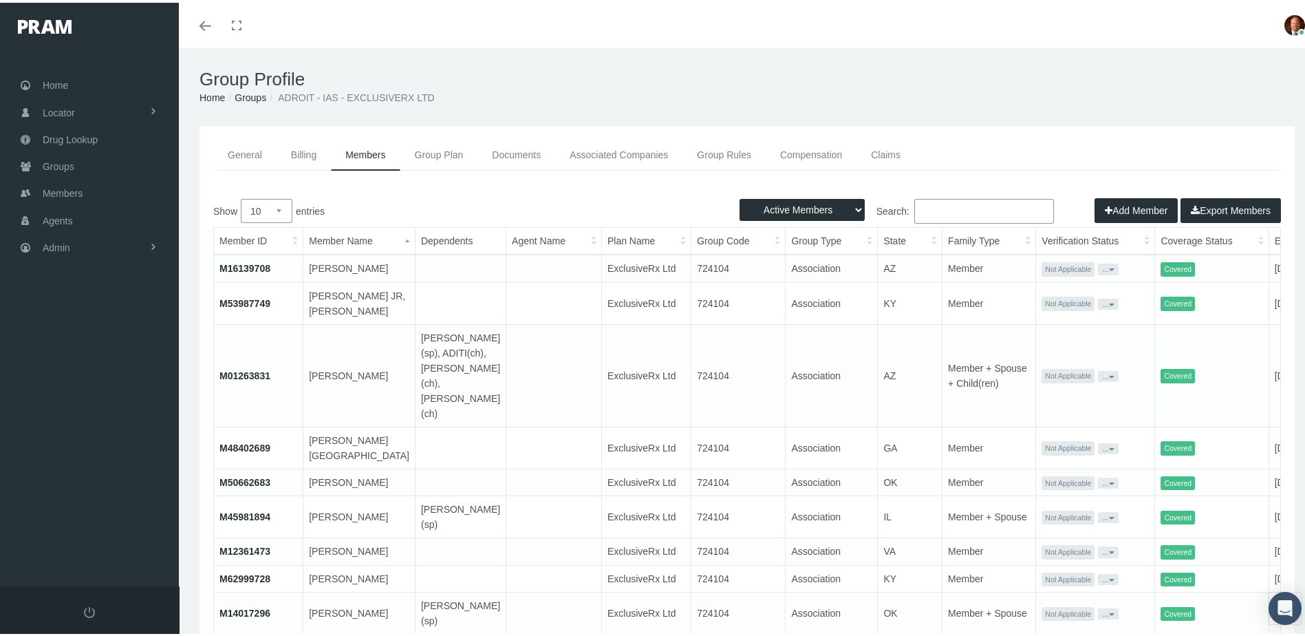
click at [943, 238] on th "Family Type" at bounding box center [990, 238] width 94 height 27
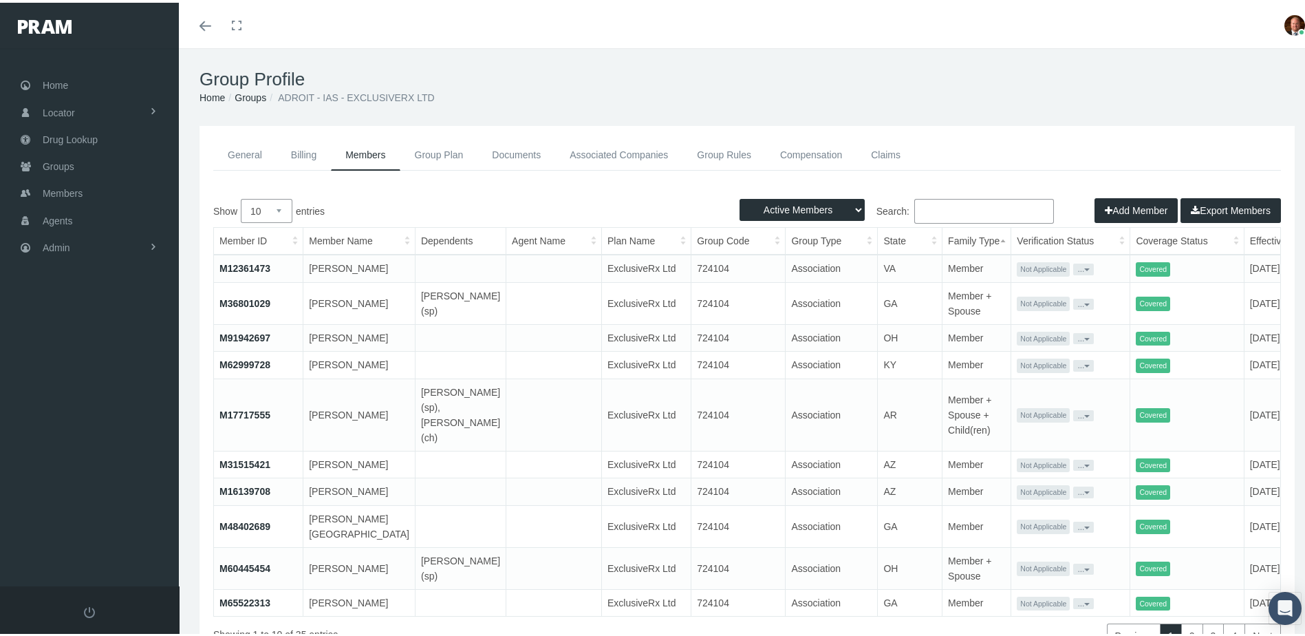
click at [943, 236] on th "Family Type" at bounding box center [977, 238] width 69 height 27
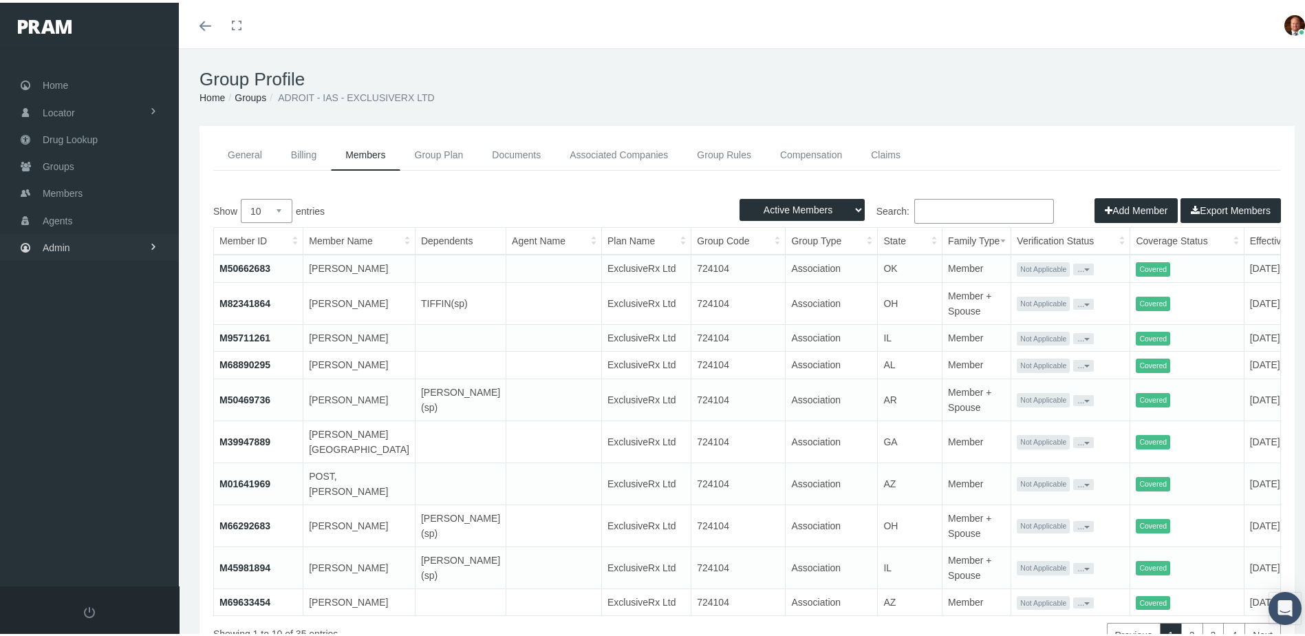
click at [51, 237] on span "Admin" at bounding box center [57, 245] width 28 height 26
click at [111, 519] on link "Reports" at bounding box center [89, 531] width 179 height 24
click at [98, 548] on link "Reports" at bounding box center [89, 560] width 179 height 24
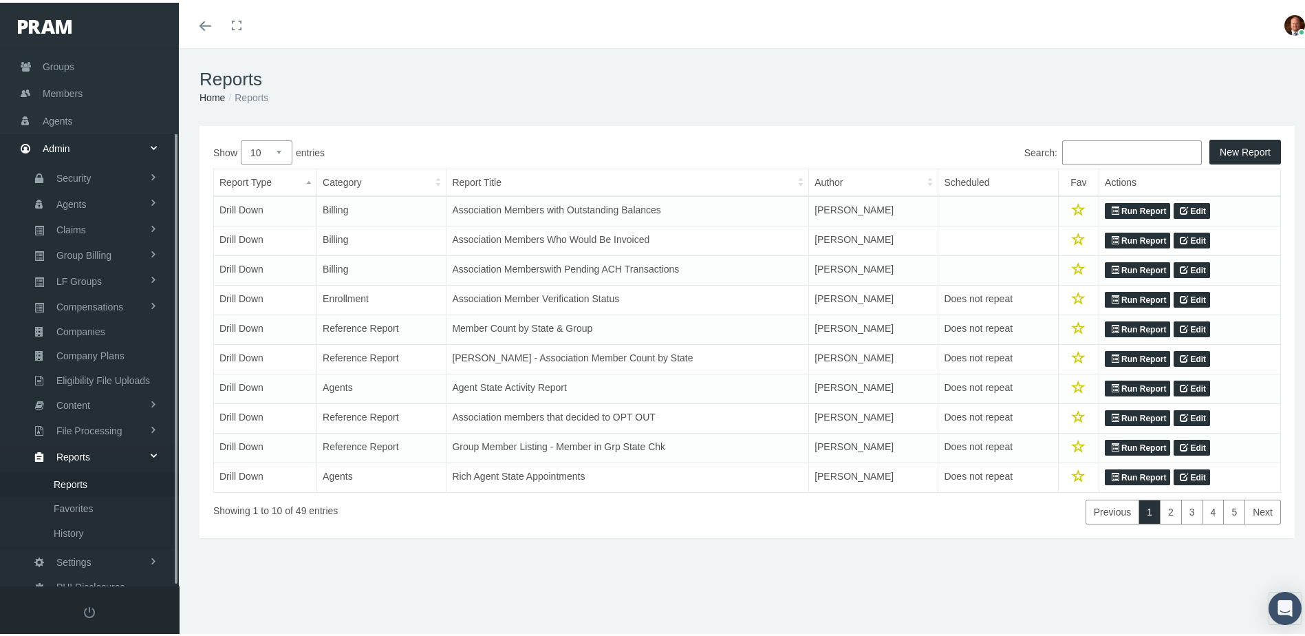
scroll to position [100, 0]
click at [281, 152] on select "10 25 50 100" at bounding box center [267, 150] width 52 height 24
select select "100"
click at [241, 138] on select "10 25 50 100" at bounding box center [267, 150] width 52 height 24
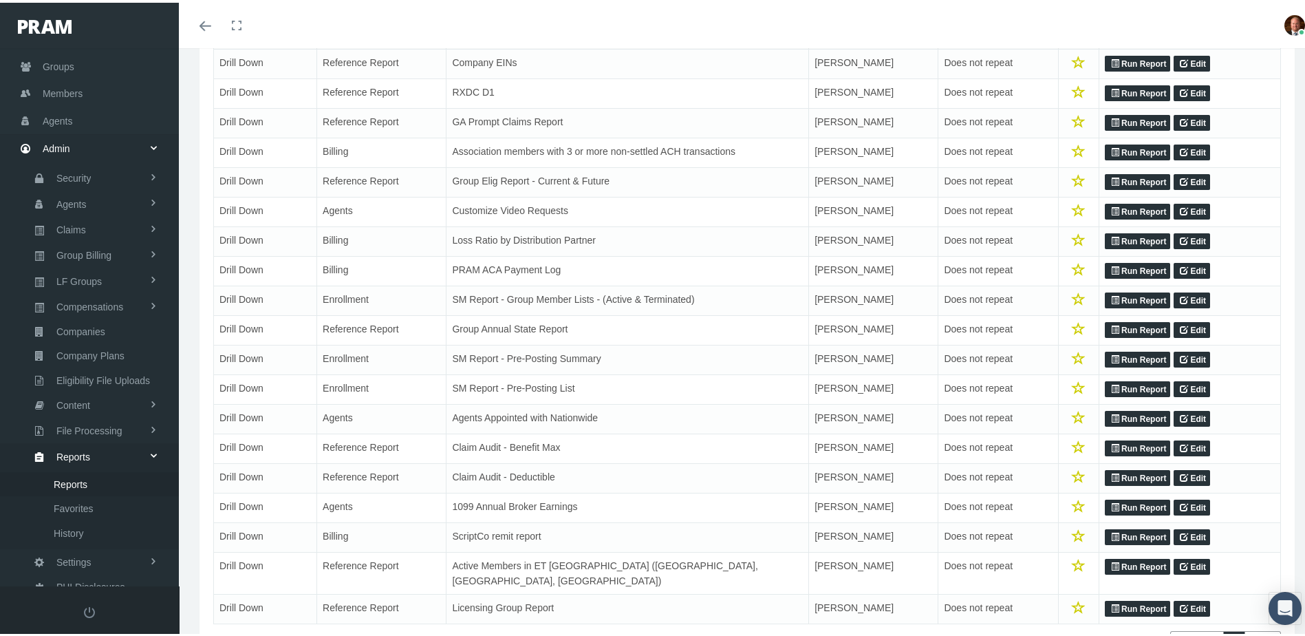
scroll to position [1101, 0]
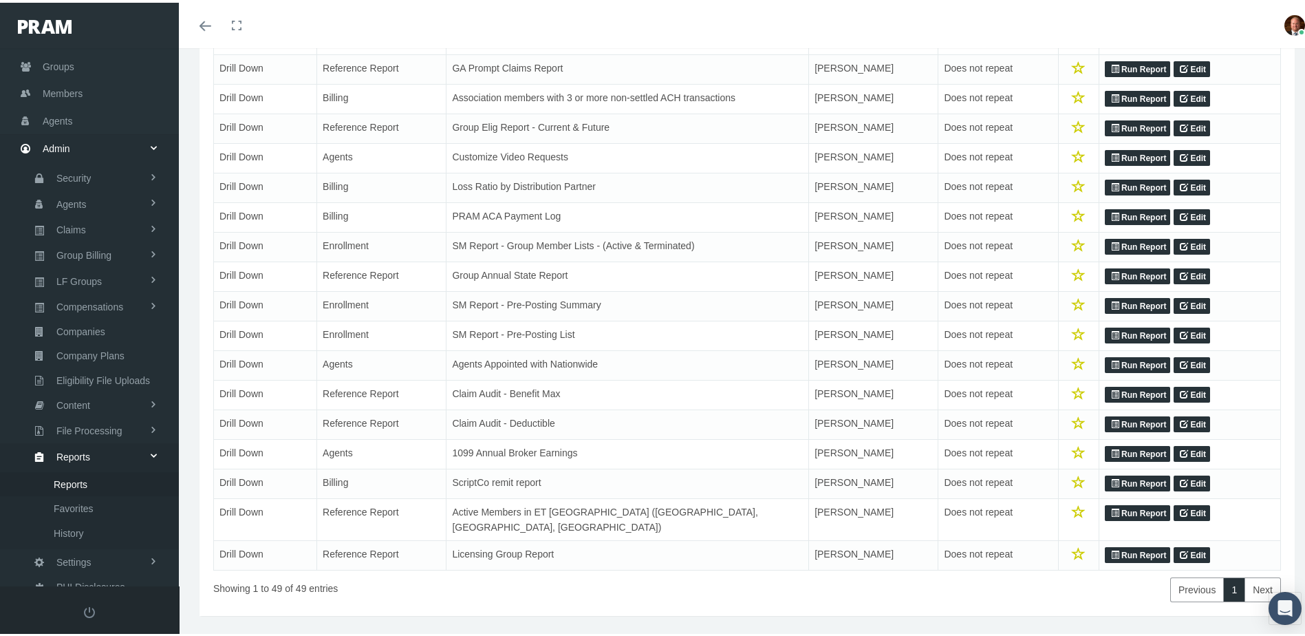
click at [1116, 312] on link "Run Report" at bounding box center [1137, 303] width 65 height 17
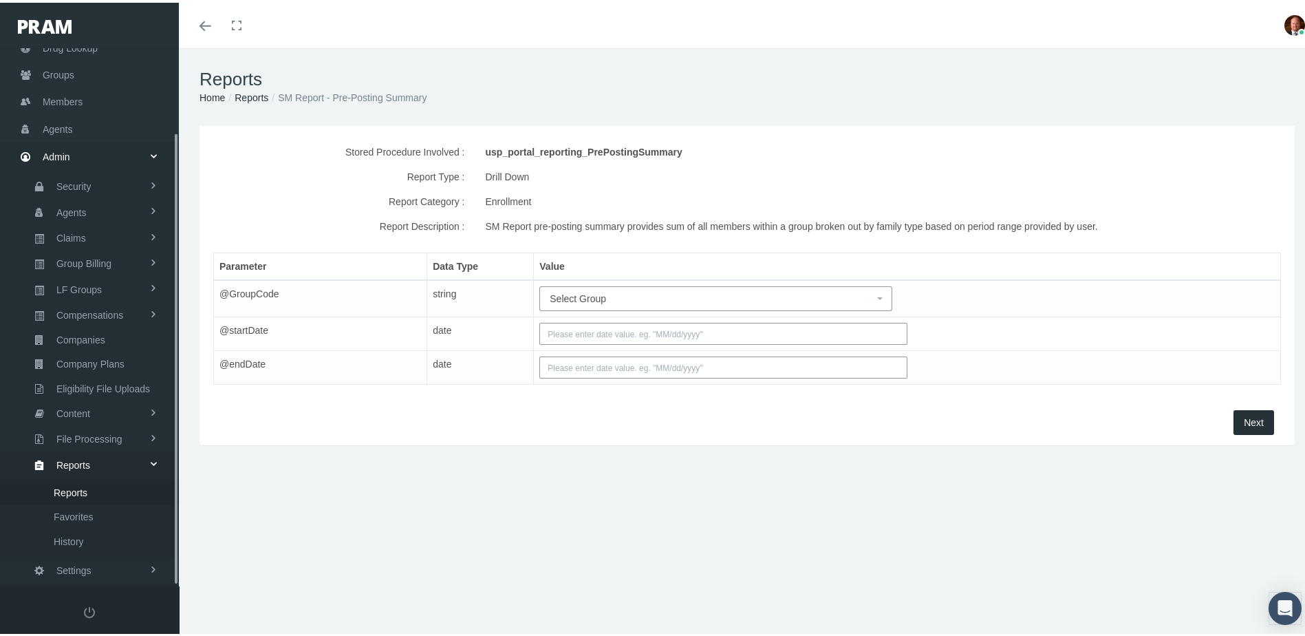
scroll to position [100, 0]
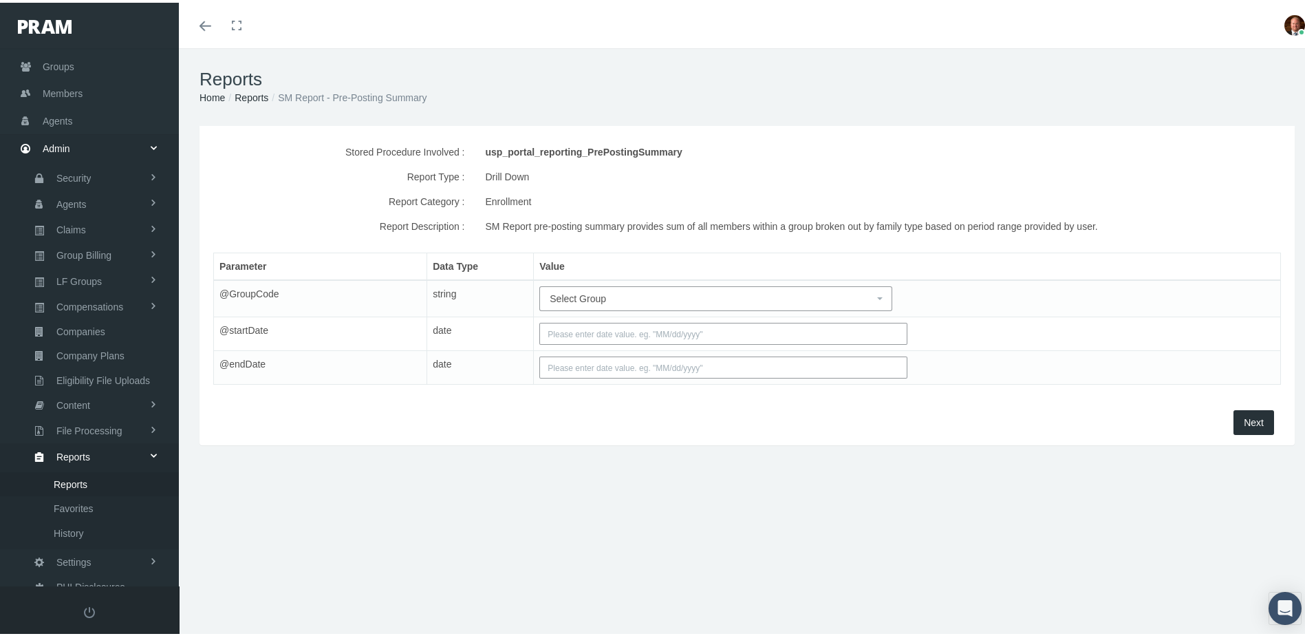
click at [622, 303] on span "Select Group" at bounding box center [712, 295] width 324 height 15
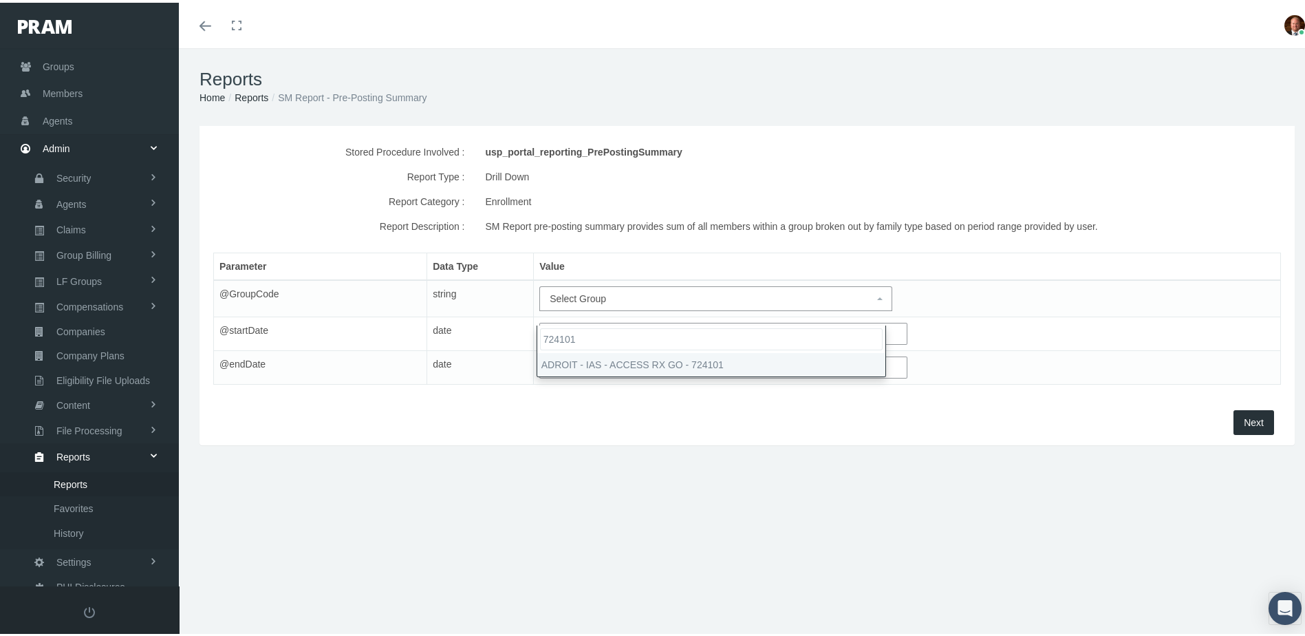
type input "724101"
select select "724101"
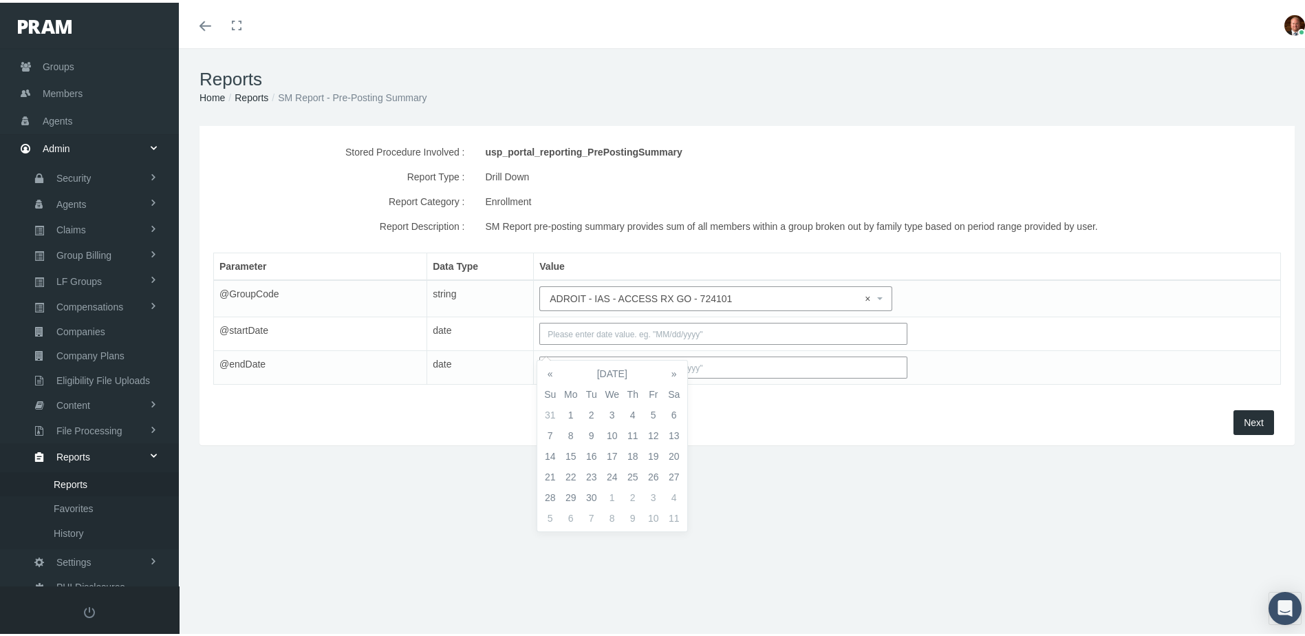
click at [616, 342] on input "text" at bounding box center [722, 331] width 367 height 22
click at [550, 372] on th "«" at bounding box center [550, 370] width 21 height 21
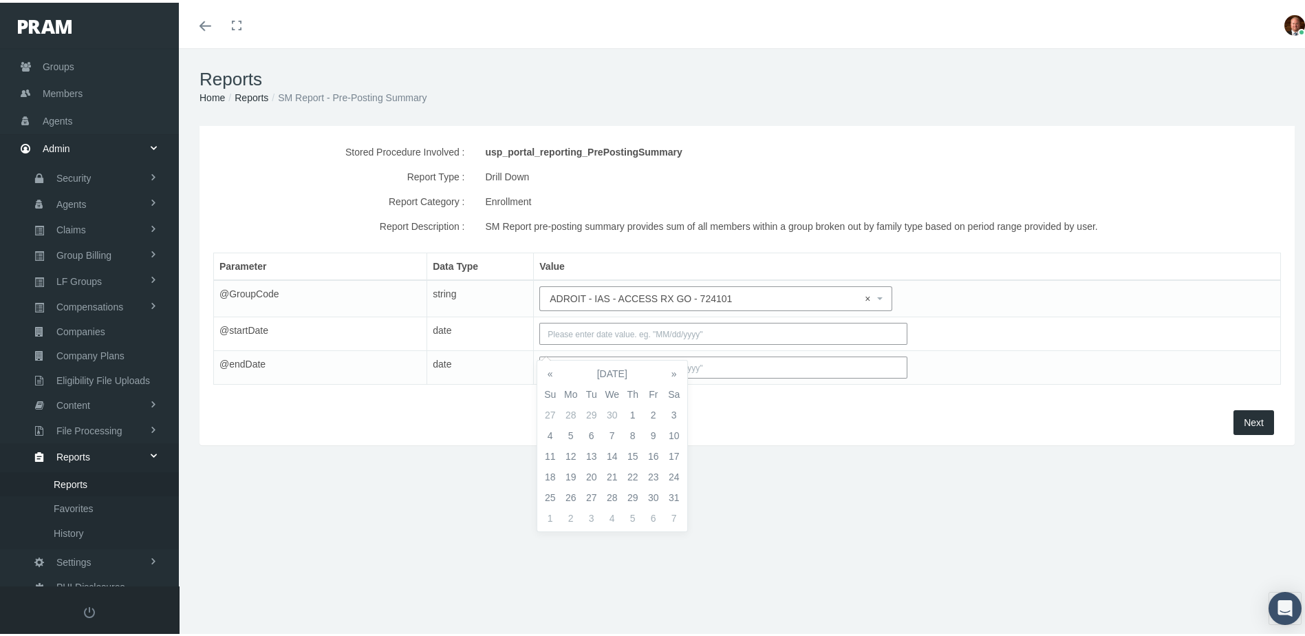
click at [550, 372] on th "«" at bounding box center [550, 370] width 21 height 21
click at [676, 374] on th "»" at bounding box center [674, 370] width 21 height 21
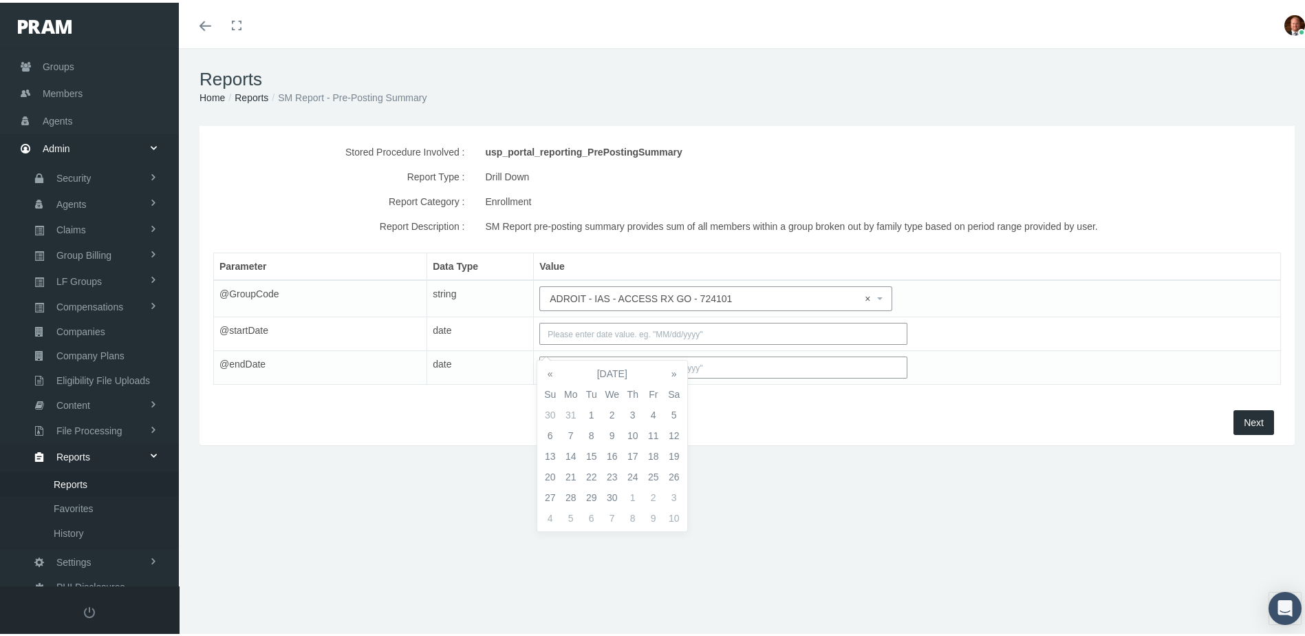
click at [676, 374] on th "»" at bounding box center [674, 370] width 21 height 21
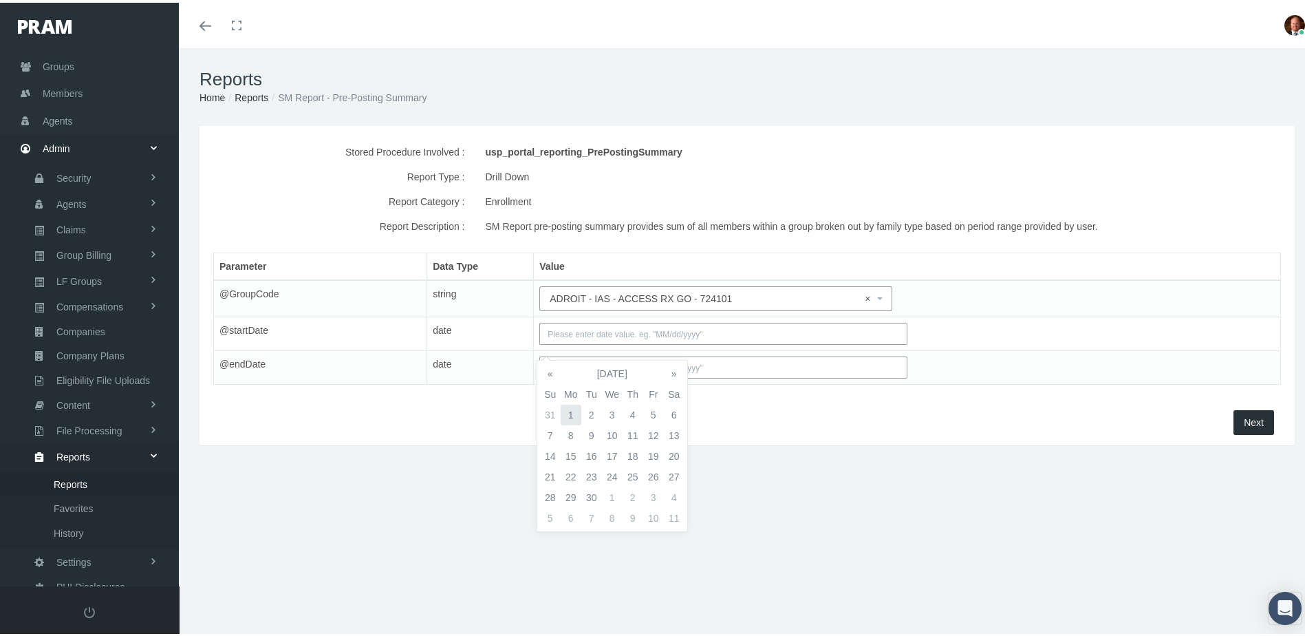
click at [571, 409] on td "1" at bounding box center [571, 412] width 21 height 21
type input "09/01/2025"
click at [711, 376] on input "text" at bounding box center [722, 365] width 367 height 22
click at [592, 532] on td "30" at bounding box center [591, 528] width 21 height 21
type input "09/30/2025"
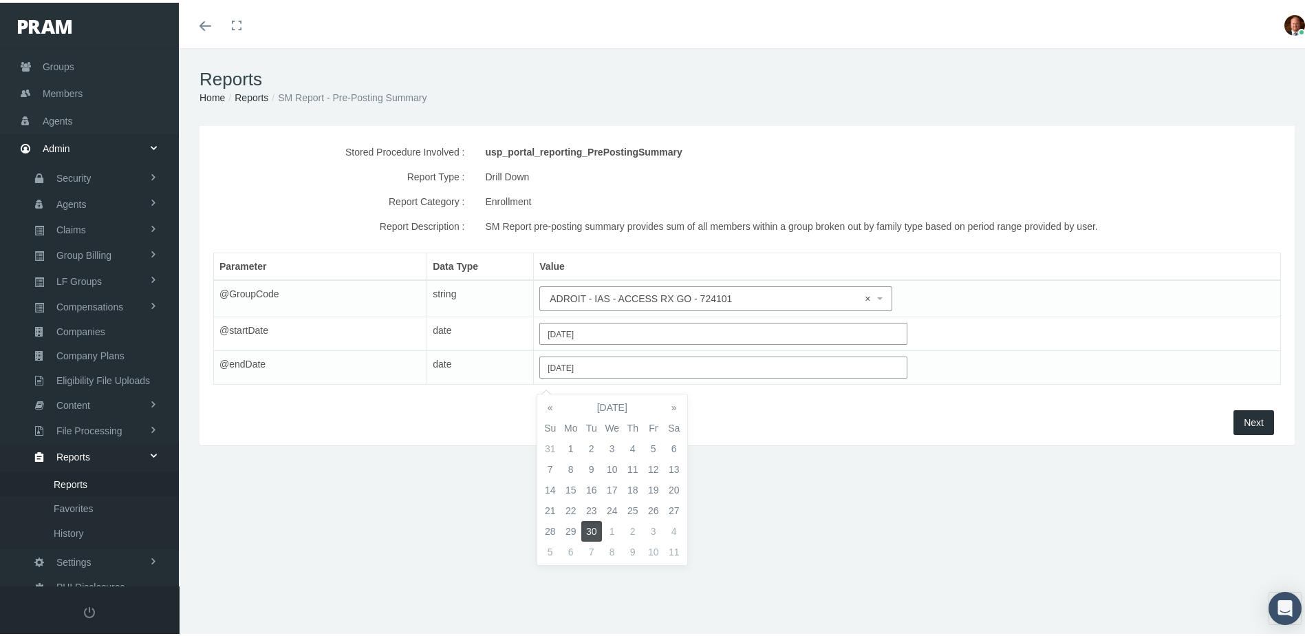
click at [749, 480] on div "Stored Procedure Involved : usp_portal_reporting_PrePostingSummary Report Type …" at bounding box center [747, 303] width 1137 height 360
click at [1244, 425] on span "Next" at bounding box center [1254, 419] width 20 height 11
click at [599, 339] on input "09/01/2025" at bounding box center [722, 331] width 367 height 22
click at [551, 369] on th "«" at bounding box center [550, 370] width 21 height 21
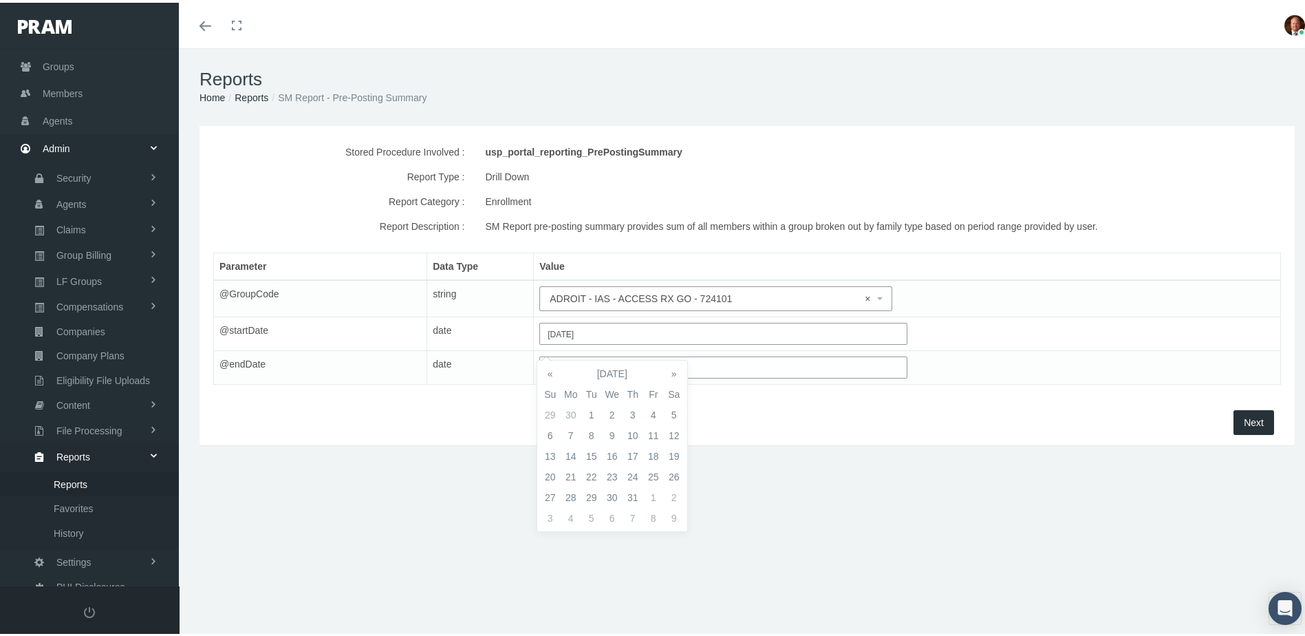
click at [551, 369] on th "«" at bounding box center [550, 370] width 21 height 21
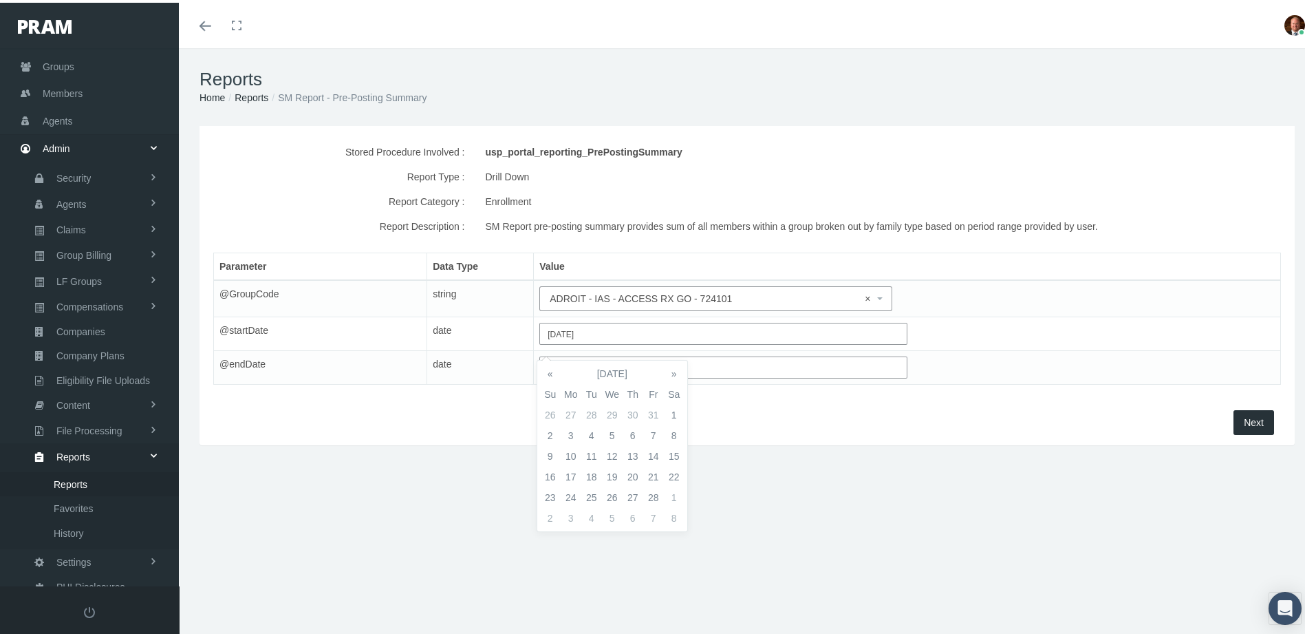
click at [551, 369] on th "«" at bounding box center [550, 370] width 21 height 21
click at [609, 407] on td "1" at bounding box center [612, 412] width 21 height 21
type input "01/01/2025"
click at [759, 432] on div "Next" at bounding box center [747, 419] width 1075 height 25
click at [1238, 427] on button "Next" at bounding box center [1254, 419] width 41 height 25
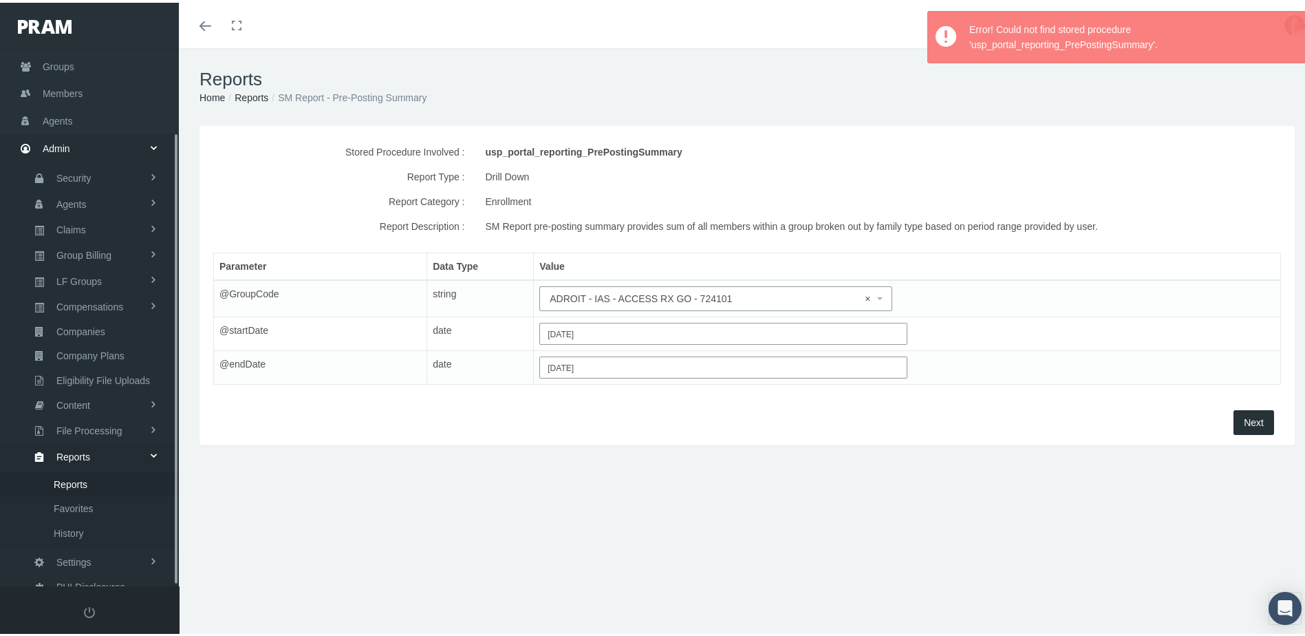
click at [83, 470] on span "Reports" at bounding box center [71, 481] width 34 height 23
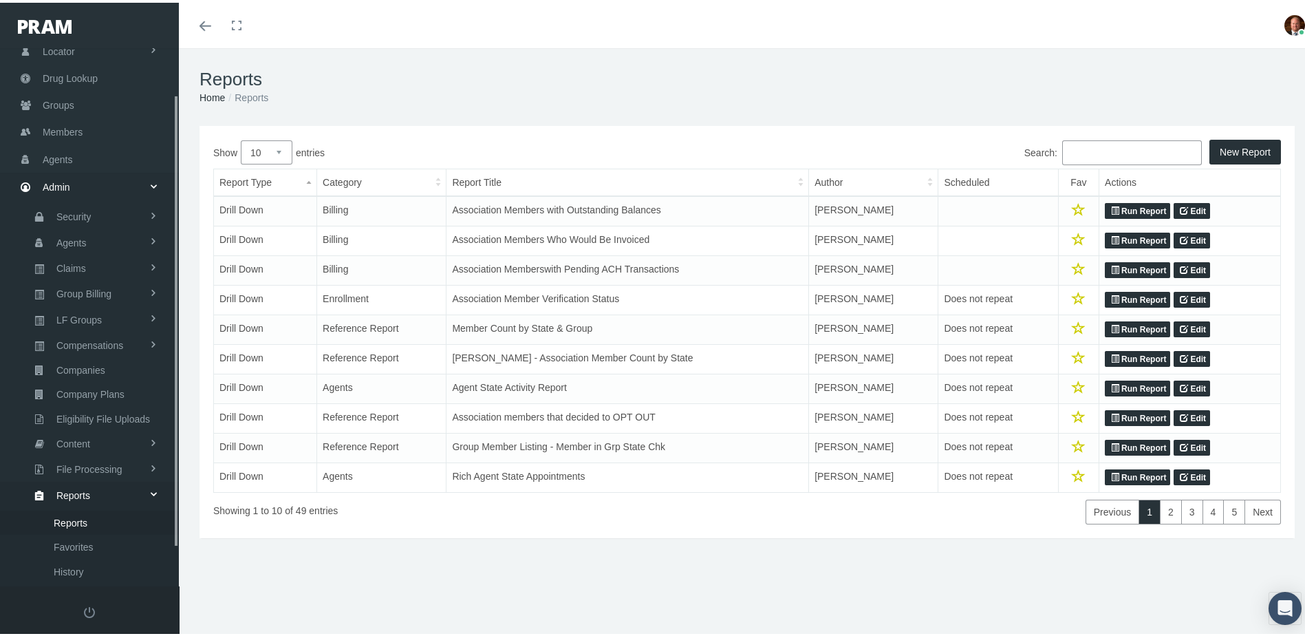
scroll to position [100, 0]
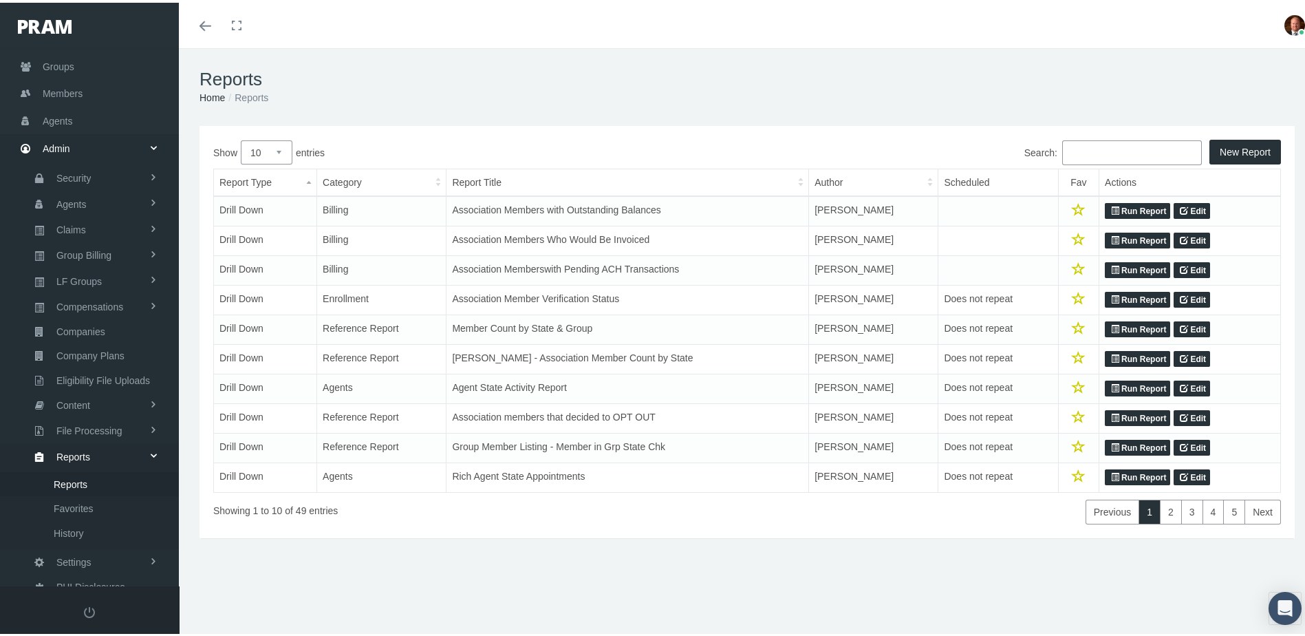
click at [279, 149] on select "10 25 50 100" at bounding box center [267, 150] width 52 height 24
select select "100"
click at [241, 138] on select "10 25 50 100" at bounding box center [267, 150] width 52 height 24
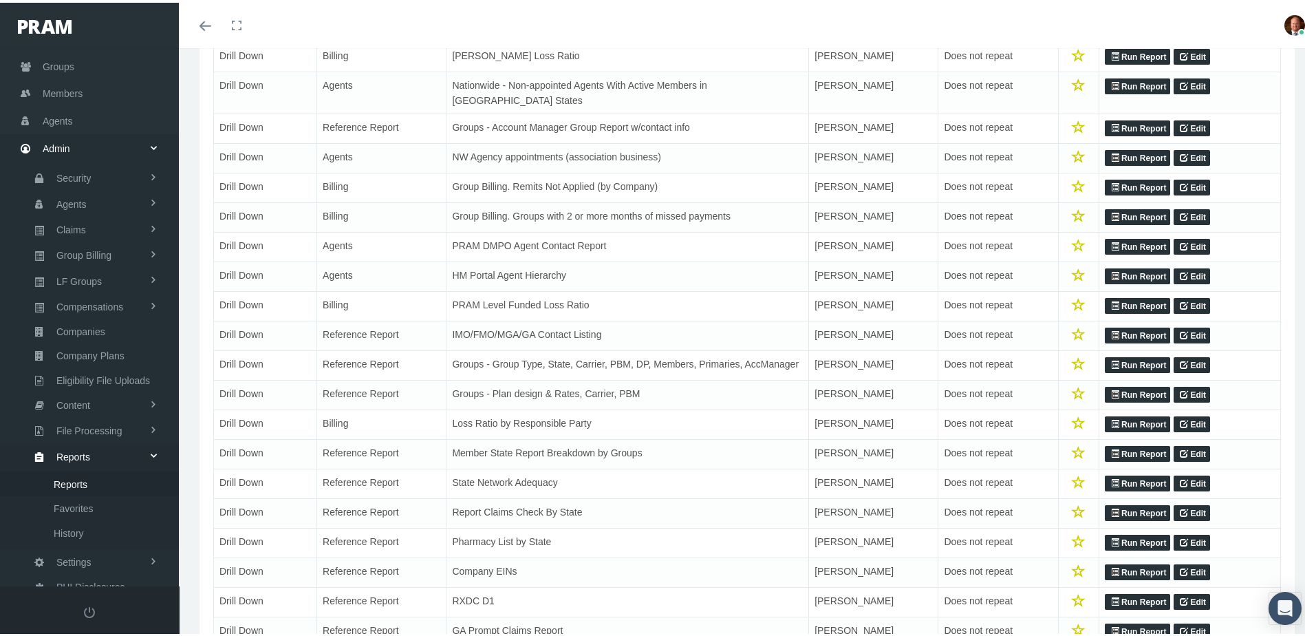
scroll to position [550, 0]
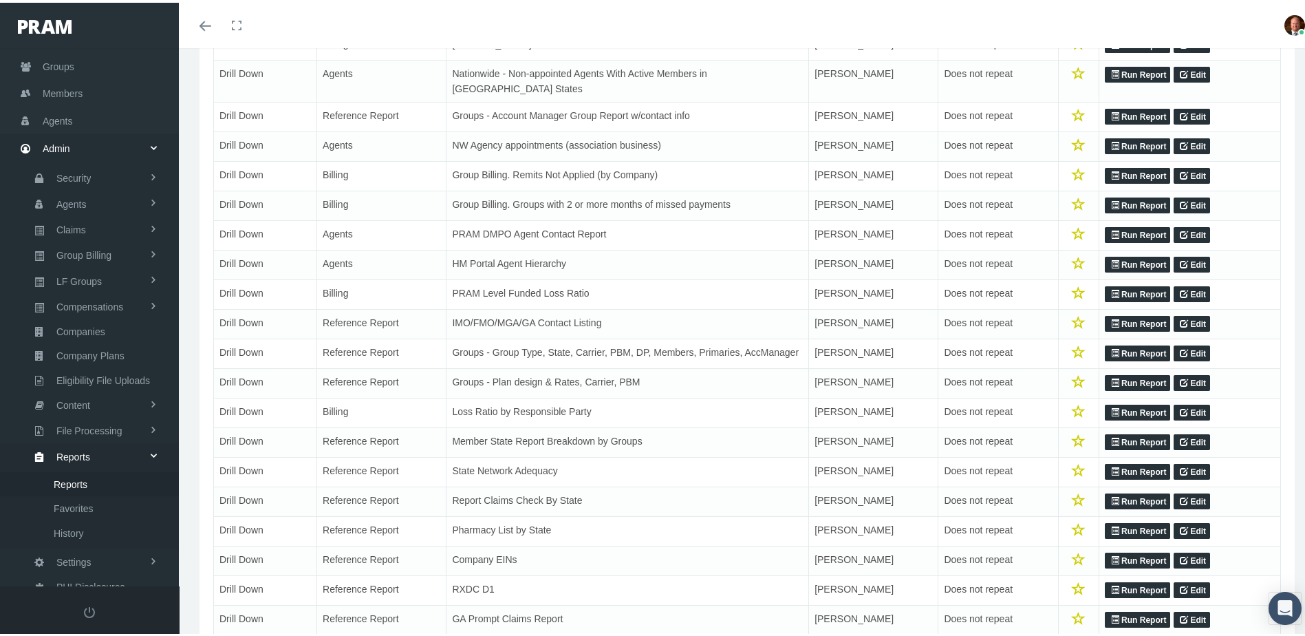
click at [1117, 355] on link "Run Report" at bounding box center [1137, 351] width 65 height 17
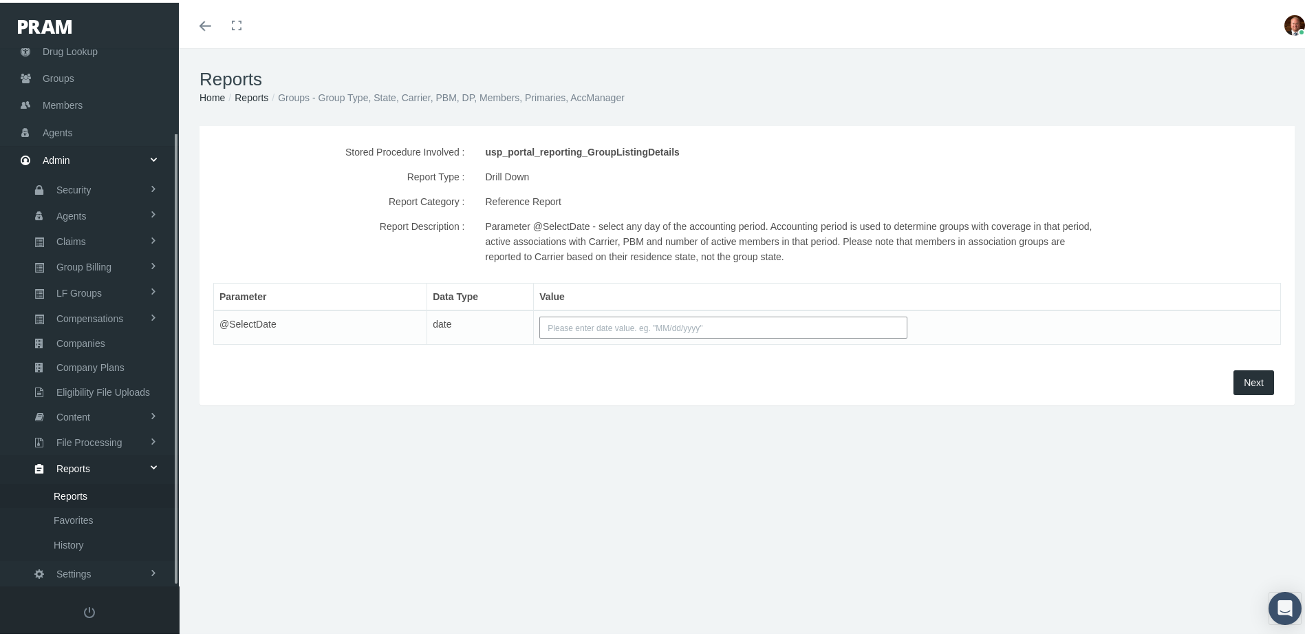
scroll to position [100, 0]
click at [70, 470] on span "Reports" at bounding box center [71, 481] width 34 height 23
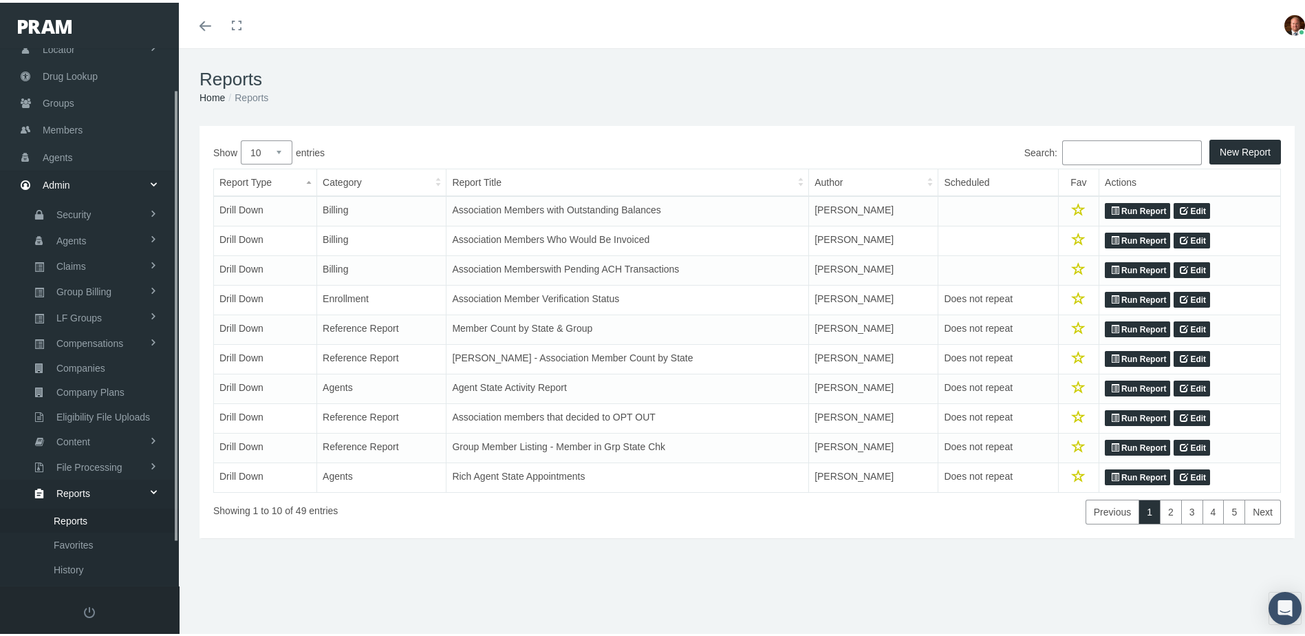
scroll to position [100, 0]
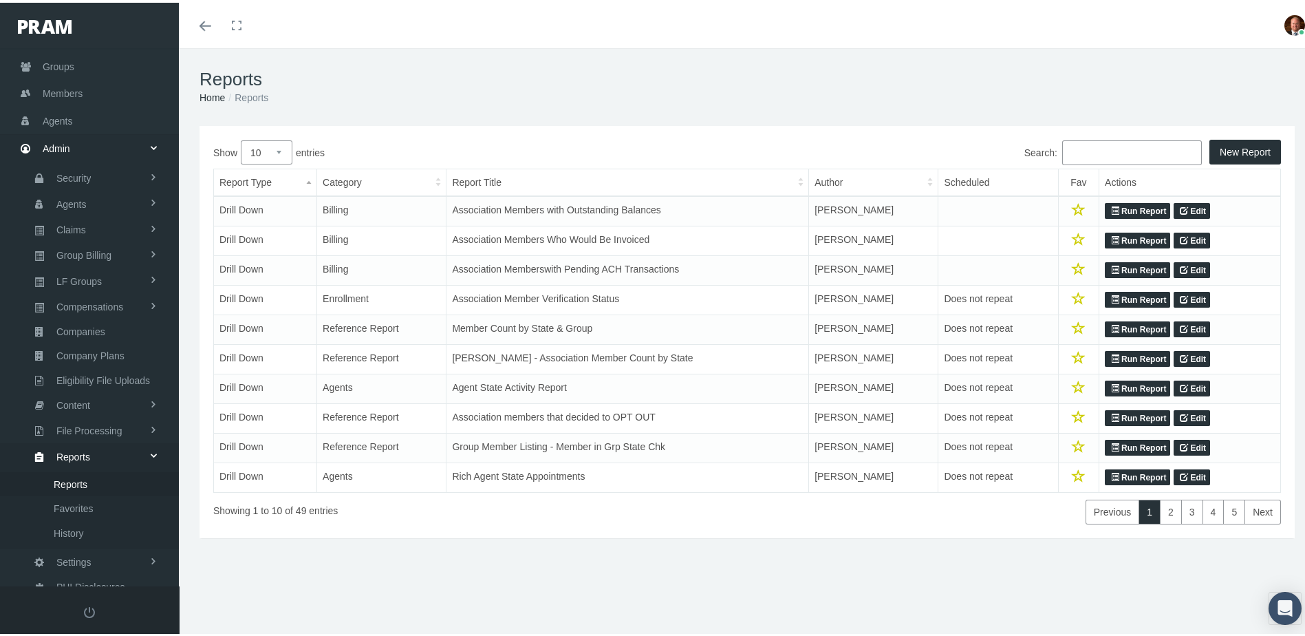
click at [280, 151] on select "10 25 50 100" at bounding box center [267, 150] width 52 height 24
select select "100"
click at [241, 138] on select "10 25 50 100" at bounding box center [267, 150] width 52 height 24
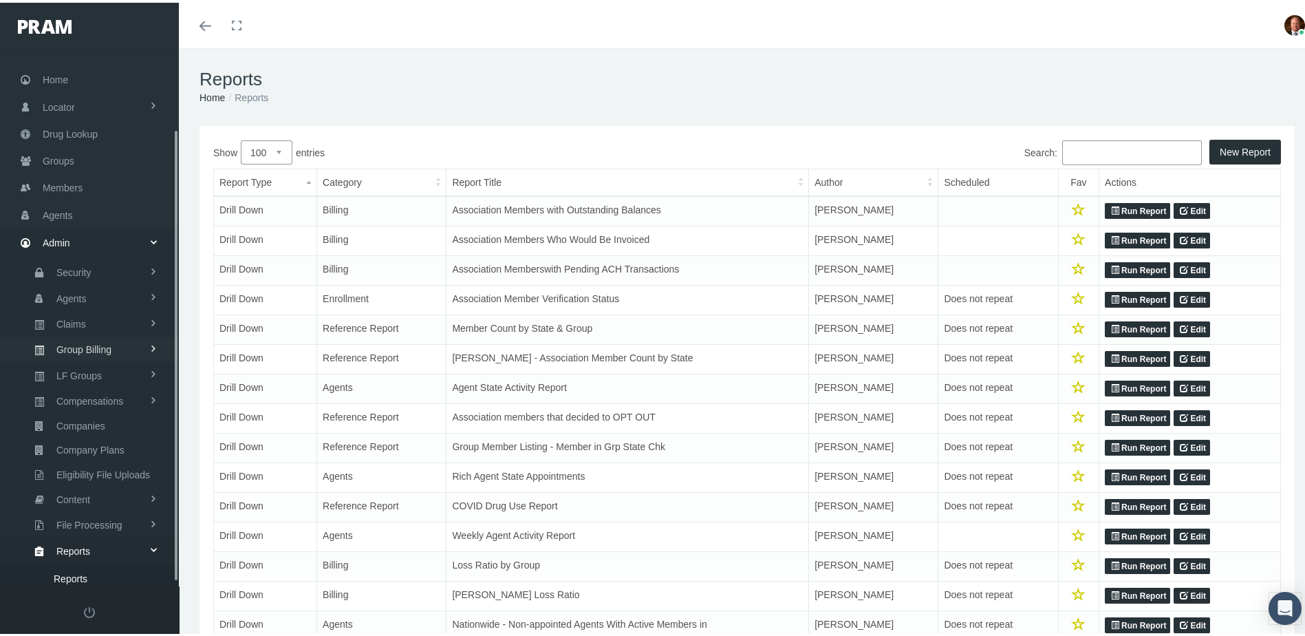
scroll to position [0, 0]
click at [68, 162] on span "Groups" at bounding box center [59, 164] width 32 height 26
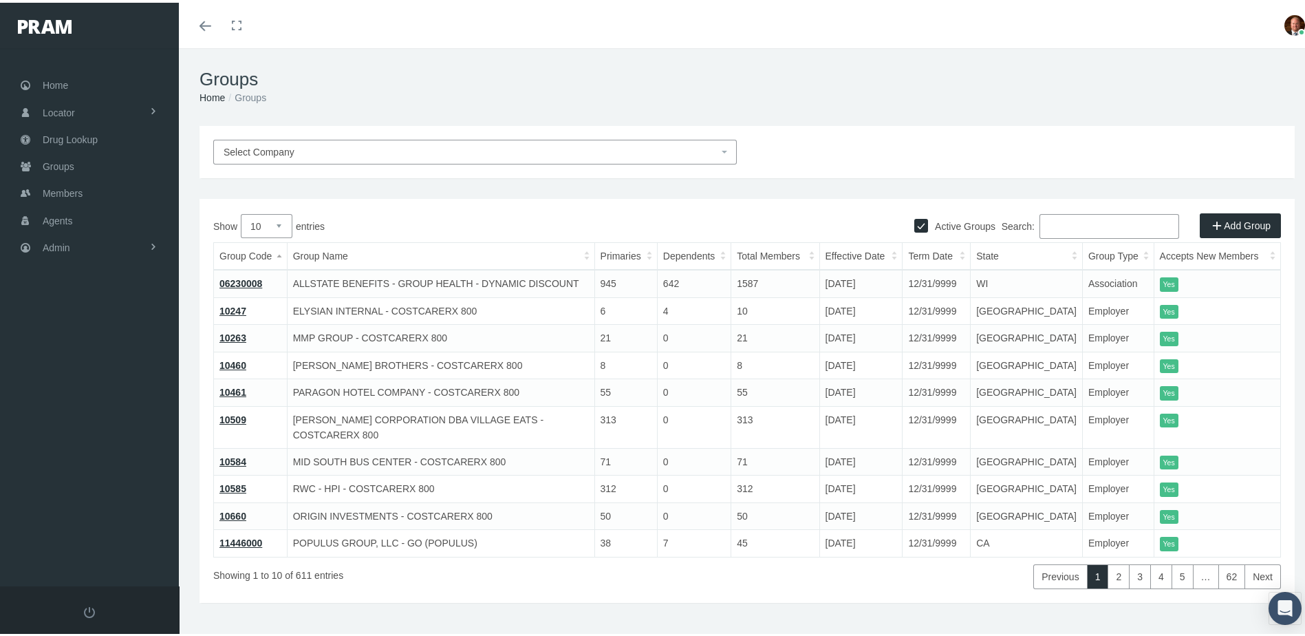
click at [359, 150] on span "Select Company" at bounding box center [471, 149] width 495 height 15
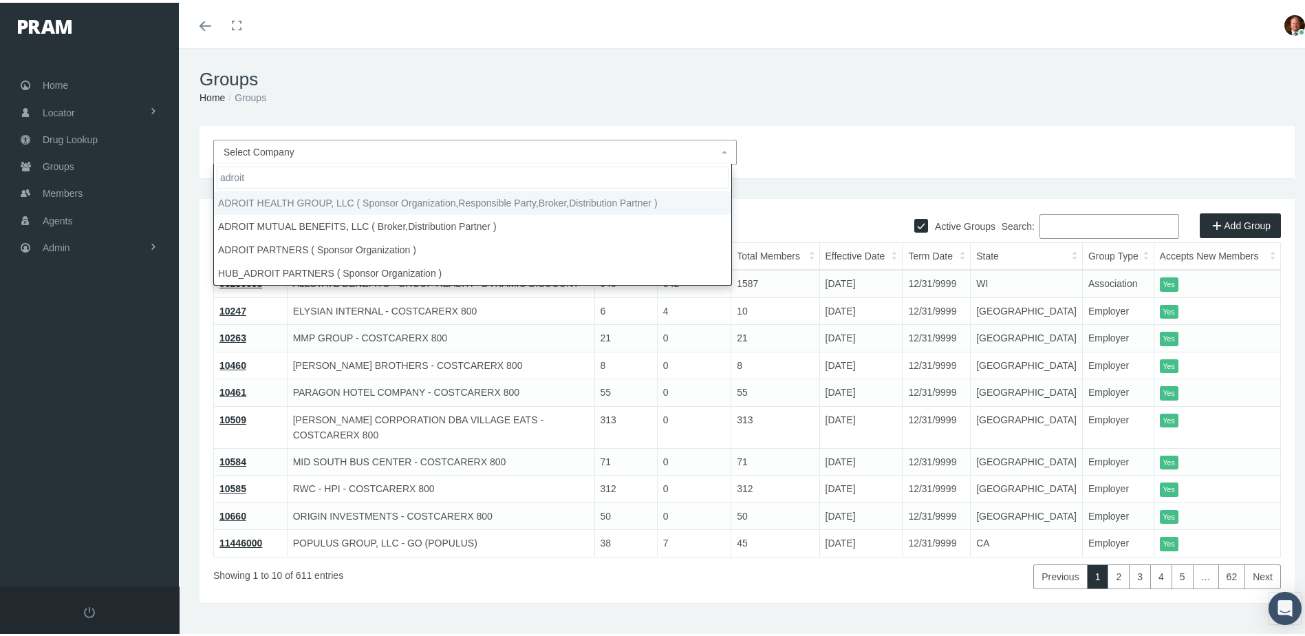
type input "adroit"
select select "3063"
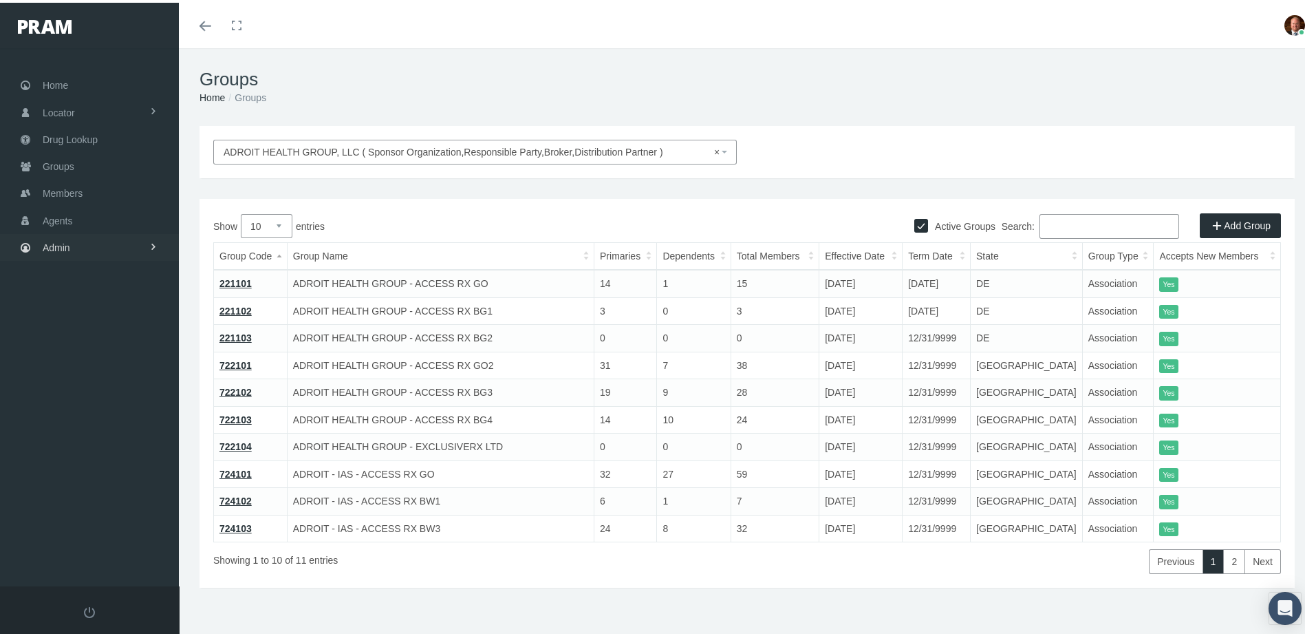
click at [80, 237] on link "Admin" at bounding box center [89, 244] width 179 height 27
click at [98, 314] on link "Claims" at bounding box center [89, 326] width 179 height 24
click at [93, 440] on span "All Claims" at bounding box center [75, 450] width 43 height 23
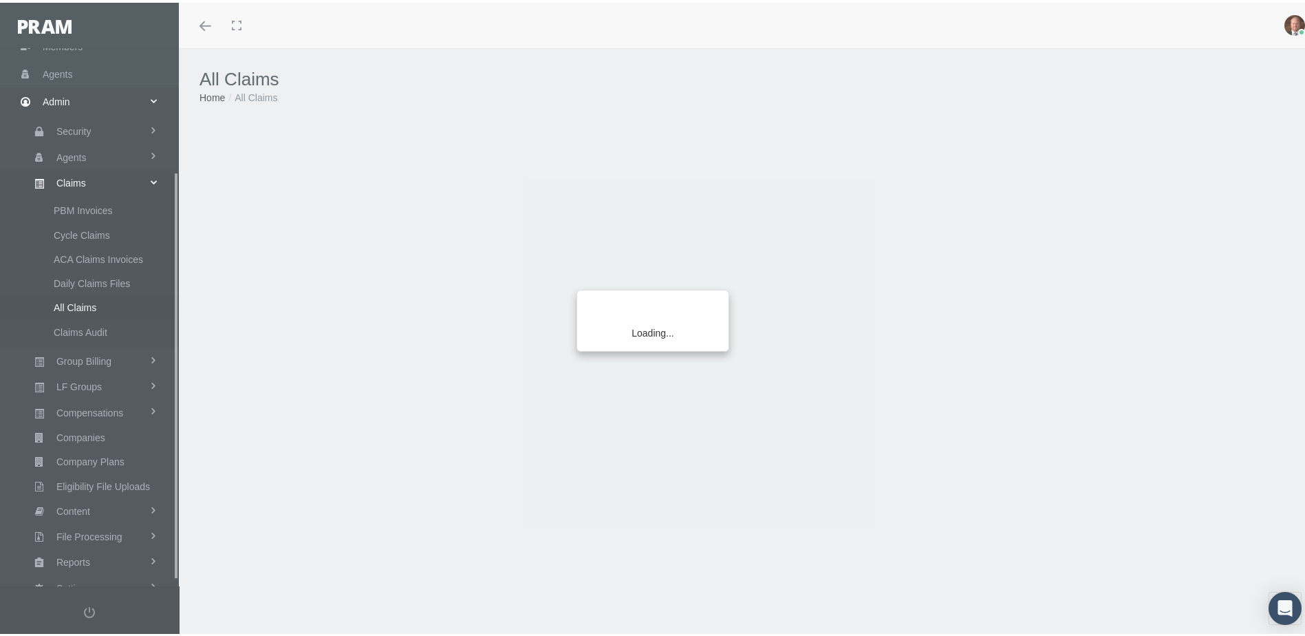
scroll to position [171, 0]
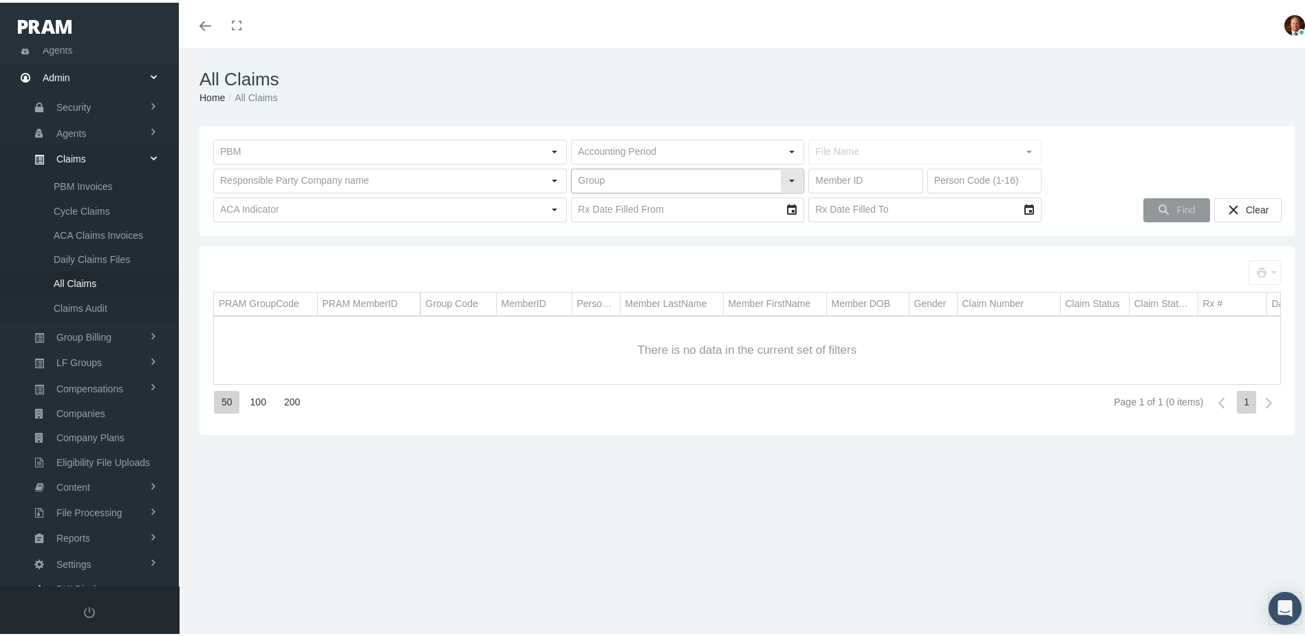
click at [692, 177] on input "text" at bounding box center [676, 177] width 208 height 23
click at [693, 196] on div "724102 - ADROIT - IAS - ACCESS RX BW1" at bounding box center [683, 202] width 228 height 23
type input "724102 - ADROIT - IAS - ACCESS RX BW1"
click at [1158, 204] on icon "Find" at bounding box center [1164, 207] width 12 height 12
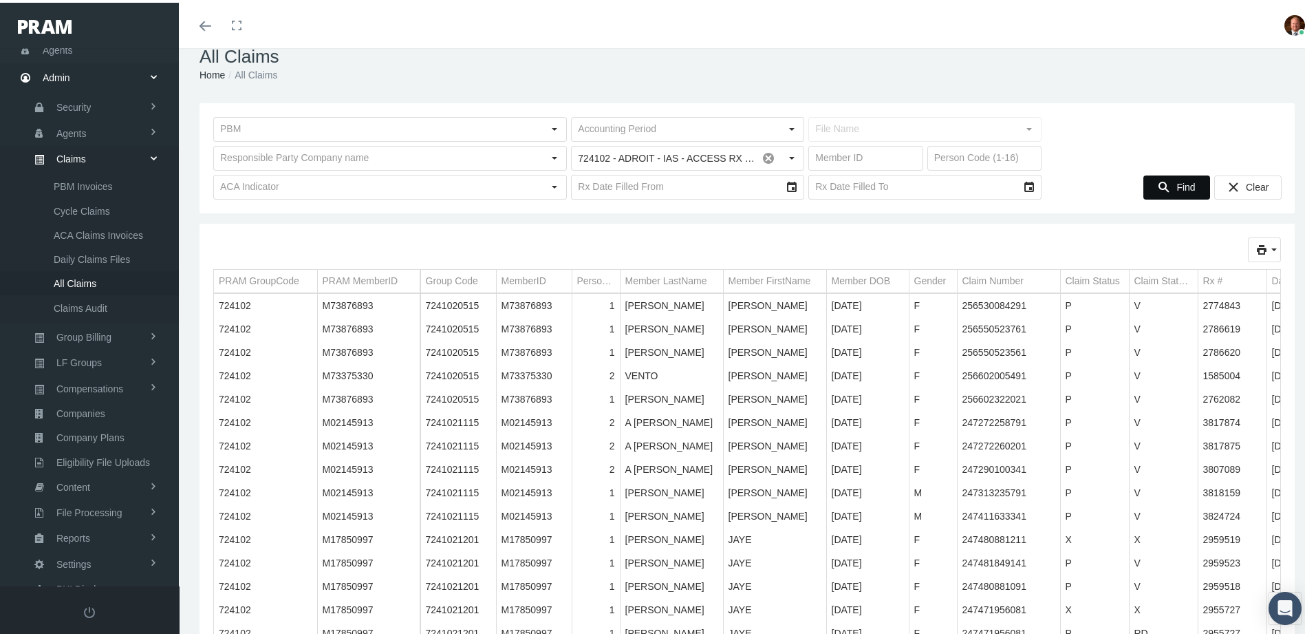
scroll to position [0, 0]
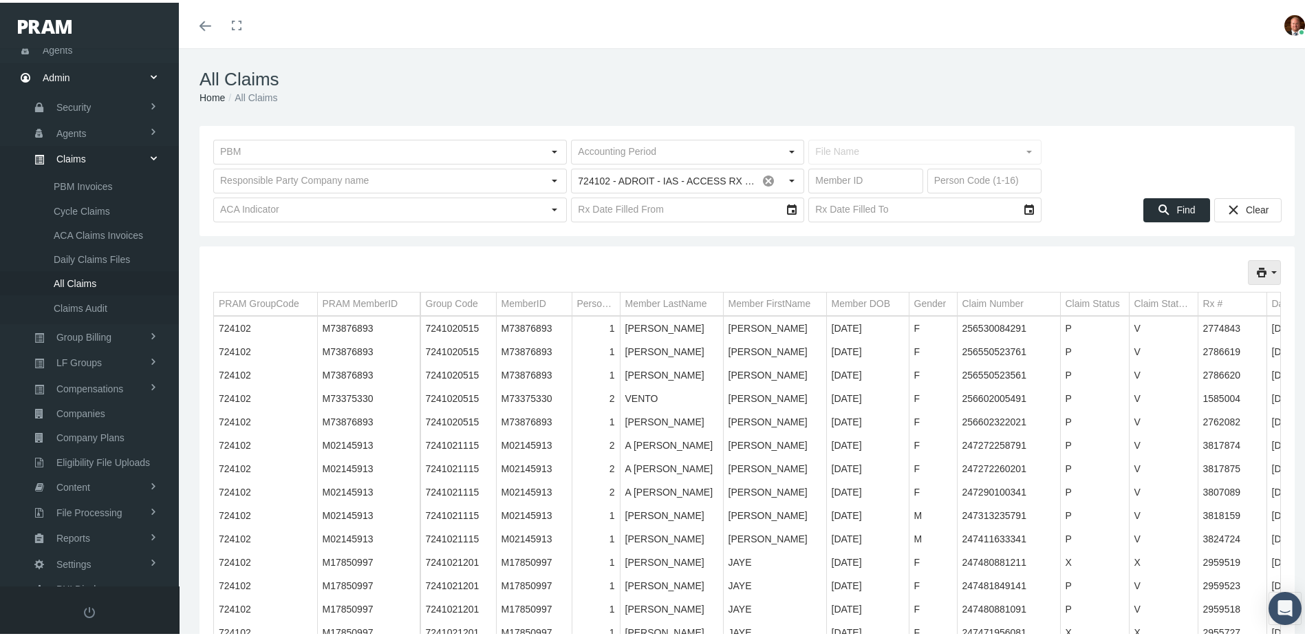
click at [1268, 269] on icon "print" at bounding box center [1274, 269] width 12 height 12
click at [1187, 310] on div "Full Format" at bounding box center [1215, 316] width 107 height 23
